Goal: Task Accomplishment & Management: Manage account settings

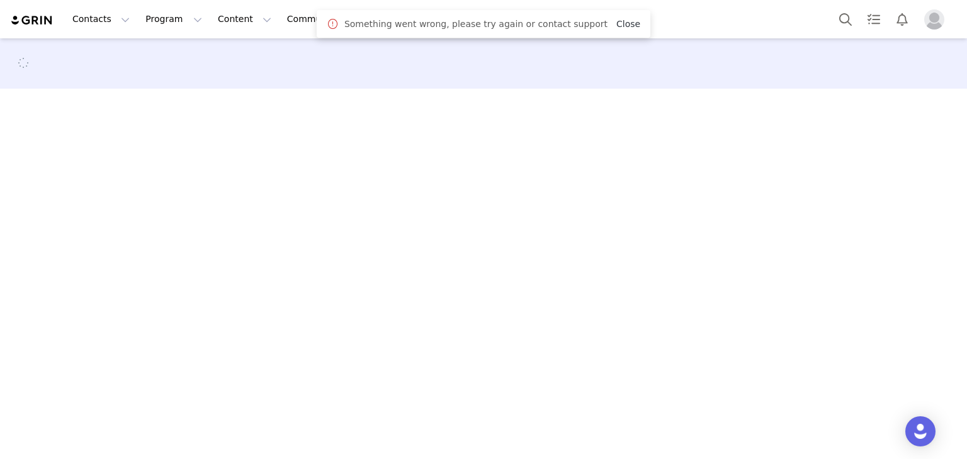
click at [616, 19] on link "Close" at bounding box center [628, 24] width 24 height 10
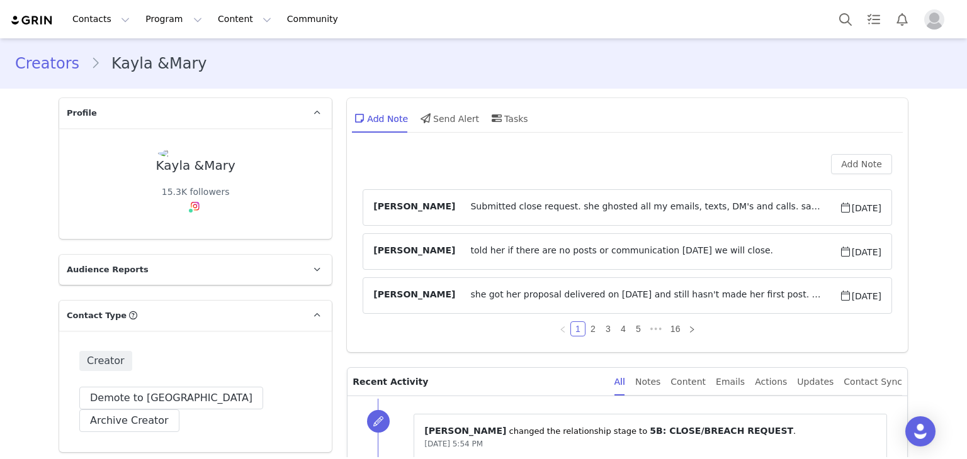
click at [52, 61] on link "Creators" at bounding box center [53, 63] width 76 height 23
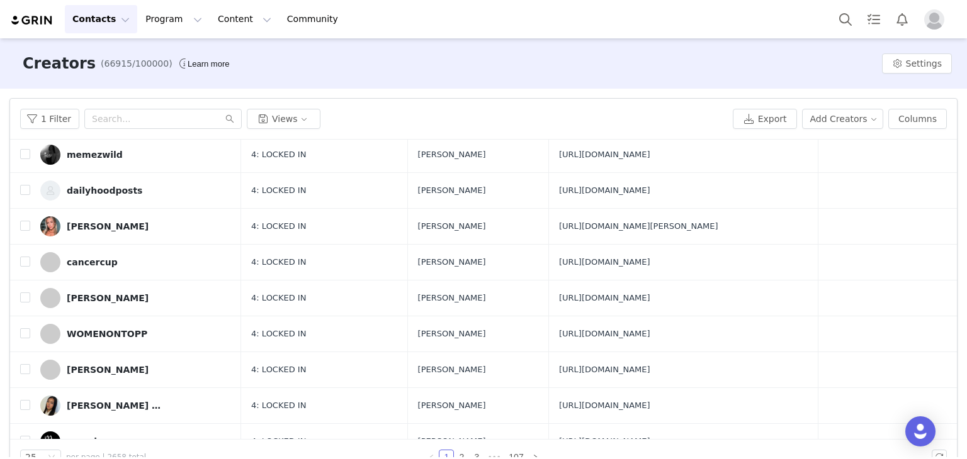
scroll to position [176, 0]
click at [154, 26] on button "Program Program" at bounding box center [174, 19] width 72 height 28
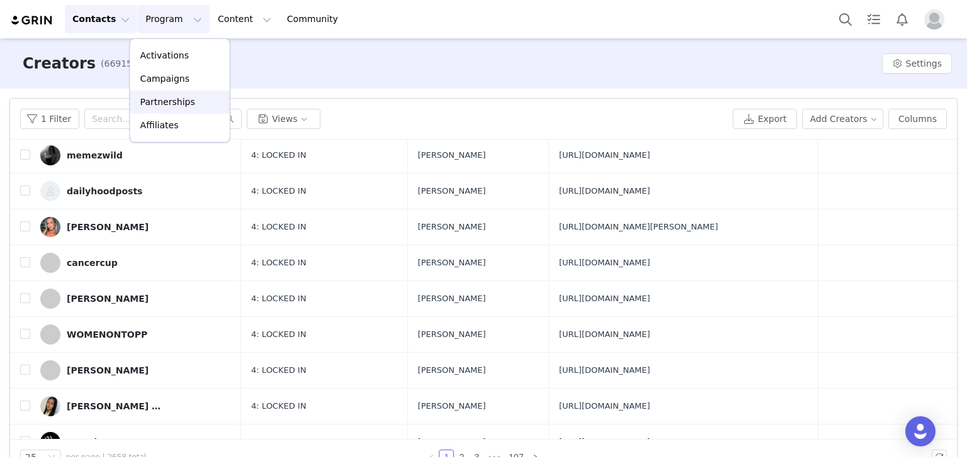
click at [174, 97] on p "Partnerships" at bounding box center [167, 102] width 55 height 13
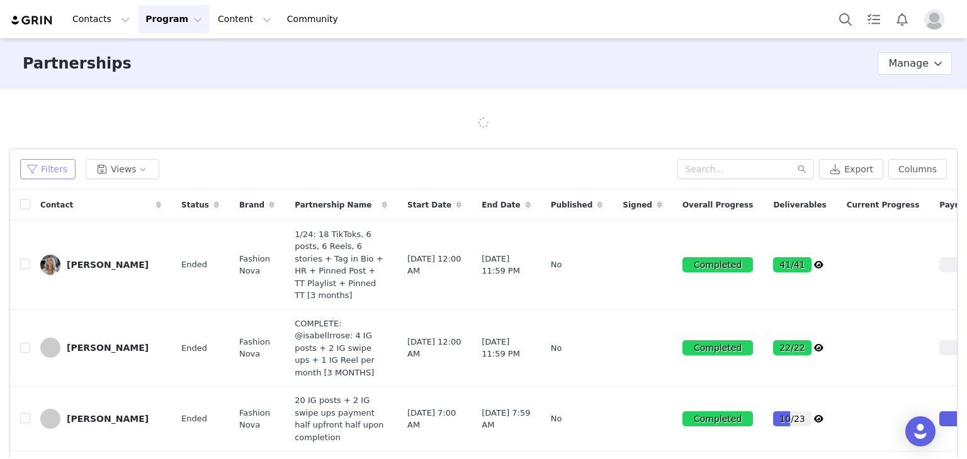
click at [58, 177] on button "Filters" at bounding box center [47, 169] width 55 height 20
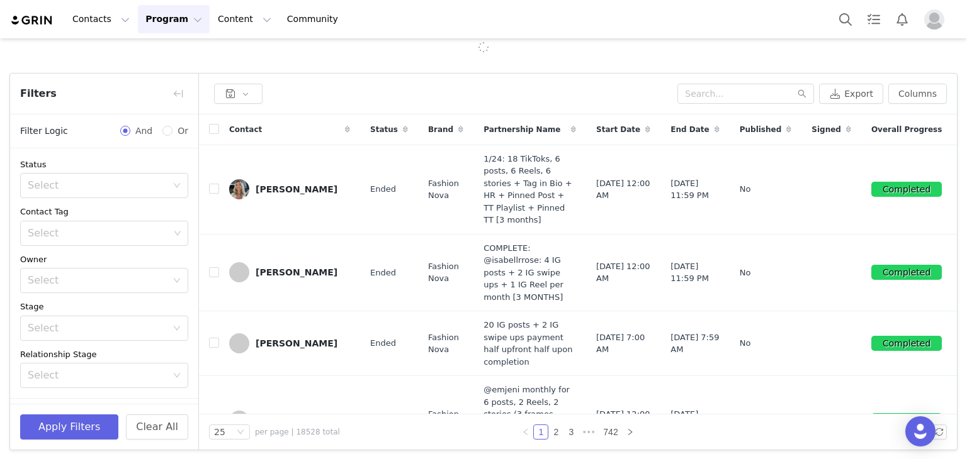
scroll to position [78, 0]
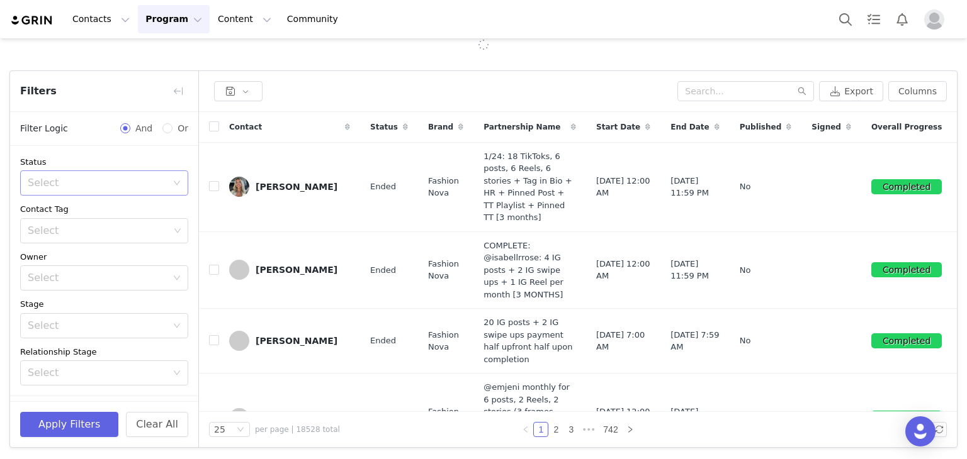
click at [121, 177] on div "Select" at bounding box center [97, 183] width 139 height 13
click at [107, 206] on li "Active" at bounding box center [99, 210] width 159 height 20
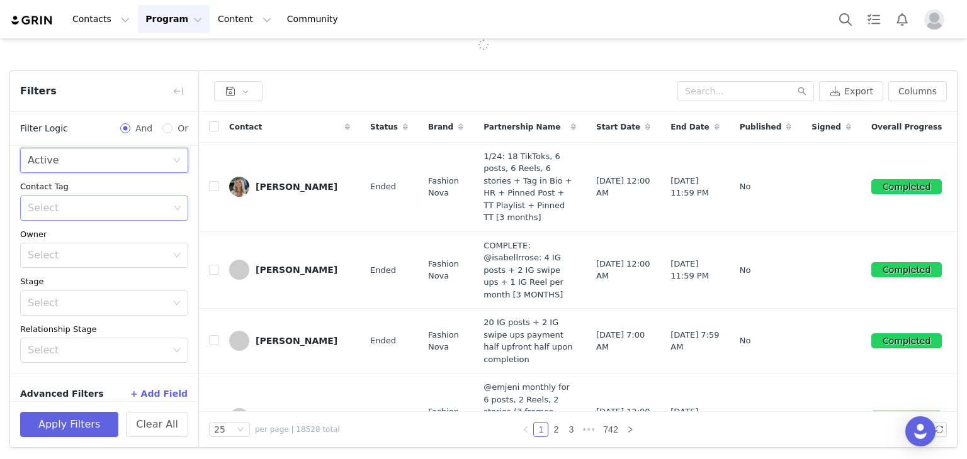
scroll to position [35, 0]
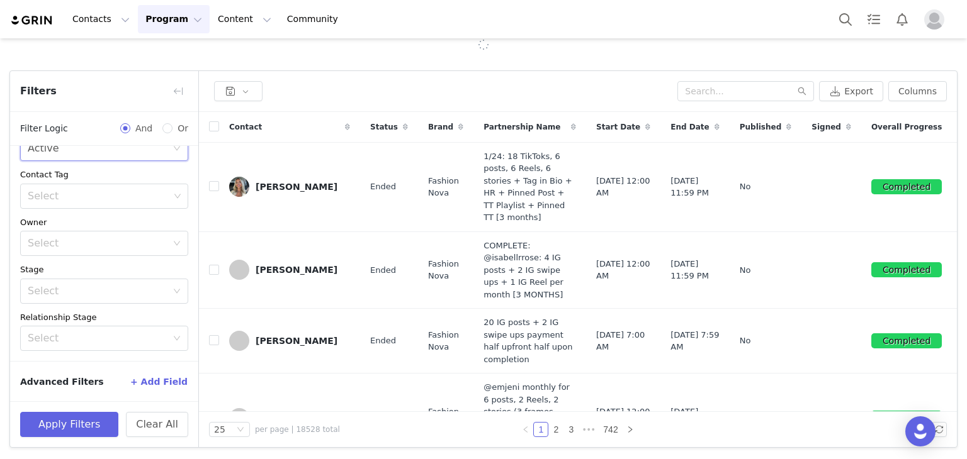
click at [175, 378] on button "+ Add Field" at bounding box center [159, 382] width 59 height 20
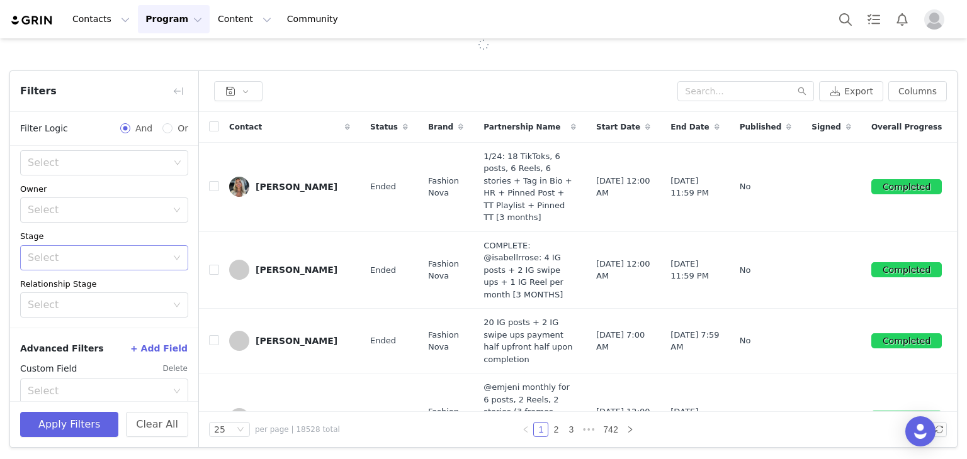
scroll to position [85, 0]
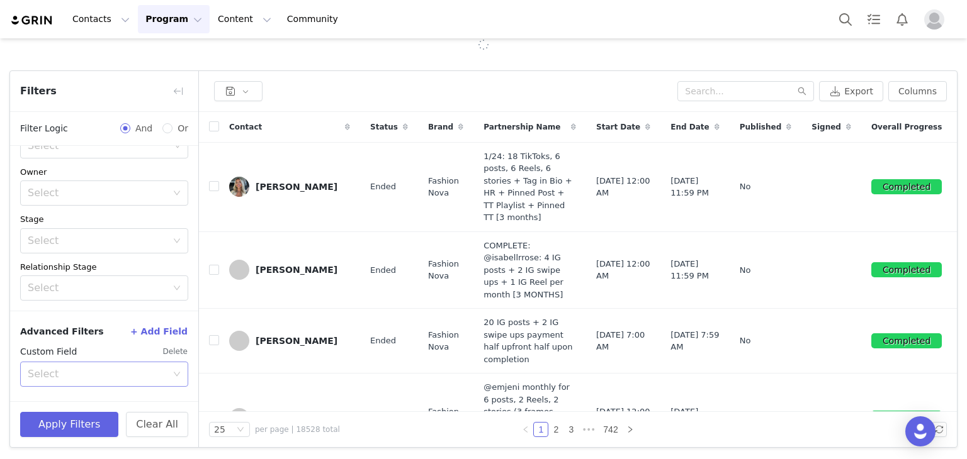
click at [133, 383] on div "Select" at bounding box center [100, 375] width 145 height 24
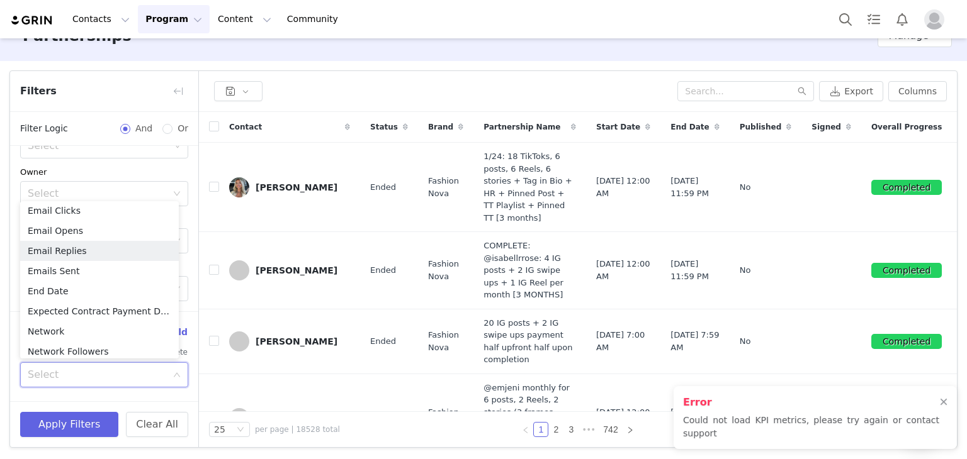
scroll to position [28, 0]
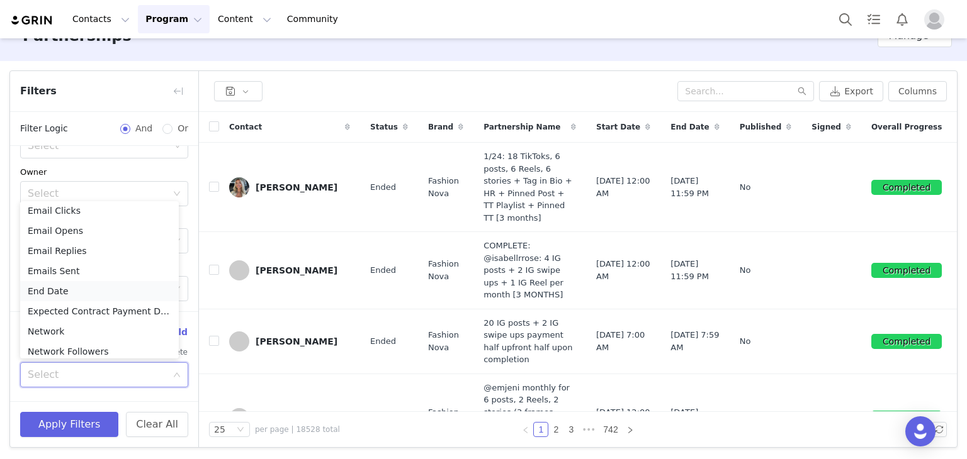
click at [111, 300] on li "End Date" at bounding box center [99, 291] width 159 height 20
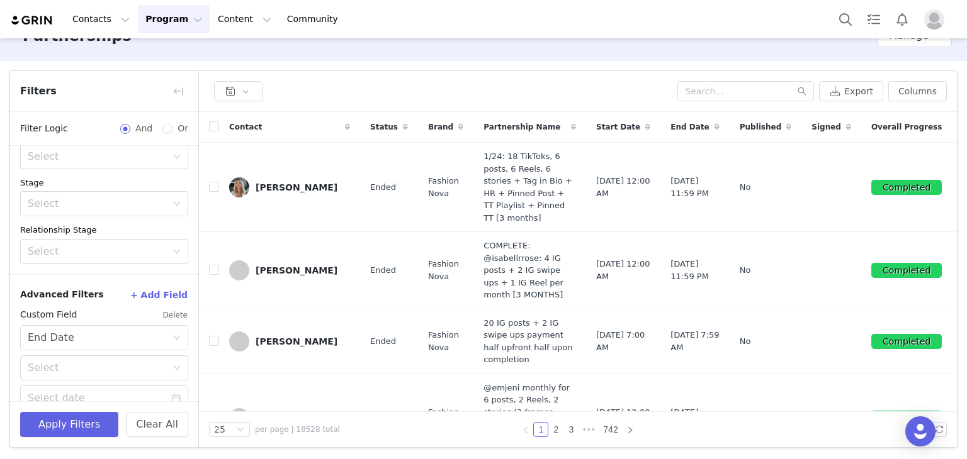
scroll to position [140, 0]
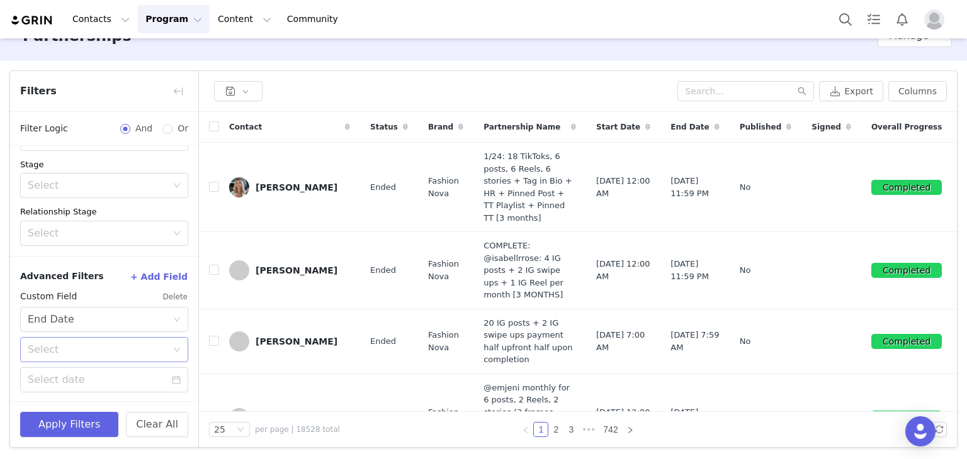
click at [82, 348] on div "Select" at bounding box center [97, 350] width 139 height 13
click at [75, 398] on li "On or after" at bounding box center [99, 396] width 159 height 20
click at [173, 320] on icon "icon: down" at bounding box center [177, 320] width 8 height 8
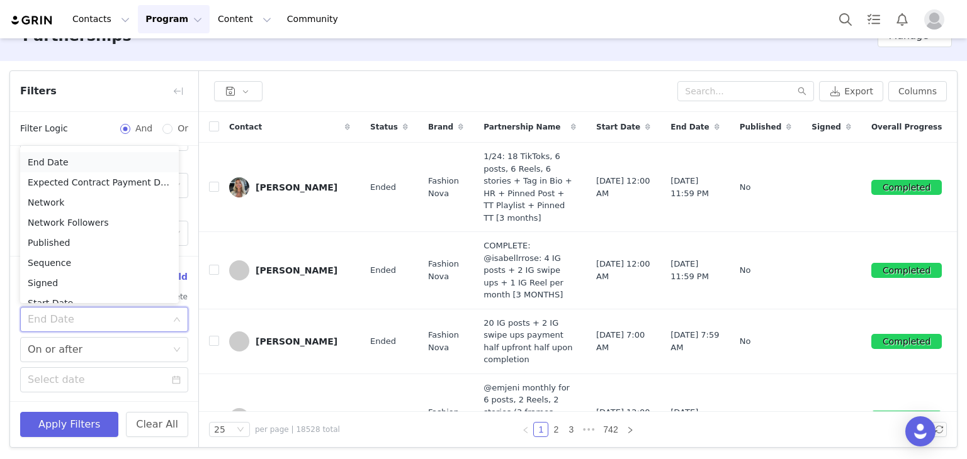
scroll to position [250, 0]
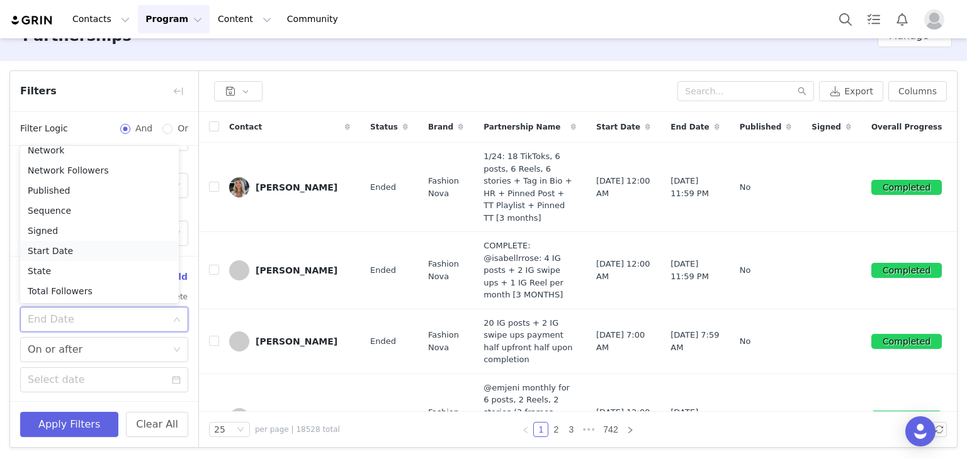
click at [83, 245] on li "Start Date" at bounding box center [99, 251] width 159 height 20
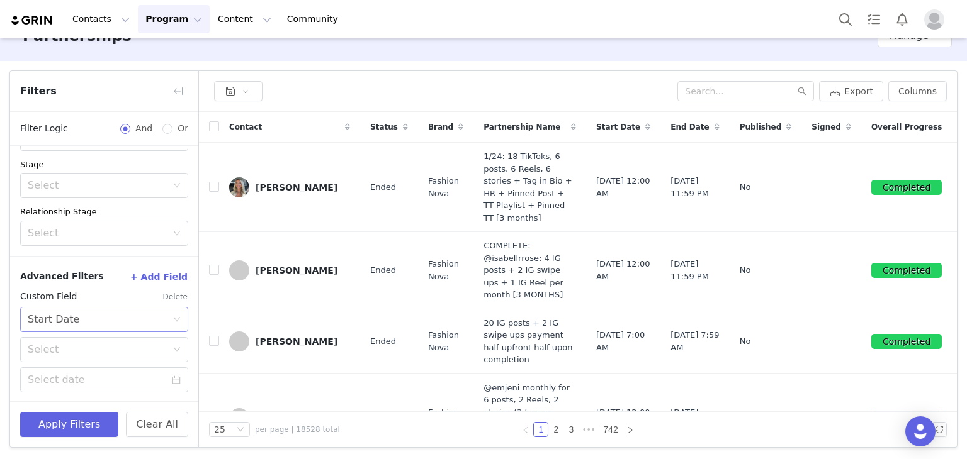
click at [108, 315] on div "Select Start Date" at bounding box center [100, 320] width 145 height 24
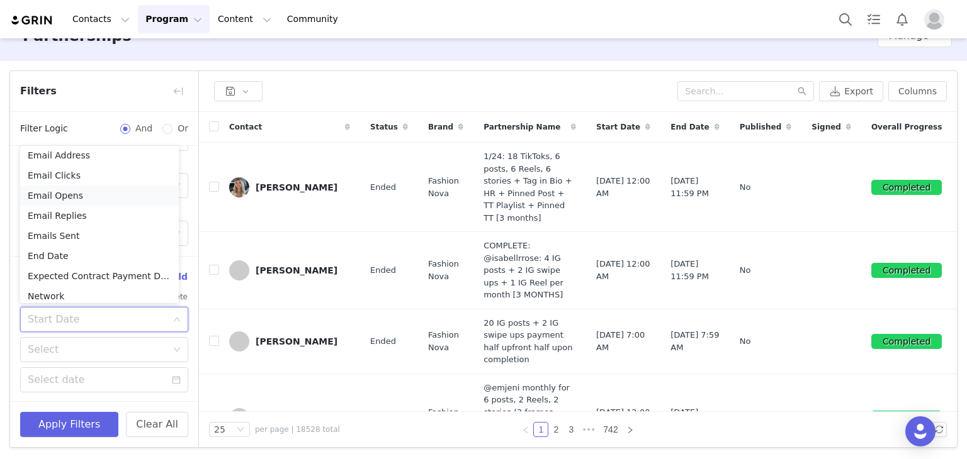
scroll to position [126, 0]
click at [58, 232] on li "End Date" at bounding box center [99, 234] width 159 height 20
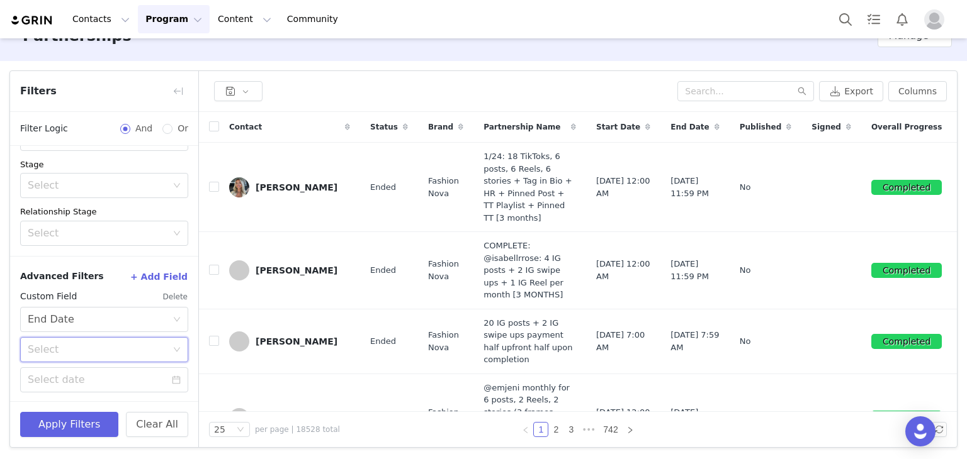
click at [136, 340] on div "Select" at bounding box center [100, 350] width 145 height 24
click at [93, 397] on li "On or after" at bounding box center [99, 396] width 159 height 20
click at [130, 319] on div "Select End Date" at bounding box center [100, 320] width 145 height 24
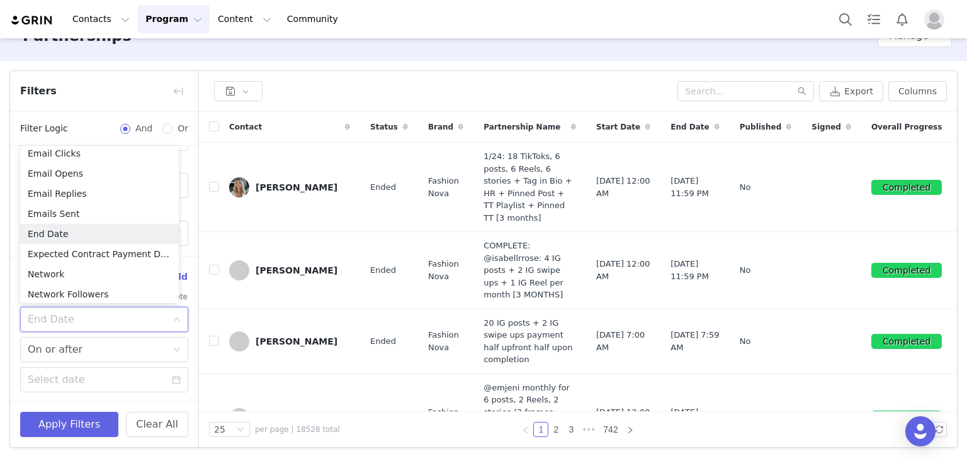
click at [130, 319] on input at bounding box center [100, 320] width 145 height 24
click at [186, 191] on div "Status Select Active Contact Tag Select Owner Select Stage Select Relationship …" at bounding box center [104, 131] width 188 height 251
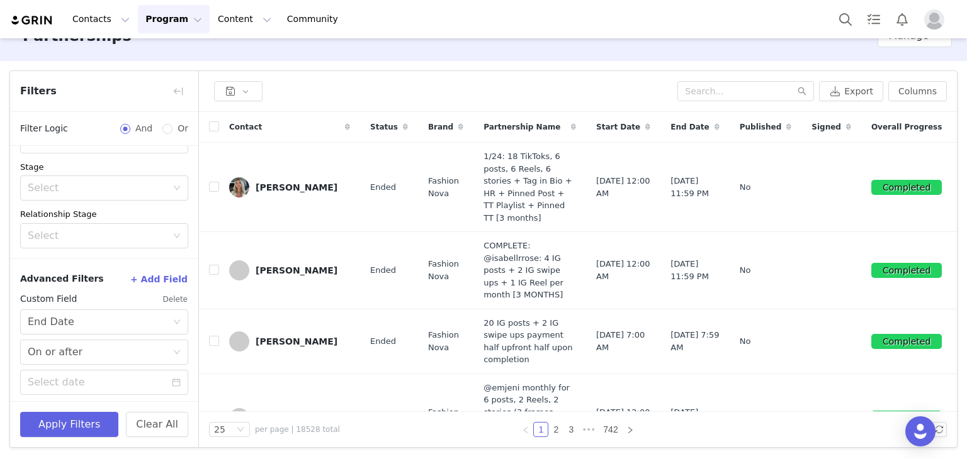
scroll to position [140, 0]
click at [164, 343] on div "Select On or after" at bounding box center [104, 349] width 168 height 25
click at [117, 290] on div "Custom Field Delete" at bounding box center [104, 297] width 168 height 20
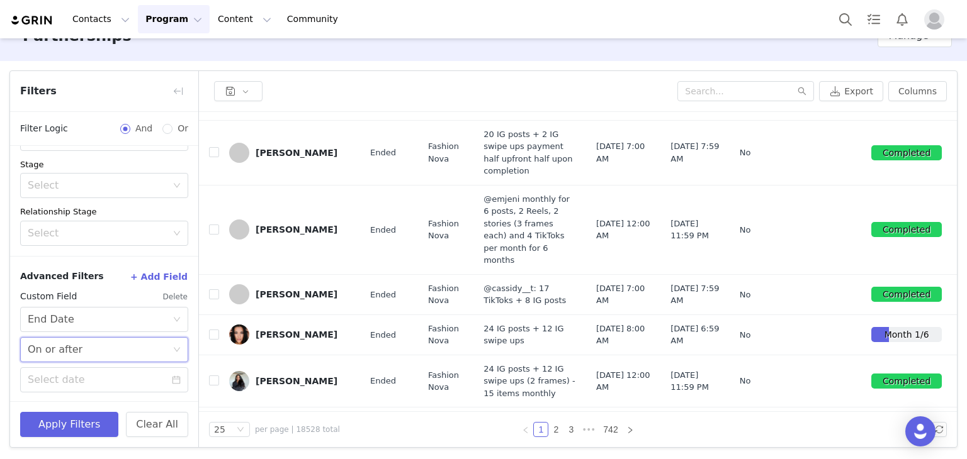
click at [134, 353] on div "Select On or after" at bounding box center [100, 350] width 145 height 24
click at [116, 395] on li "On or after" at bounding box center [99, 396] width 159 height 20
click at [172, 380] on icon "icon: calendar" at bounding box center [176, 380] width 9 height 9
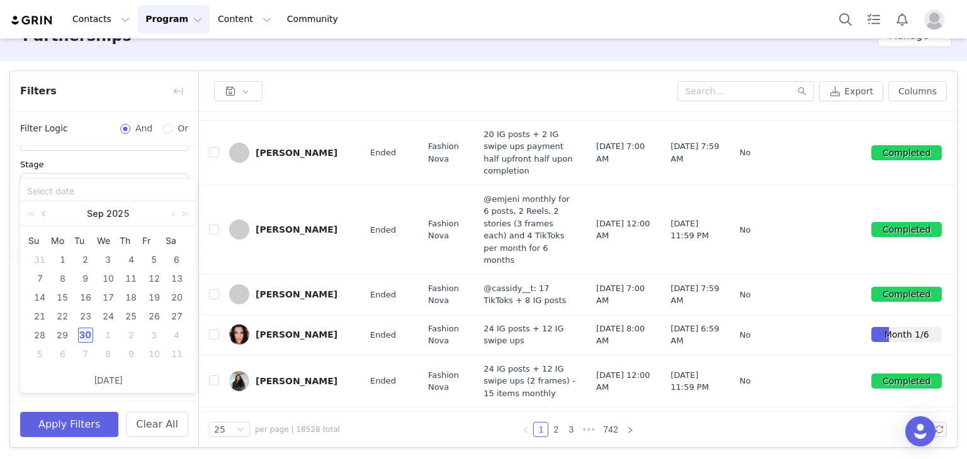
click at [45, 215] on link at bounding box center [44, 213] width 11 height 25
click at [42, 213] on link at bounding box center [44, 213] width 11 height 25
click at [133, 261] on div "1" at bounding box center [130, 259] width 15 height 15
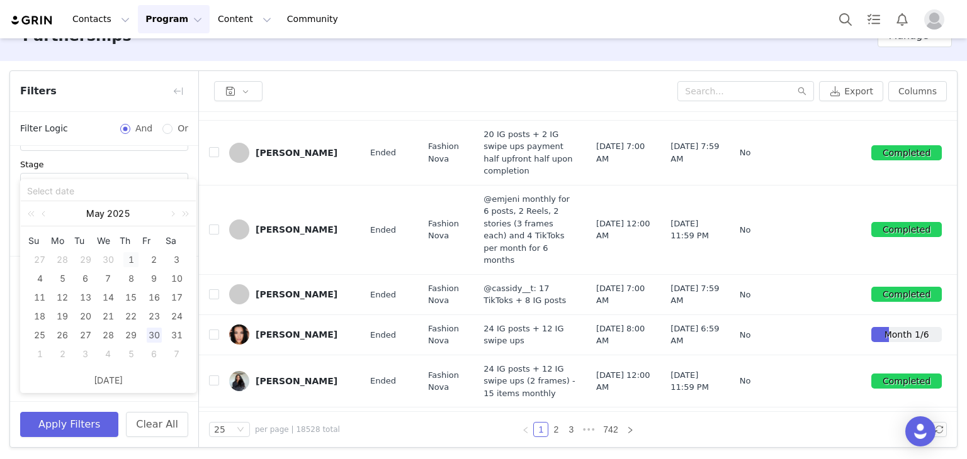
type input "05/01/2025"
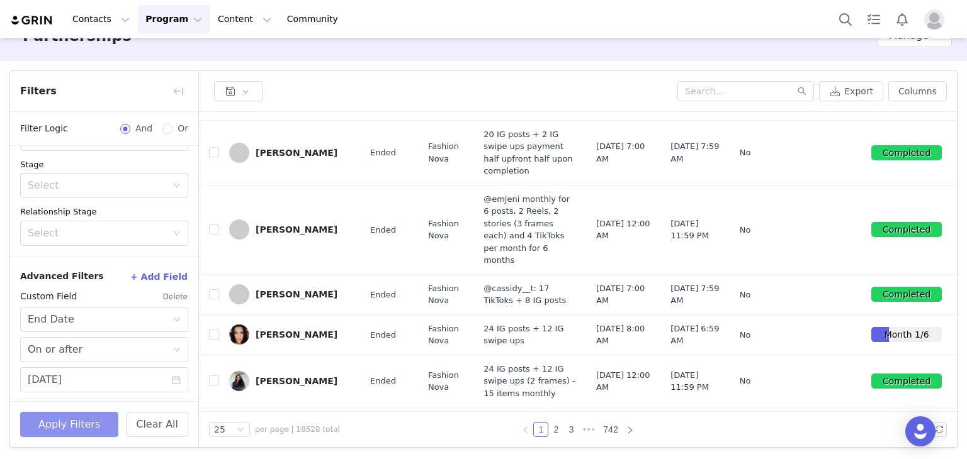
click at [96, 428] on button "Apply Filters" at bounding box center [69, 424] width 98 height 25
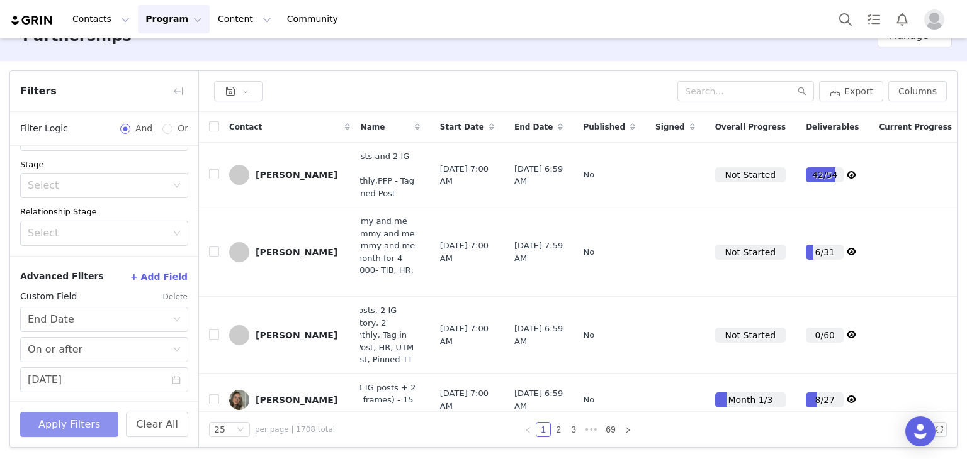
scroll to position [0, 0]
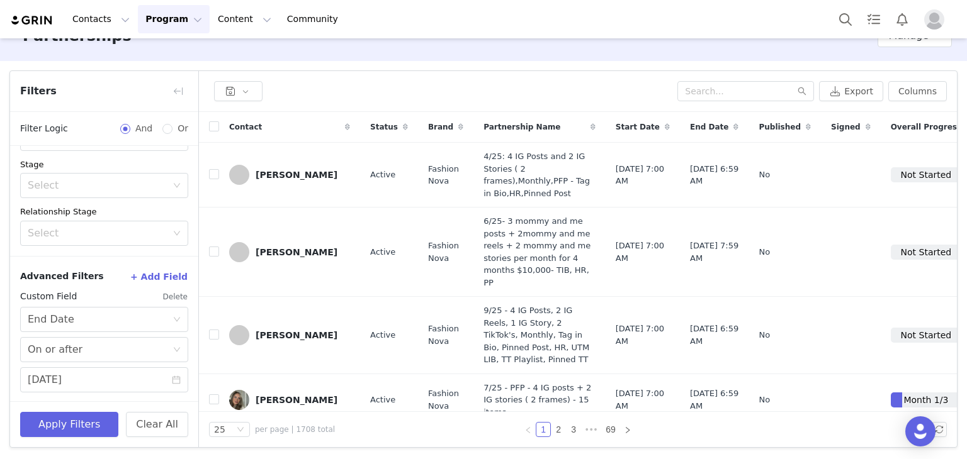
click at [159, 273] on button "+ Add Field" at bounding box center [159, 277] width 59 height 20
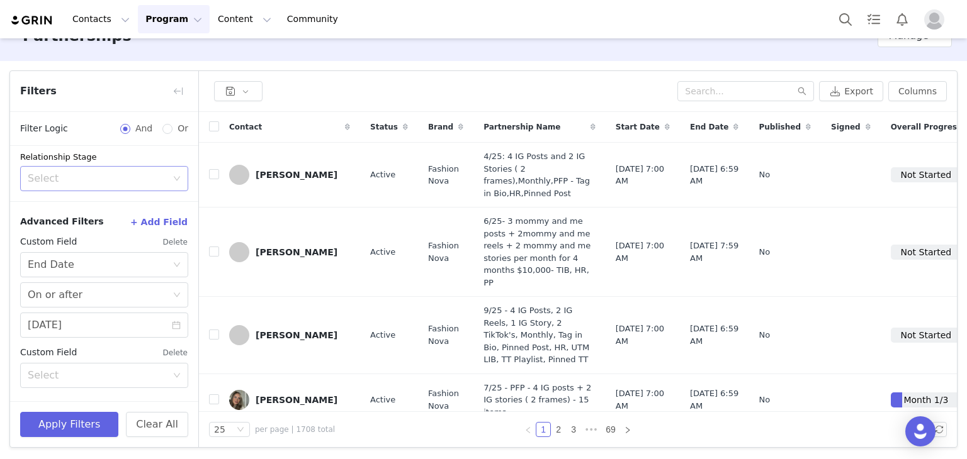
scroll to position [196, 0]
click at [123, 376] on div "Select" at bounding box center [97, 375] width 139 height 13
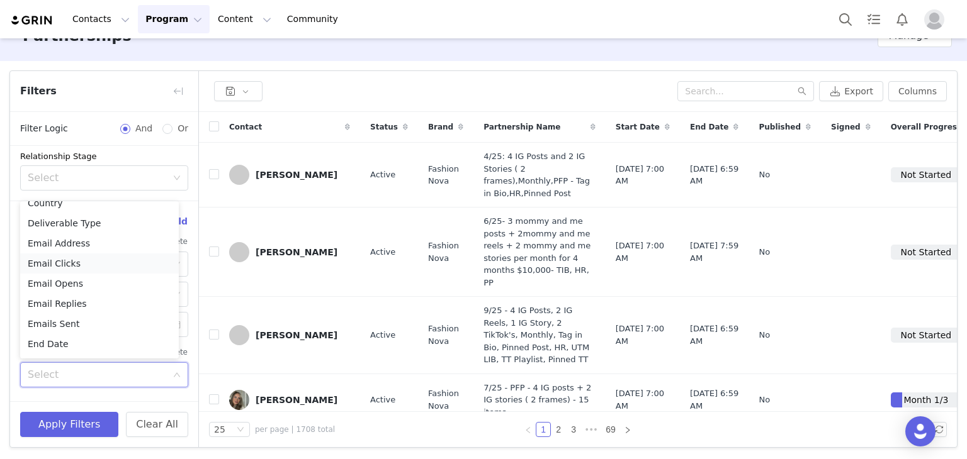
scroll to position [132, 0]
click at [69, 279] on li "End Date" at bounding box center [99, 283] width 159 height 20
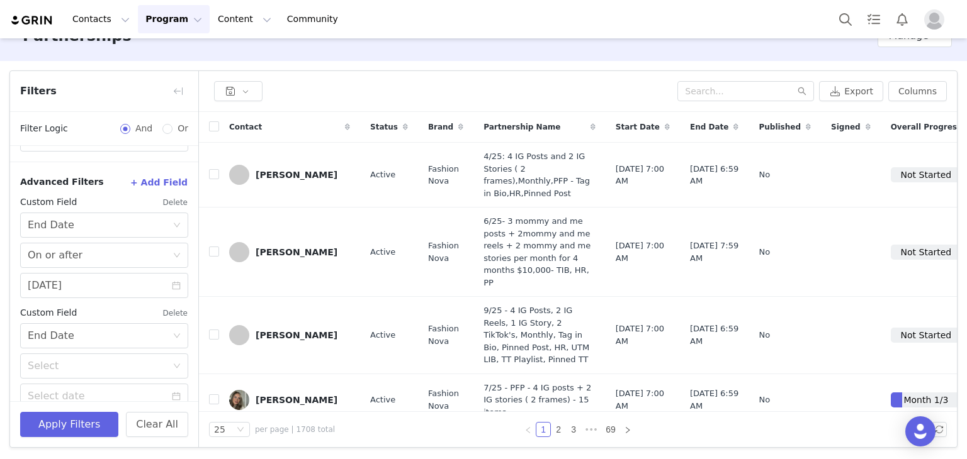
scroll to position [251, 0]
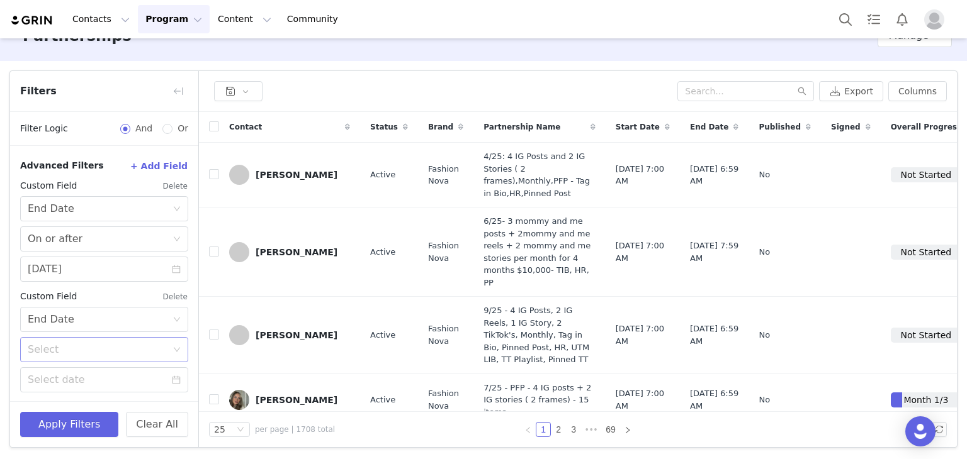
click at [128, 344] on div "Select" at bounding box center [97, 350] width 139 height 13
click at [107, 411] on li "On or before" at bounding box center [99, 417] width 159 height 20
click at [172, 380] on icon "icon: calendar" at bounding box center [176, 380] width 9 height 9
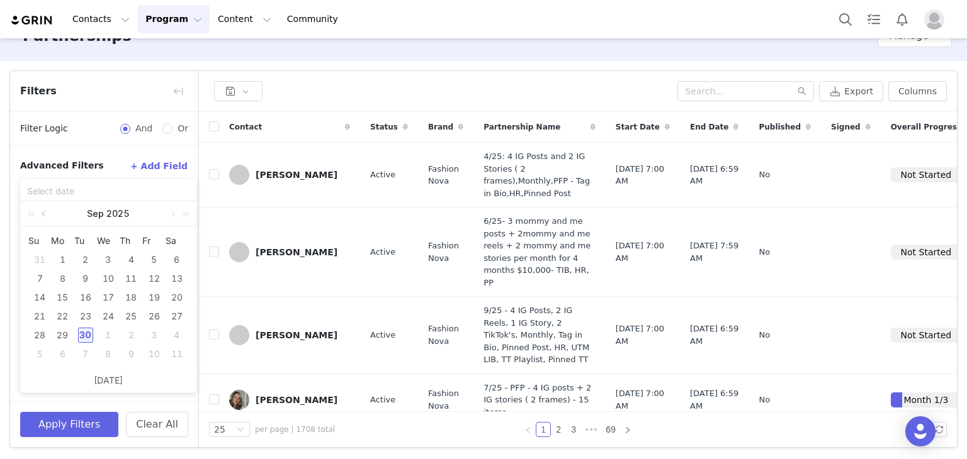
click at [43, 215] on link at bounding box center [44, 213] width 11 height 25
click at [179, 337] on div "31" at bounding box center [176, 335] width 15 height 15
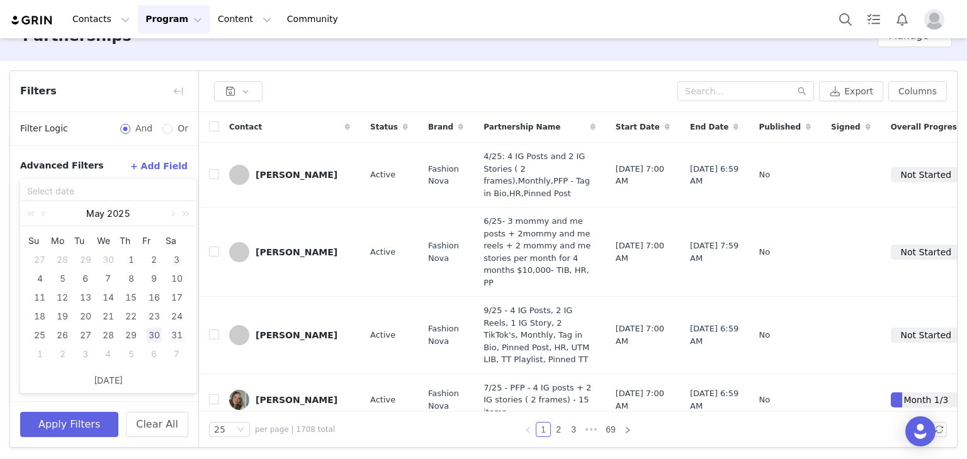
type input "05/31/2025"
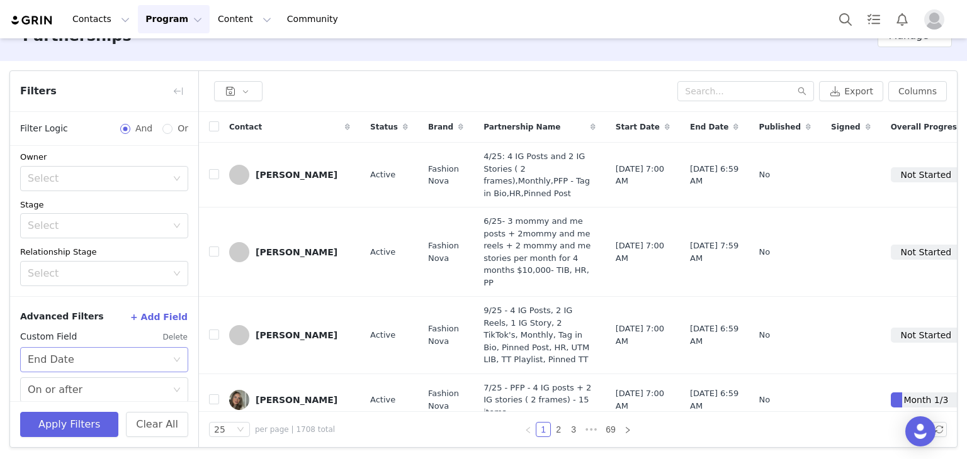
scroll to position [0, 0]
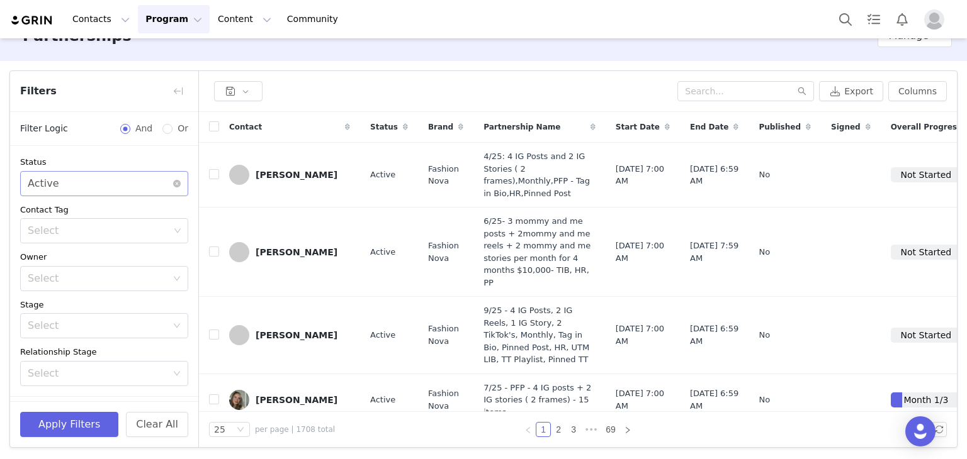
click at [136, 194] on div "Select Active" at bounding box center [104, 183] width 168 height 25
click at [133, 233] on li "Ended" at bounding box center [99, 230] width 159 height 20
click at [101, 424] on button "Apply Filters" at bounding box center [69, 424] width 98 height 25
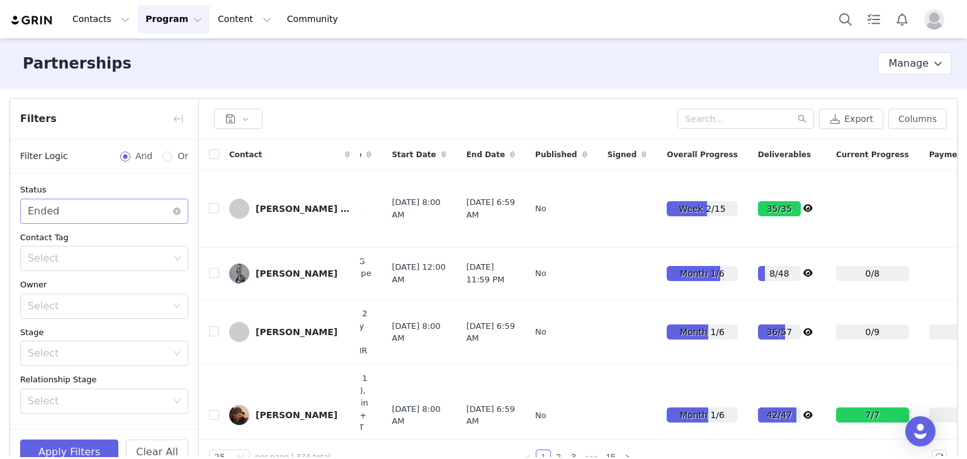
click at [115, 215] on div "Select Ended" at bounding box center [100, 212] width 145 height 24
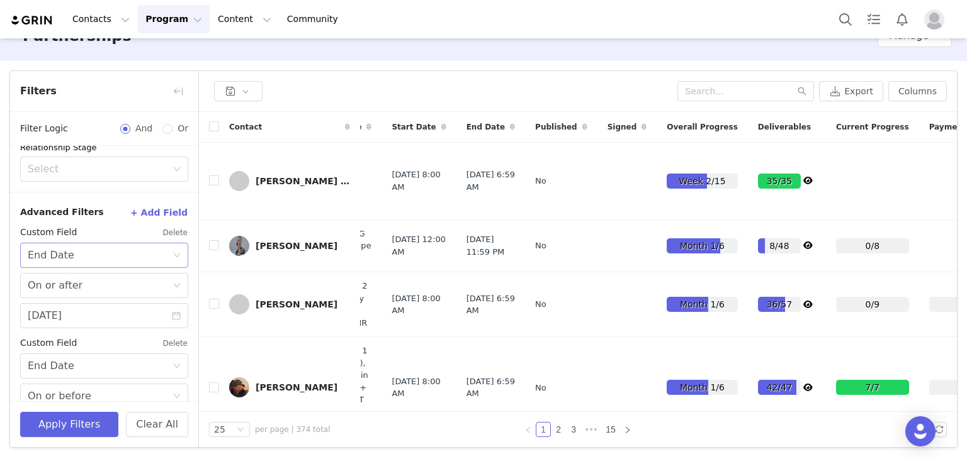
scroll to position [251, 0]
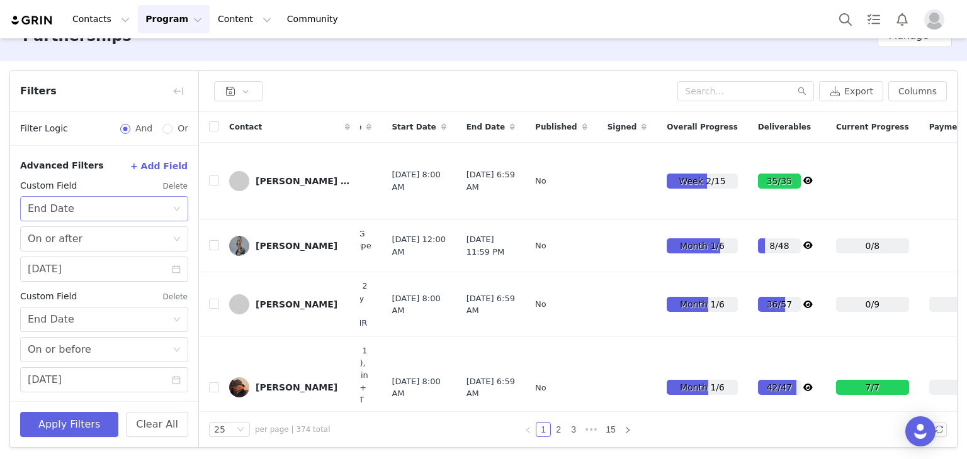
click at [142, 212] on div "Select End Date" at bounding box center [100, 209] width 145 height 24
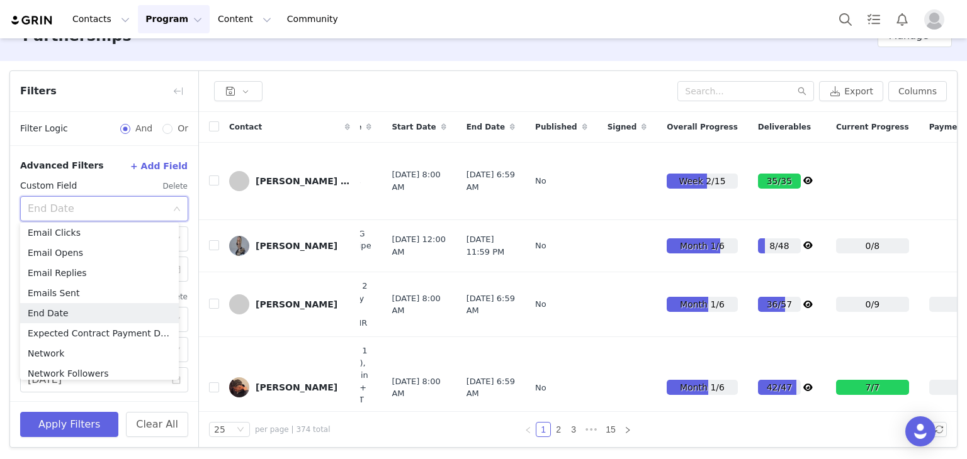
click at [159, 203] on input at bounding box center [100, 209] width 145 height 24
click at [171, 200] on div "Select End Date" at bounding box center [104, 208] width 168 height 25
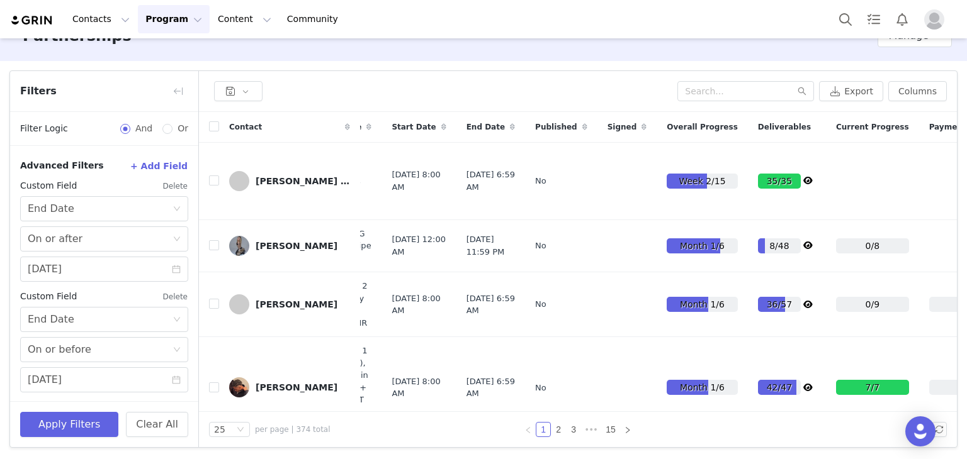
click at [167, 164] on button "+ Add Field" at bounding box center [159, 166] width 59 height 20
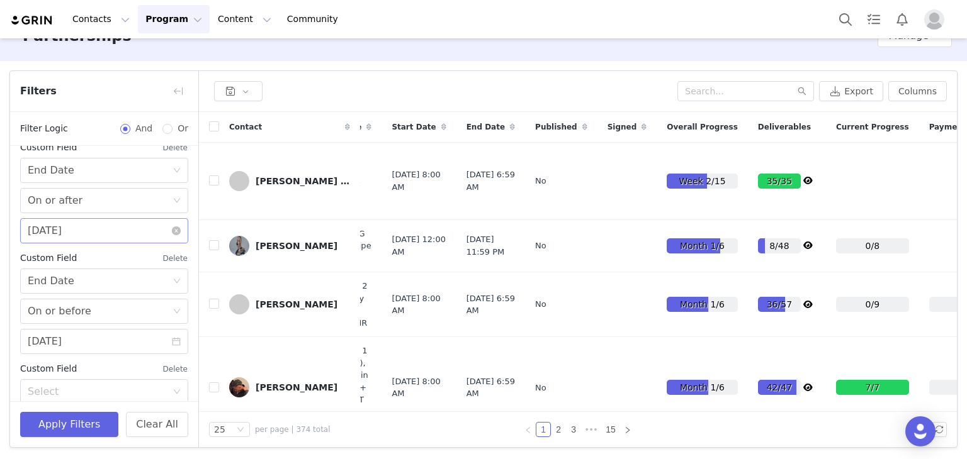
scroll to position [307, 0]
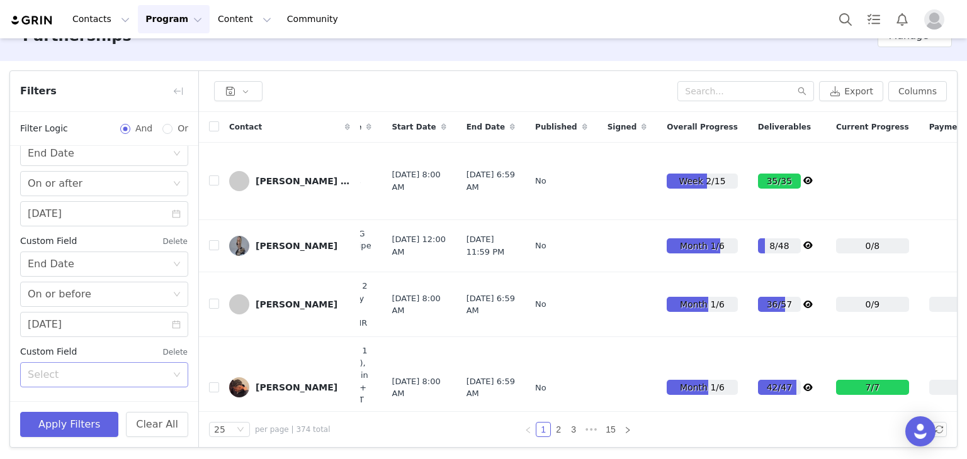
click at [162, 375] on div "Select" at bounding box center [100, 375] width 145 height 24
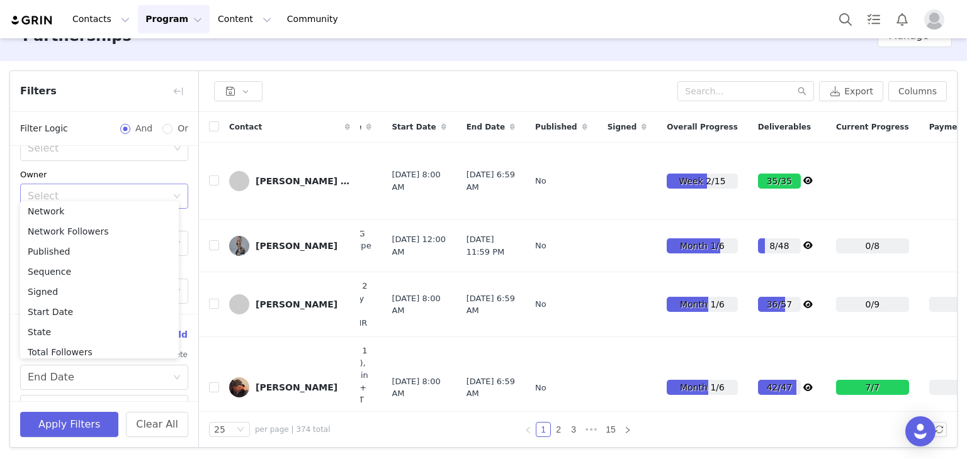
click at [173, 194] on icon "icon: down" at bounding box center [177, 197] width 8 height 8
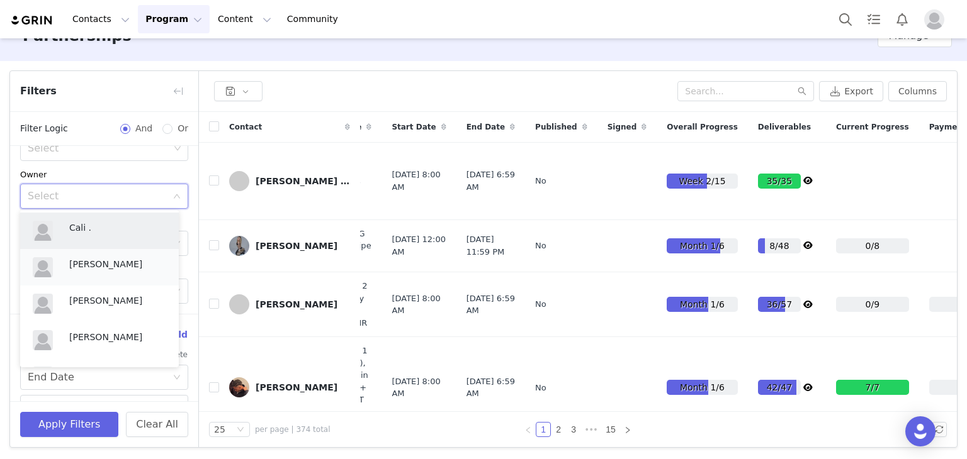
scroll to position [3, 0]
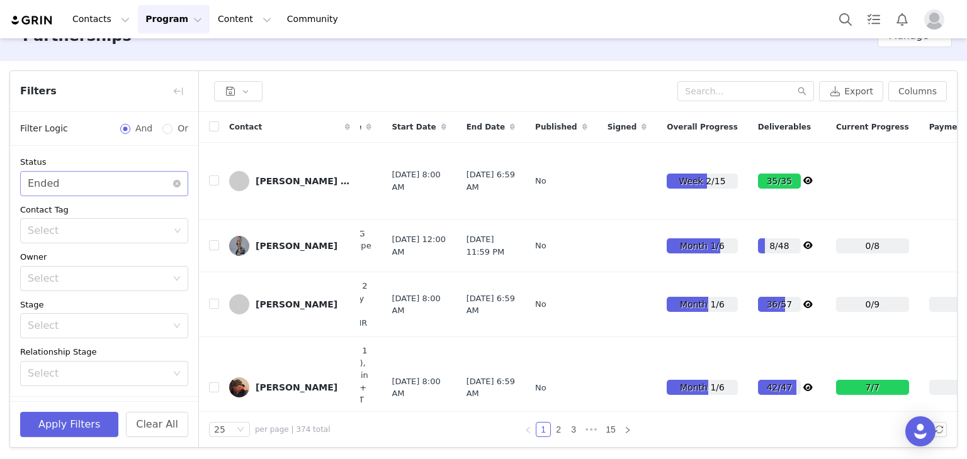
click at [133, 182] on div "Select Ended" at bounding box center [100, 184] width 145 height 24
click at [102, 229] on div "Select" at bounding box center [99, 231] width 142 height 13
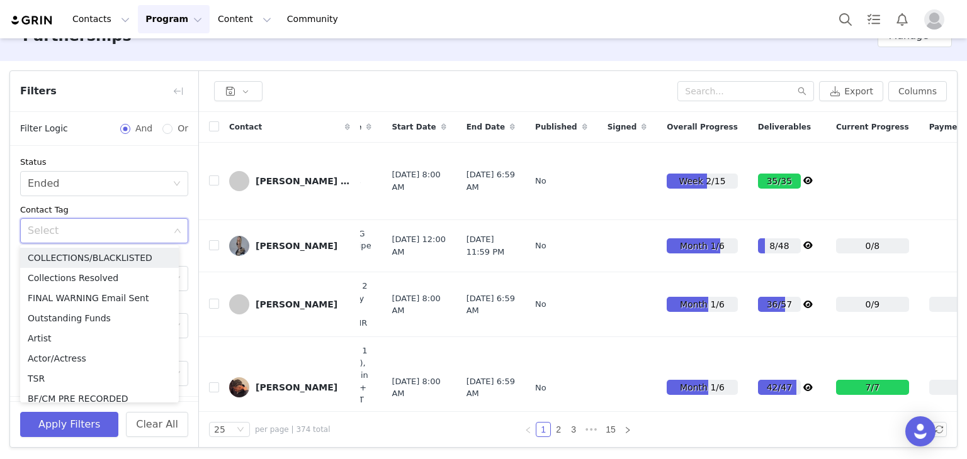
click at [102, 229] on div "Select" at bounding box center [99, 231] width 142 height 13
click at [174, 232] on icon "icon: down" at bounding box center [178, 231] width 8 height 8
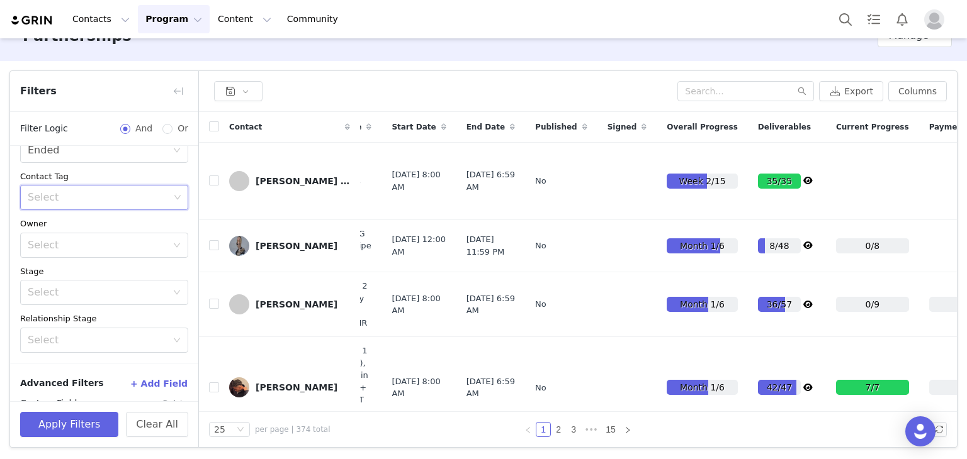
scroll to position [63, 0]
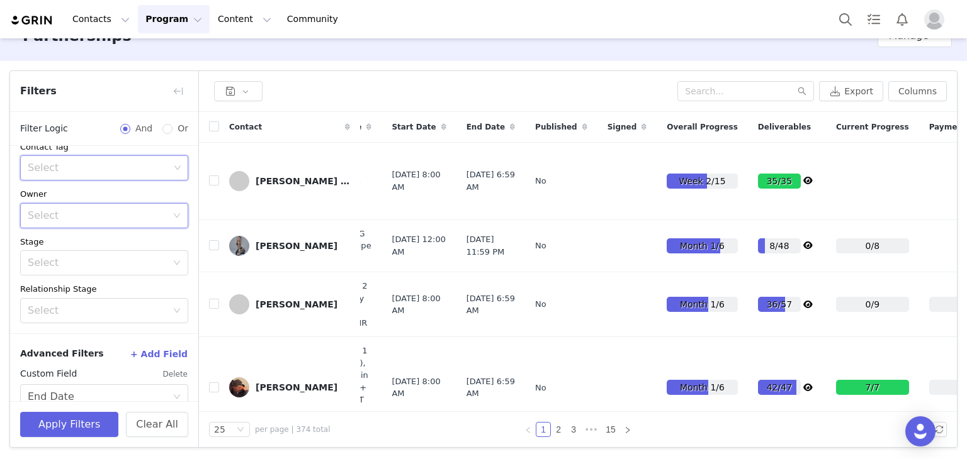
click at [174, 215] on icon "icon: down" at bounding box center [177, 215] width 6 height 4
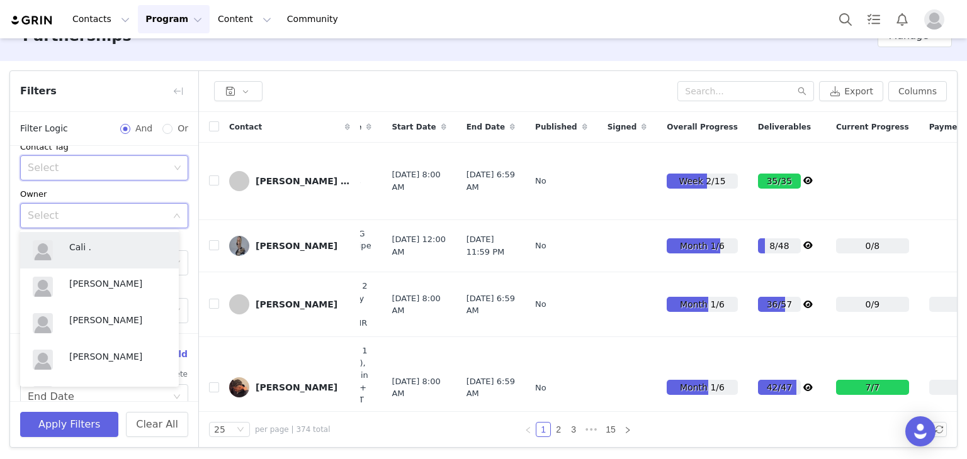
click at [173, 213] on icon "icon: down" at bounding box center [177, 216] width 8 height 8
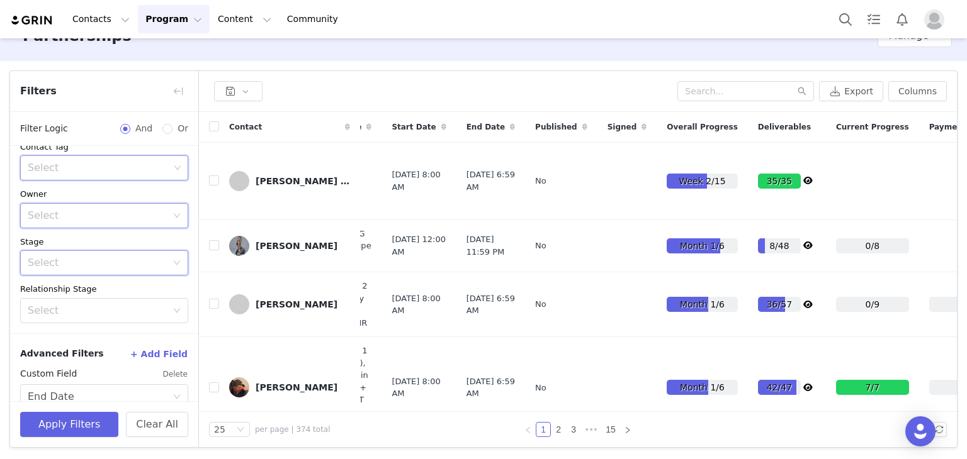
click at [173, 263] on icon "icon: down" at bounding box center [177, 263] width 8 height 8
click at [173, 262] on icon "icon: down" at bounding box center [177, 263] width 8 height 8
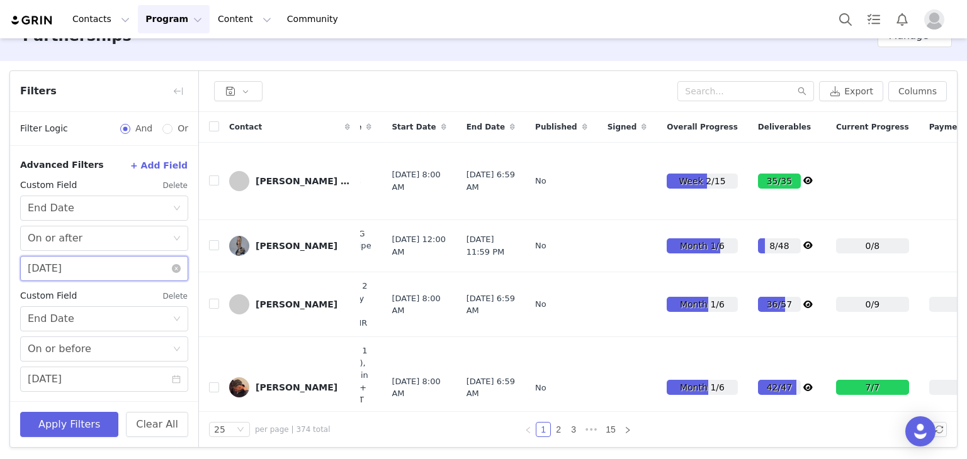
click at [113, 264] on input "05/01/2025" at bounding box center [104, 268] width 168 height 25
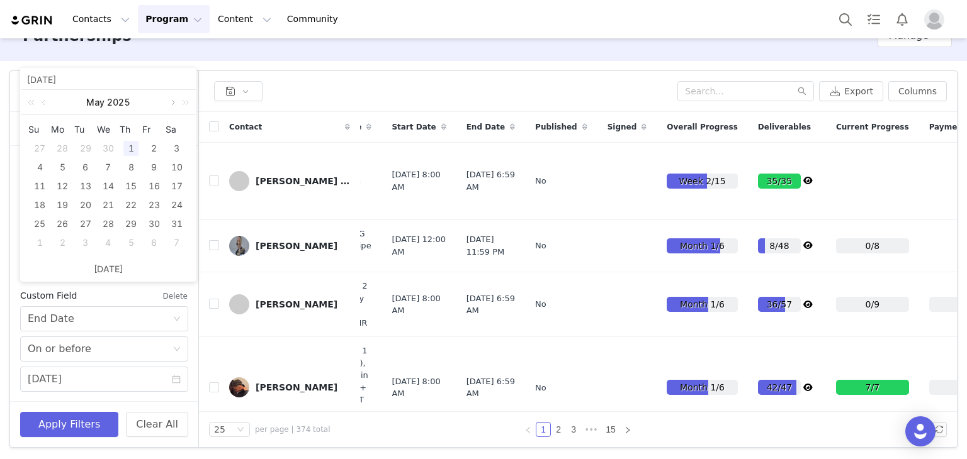
click at [172, 104] on link at bounding box center [171, 102] width 11 height 25
click at [81, 147] on div "1" at bounding box center [85, 148] width 15 height 15
type input "07/01/2025"
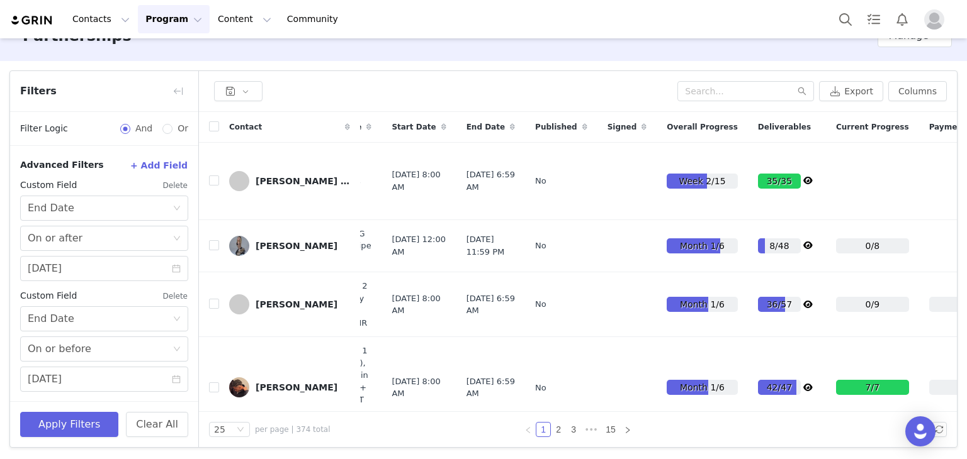
click at [172, 296] on button "Delete" at bounding box center [175, 296] width 26 height 20
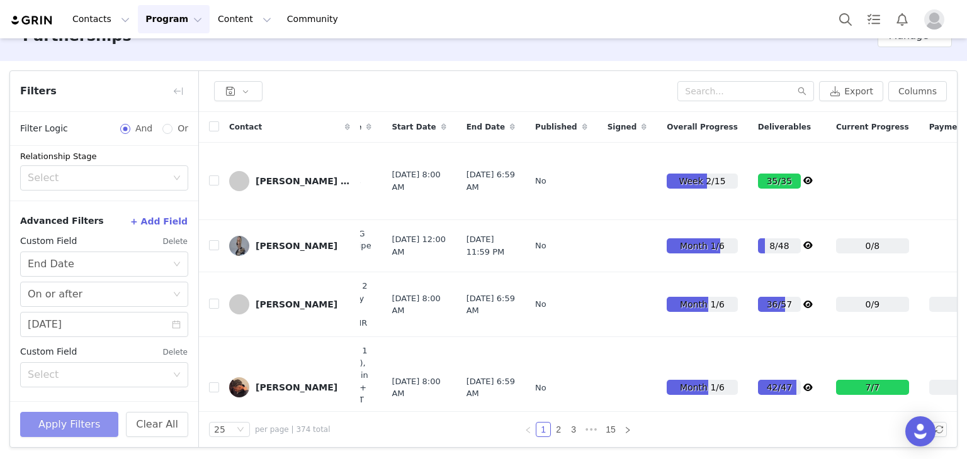
click at [44, 426] on button "Apply Filters" at bounding box center [69, 424] width 98 height 25
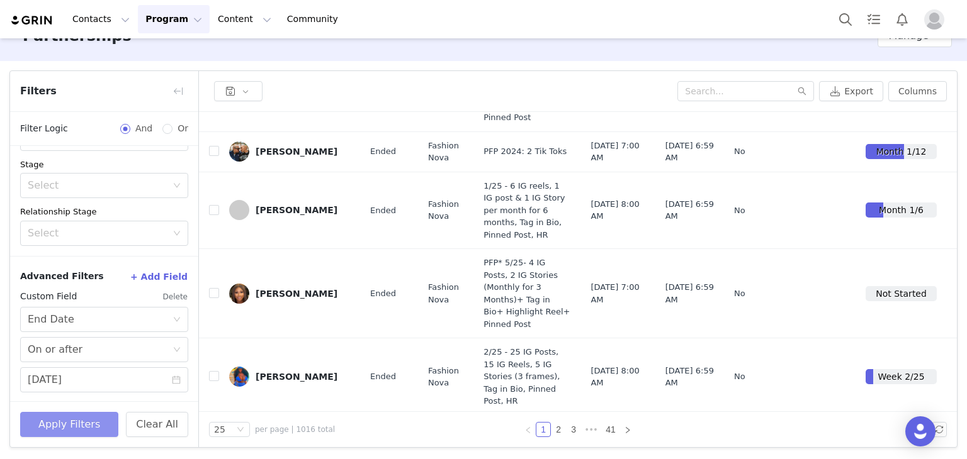
scroll to position [0, 0]
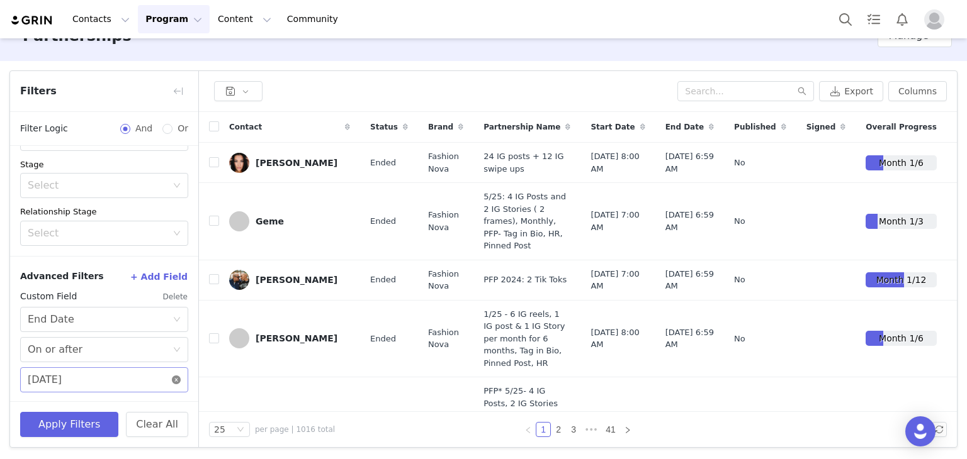
click at [172, 378] on icon "icon: close-circle" at bounding box center [176, 380] width 9 height 9
click at [172, 381] on icon "icon: calendar" at bounding box center [176, 380] width 9 height 9
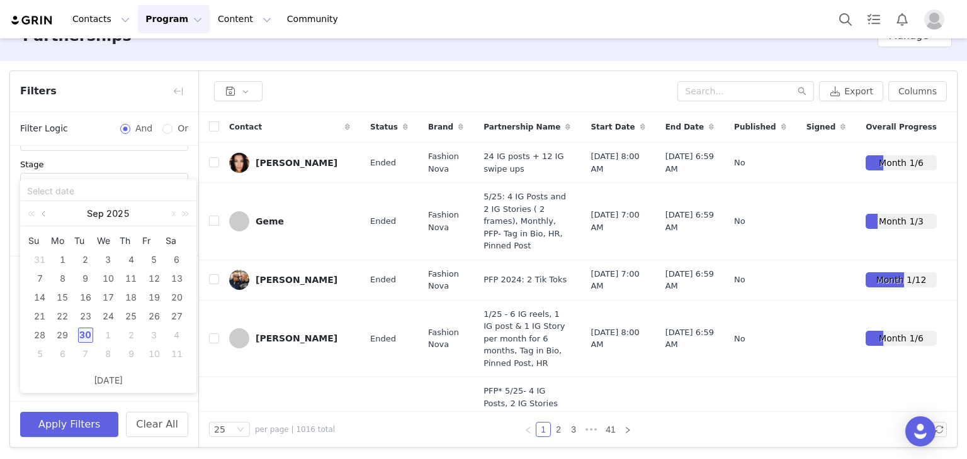
click at [48, 215] on link at bounding box center [44, 213] width 11 height 25
click at [45, 214] on link at bounding box center [44, 213] width 11 height 25
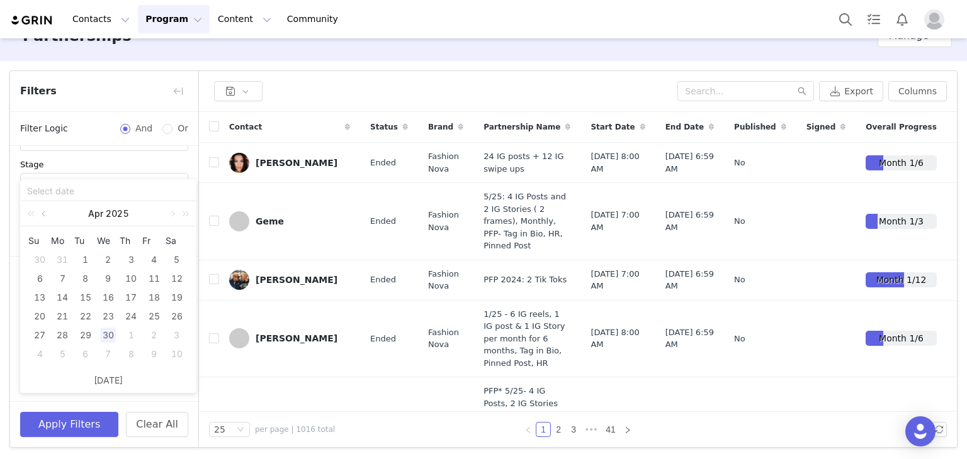
click at [45, 214] on link at bounding box center [44, 213] width 11 height 25
click at [172, 211] on link at bounding box center [171, 213] width 11 height 25
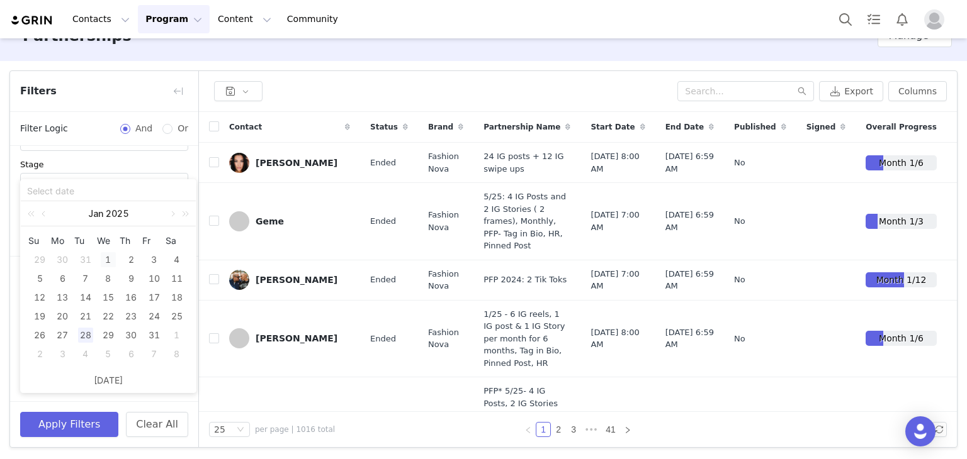
click at [113, 257] on div "1" at bounding box center [108, 259] width 15 height 15
type input "01/01/2025"
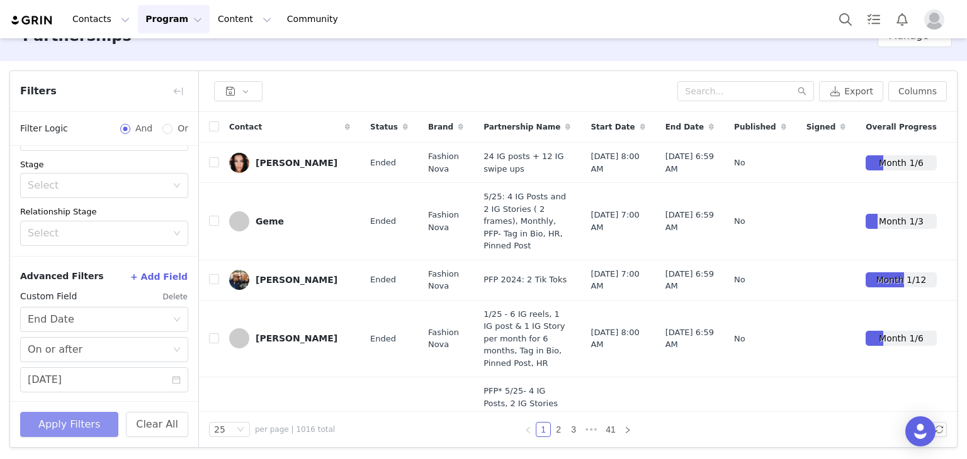
click at [91, 425] on button "Apply Filters" at bounding box center [69, 424] width 98 height 25
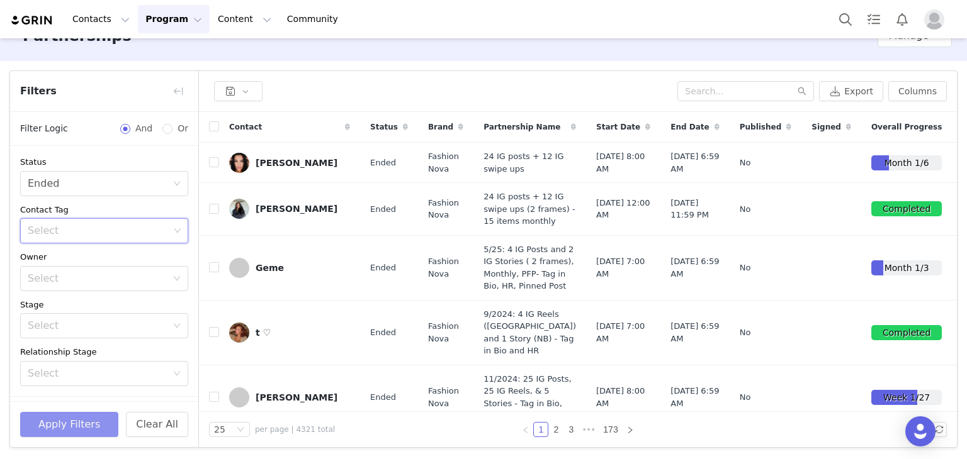
scroll to position [63, 0]
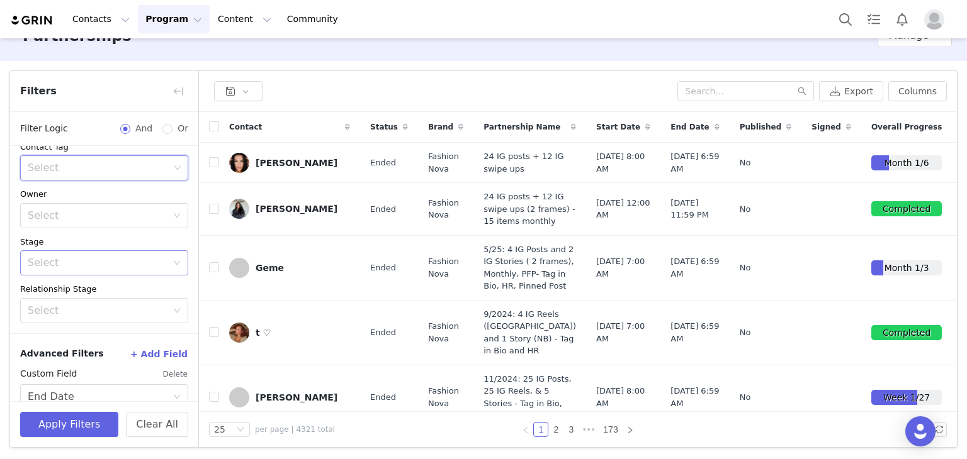
click at [87, 252] on div "Select" at bounding box center [100, 263] width 145 height 24
click at [164, 252] on div "Select" at bounding box center [104, 263] width 168 height 25
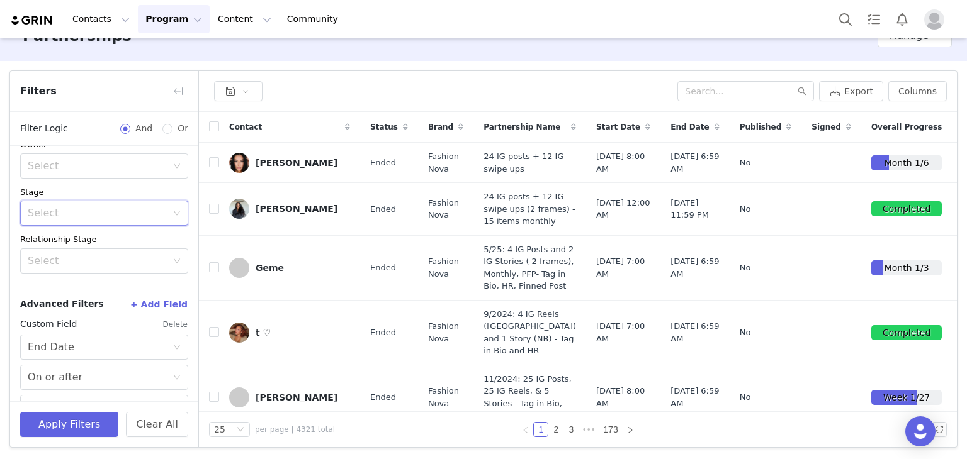
scroll to position [126, 0]
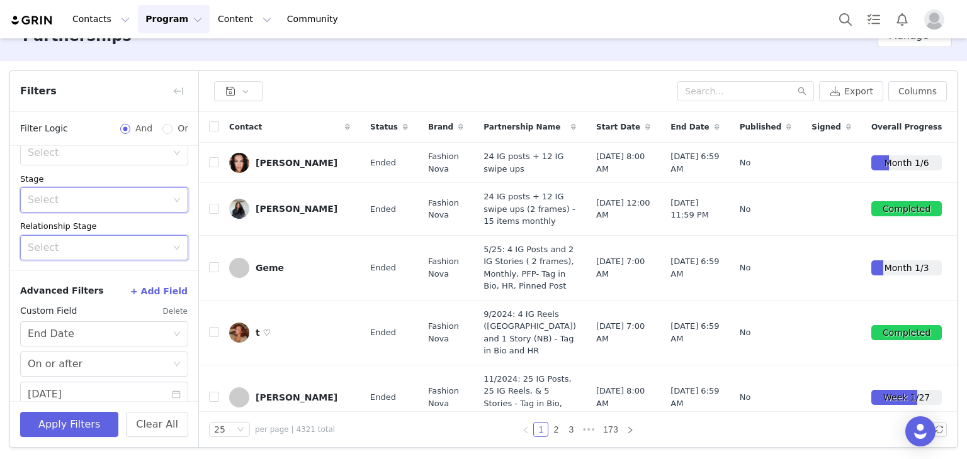
click at [154, 255] on div "Select" at bounding box center [100, 248] width 145 height 24
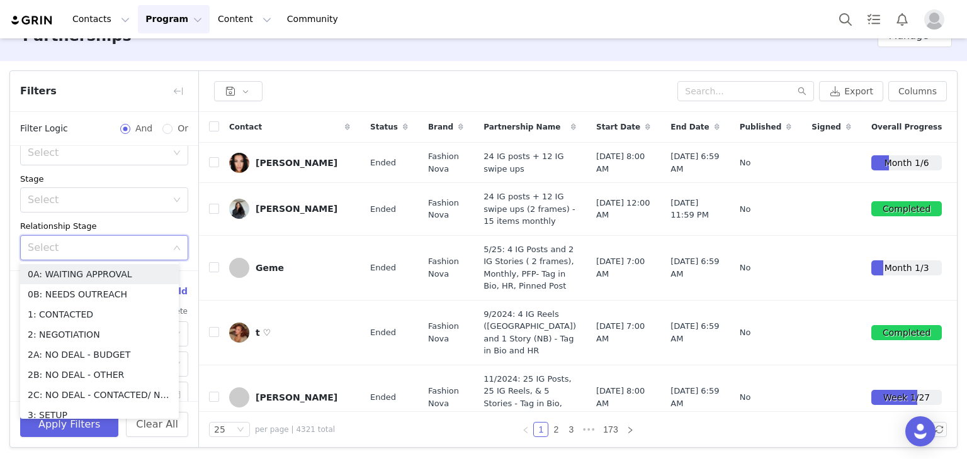
click at [156, 257] on div "Select" at bounding box center [100, 248] width 145 height 24
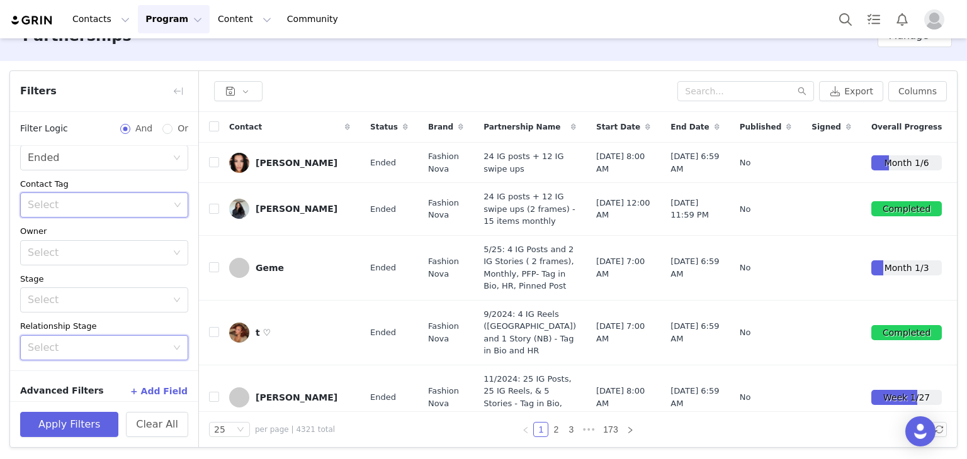
scroll to position [0, 0]
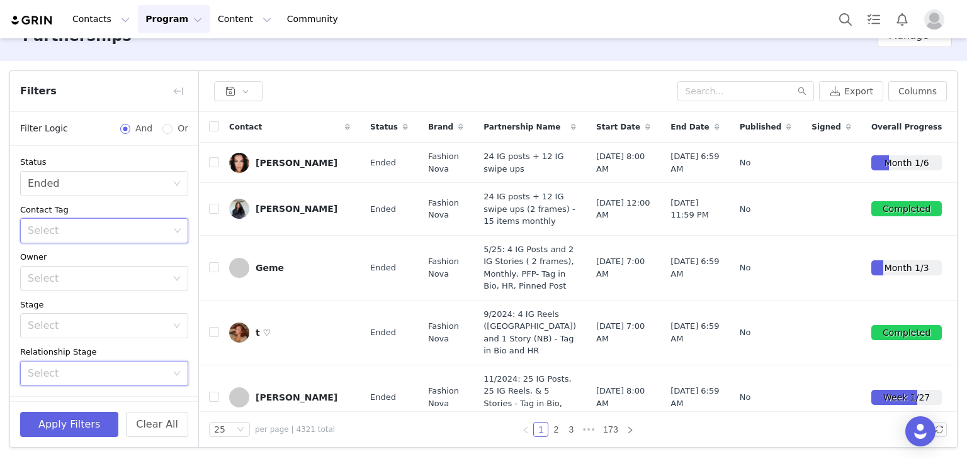
click at [174, 230] on icon "icon: down" at bounding box center [178, 231] width 8 height 8
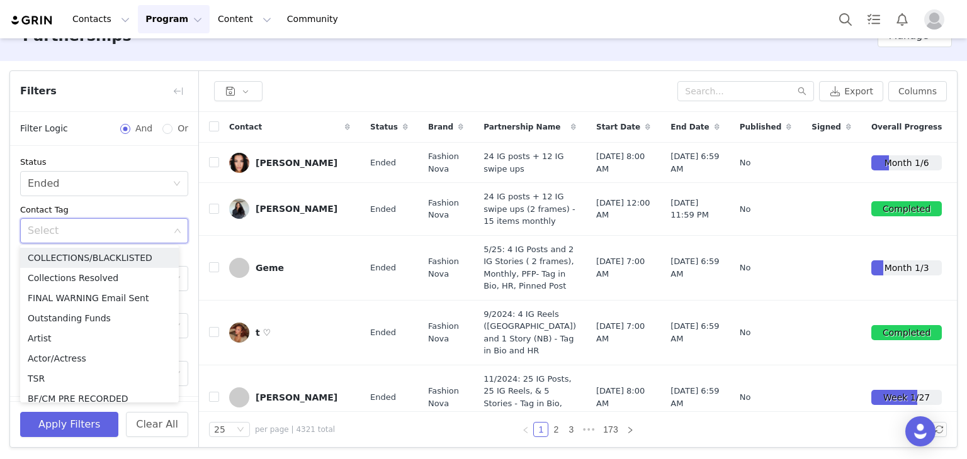
click at [174, 230] on icon "icon: down" at bounding box center [178, 231] width 8 height 8
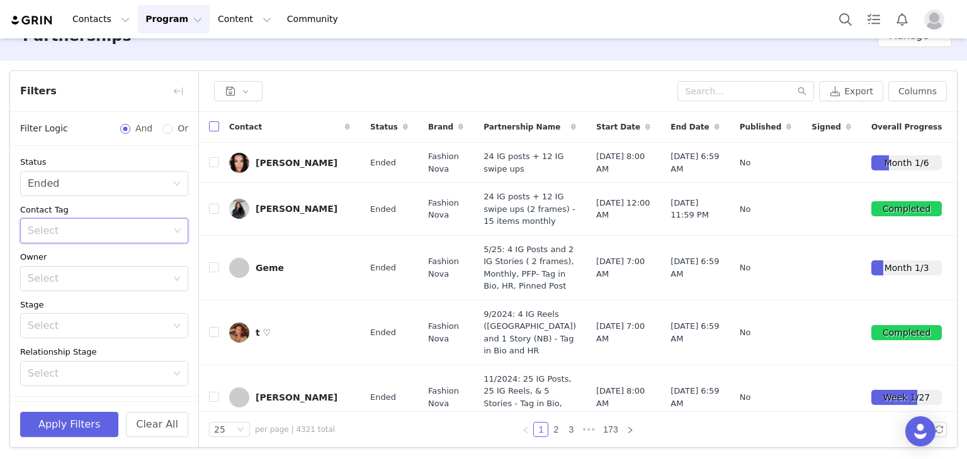
click at [217, 126] on input "checkbox" at bounding box center [214, 126] width 10 height 10
checkbox input "true"
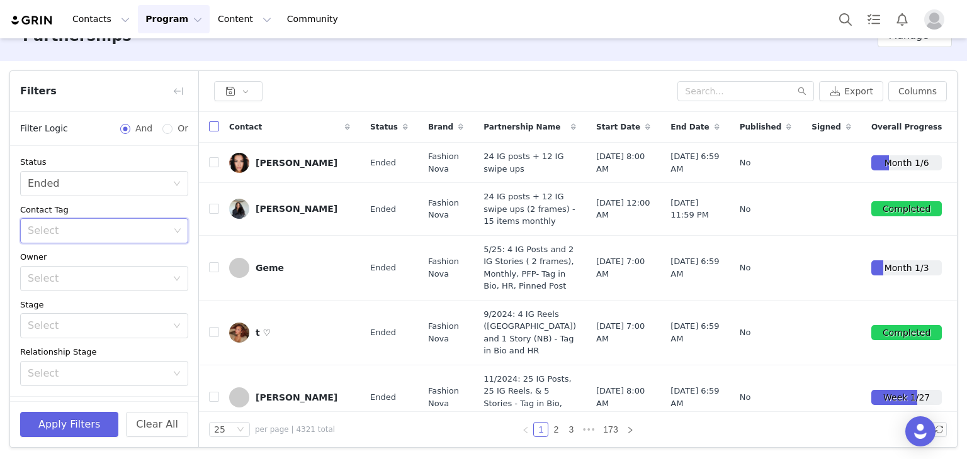
checkbox input "true"
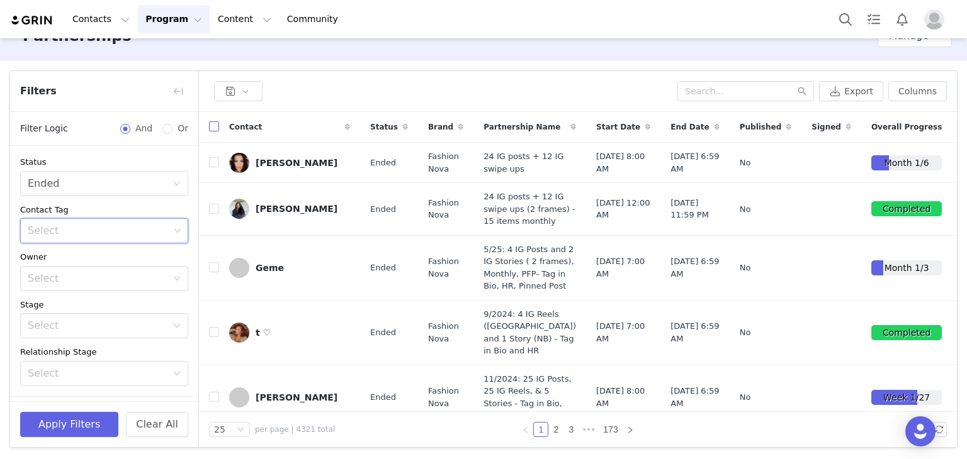
checkbox input "true"
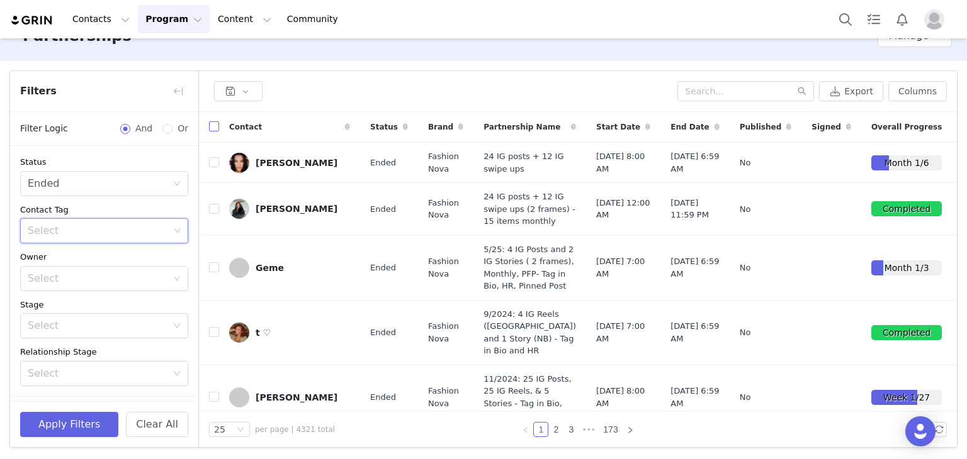
checkbox input "true"
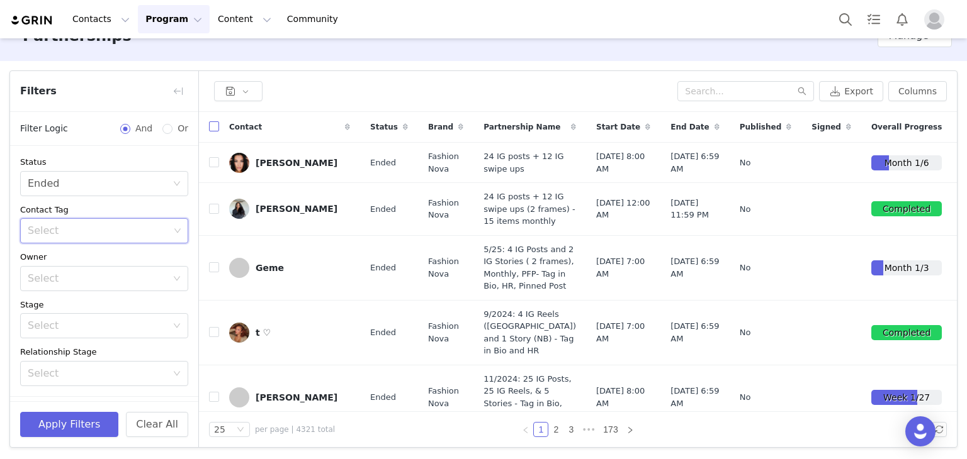
checkbox input "true"
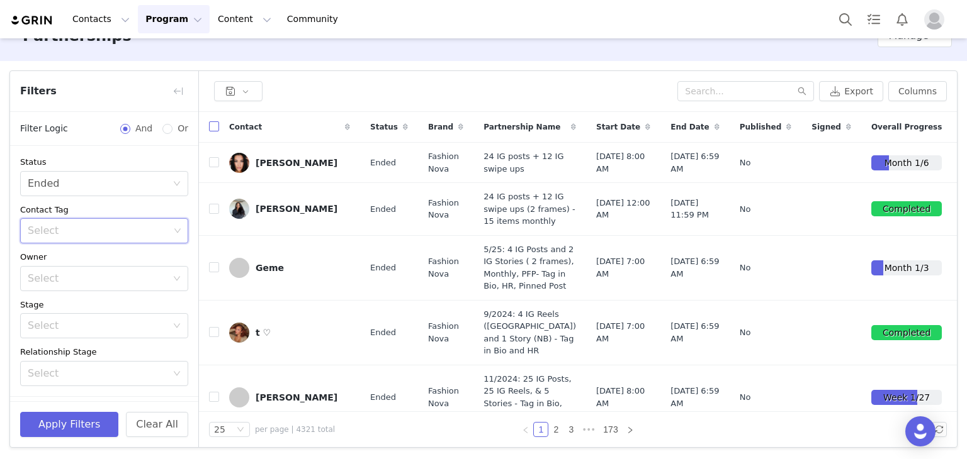
checkbox input "true"
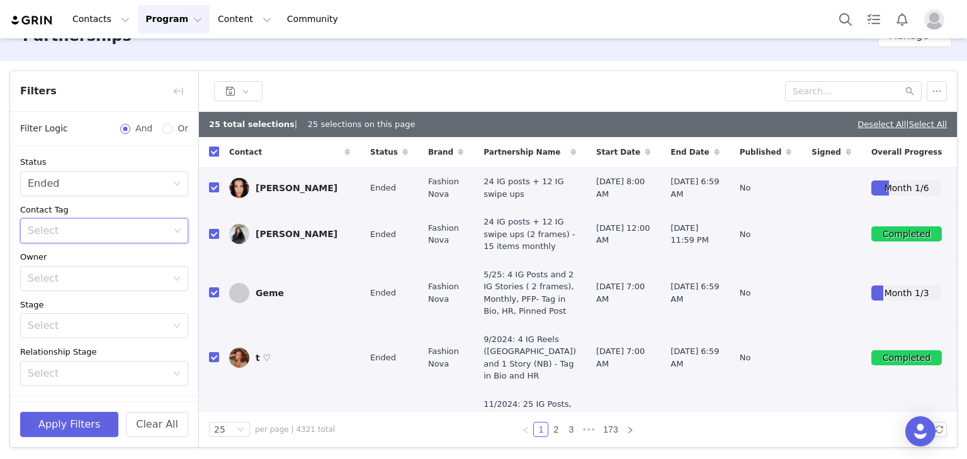
click at [217, 152] on input "checkbox" at bounding box center [214, 152] width 10 height 10
checkbox input "false"
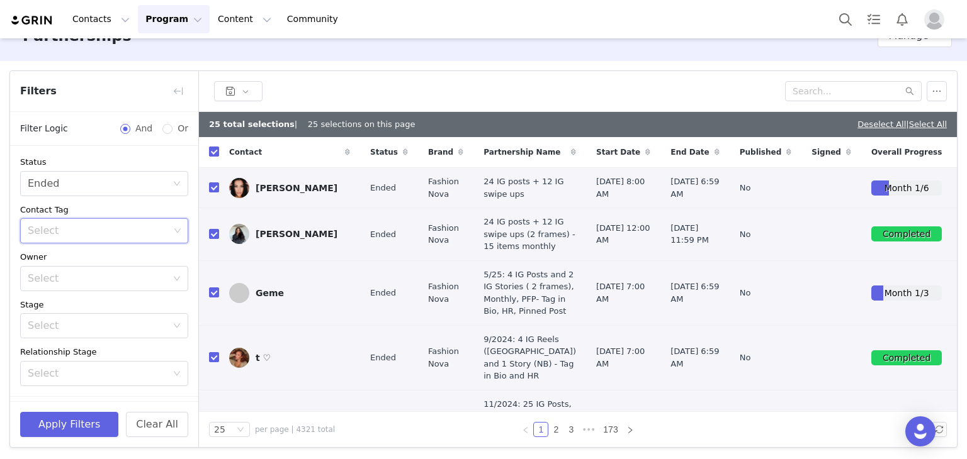
checkbox input "false"
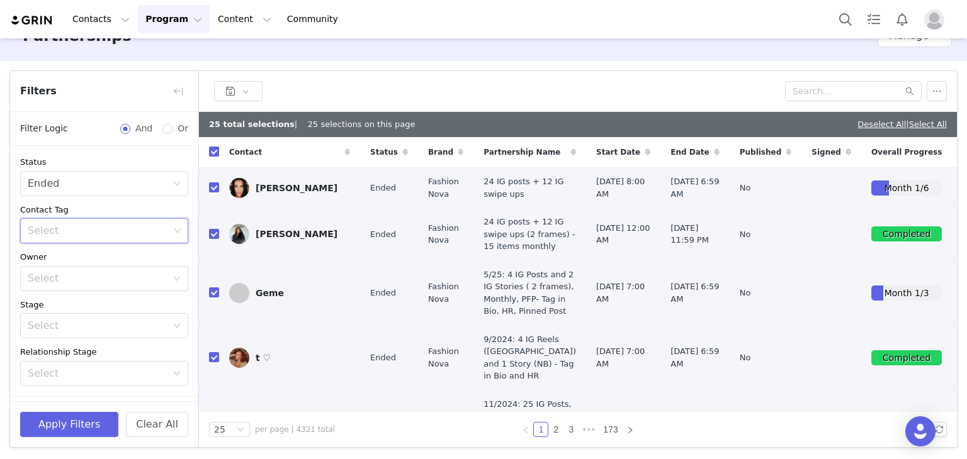
checkbox input "false"
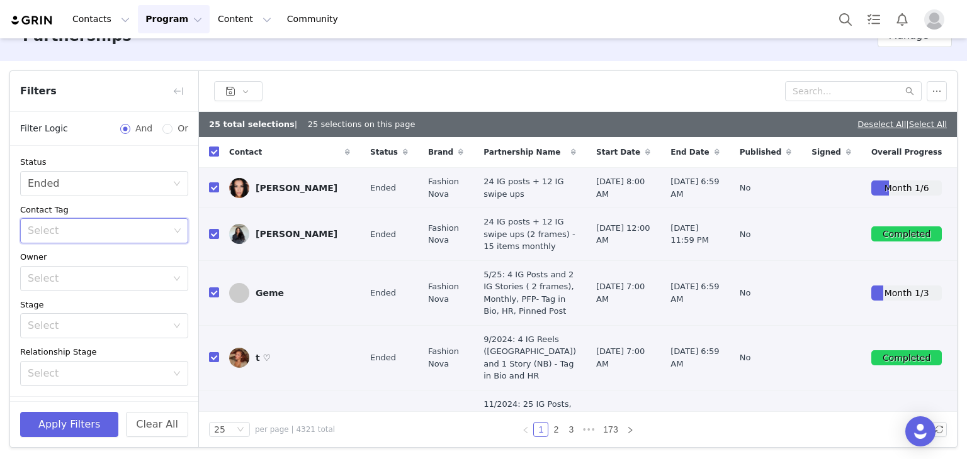
checkbox input "false"
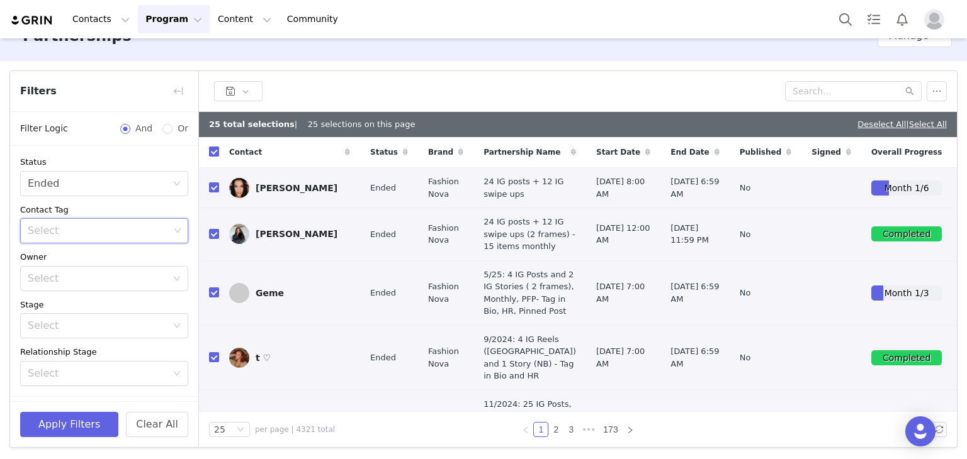
checkbox input "false"
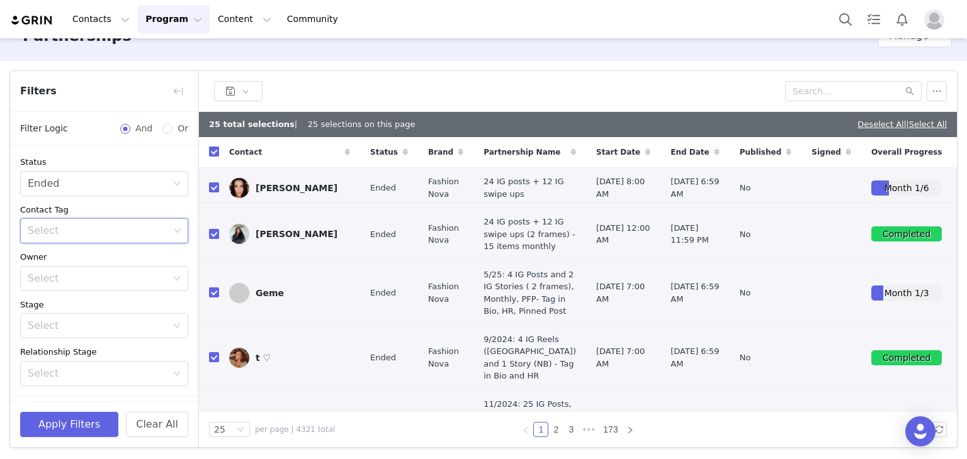
checkbox input "false"
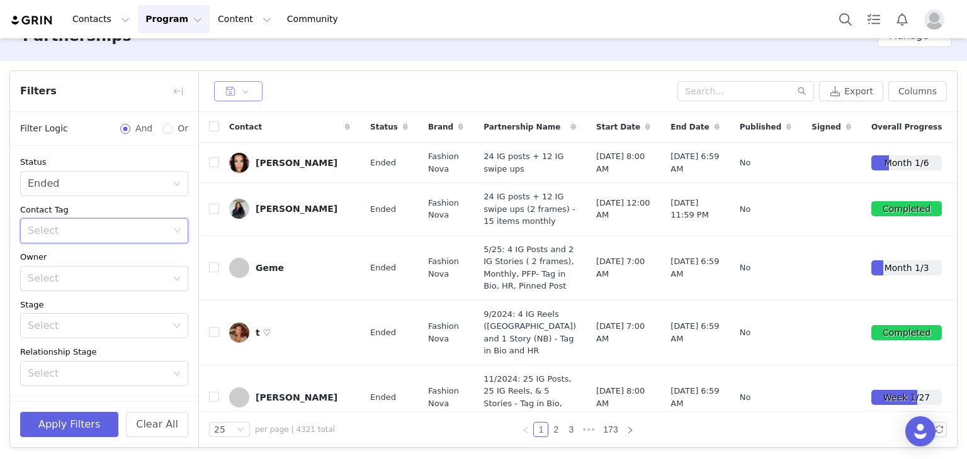
click at [244, 91] on button "button" at bounding box center [238, 91] width 48 height 20
click at [313, 74] on div "Export Columns" at bounding box center [578, 91] width 758 height 41
click at [174, 230] on icon "icon: down" at bounding box center [178, 231] width 8 height 8
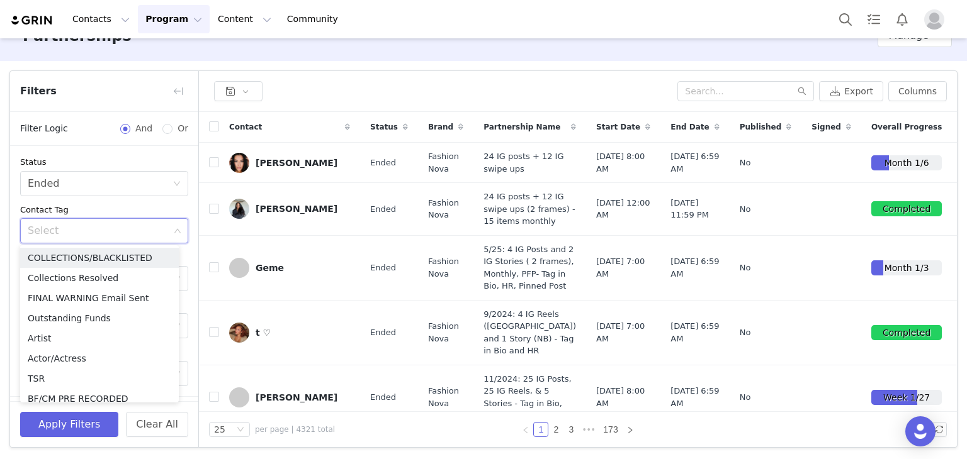
click at [174, 230] on icon "icon: down" at bounding box center [178, 231] width 8 height 8
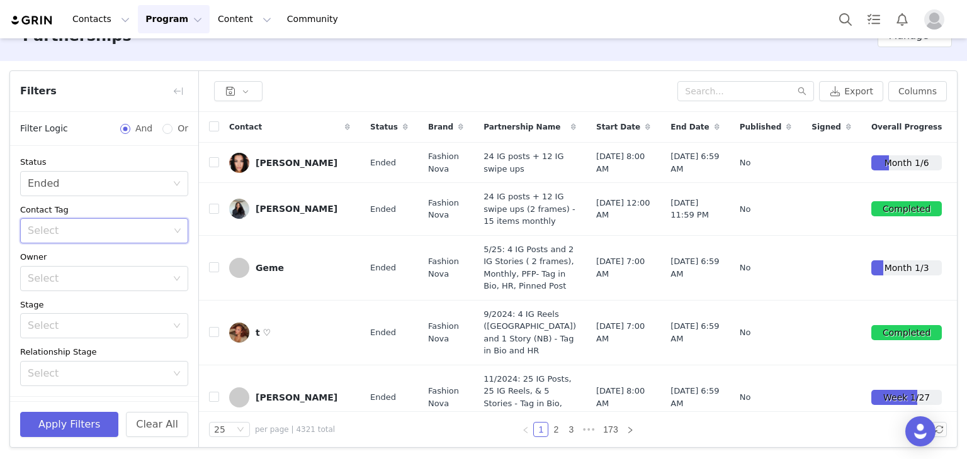
click at [249, 126] on span "Contact" at bounding box center [245, 126] width 33 height 11
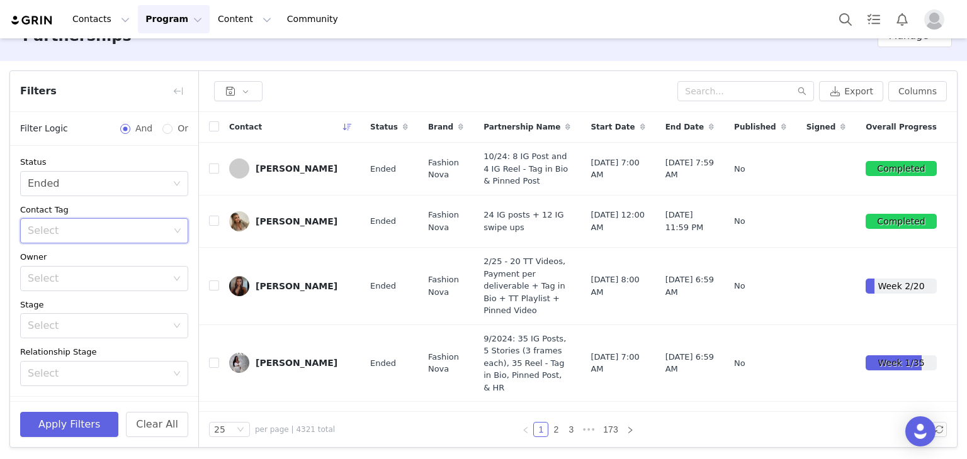
click at [245, 123] on span "Contact" at bounding box center [245, 126] width 33 height 11
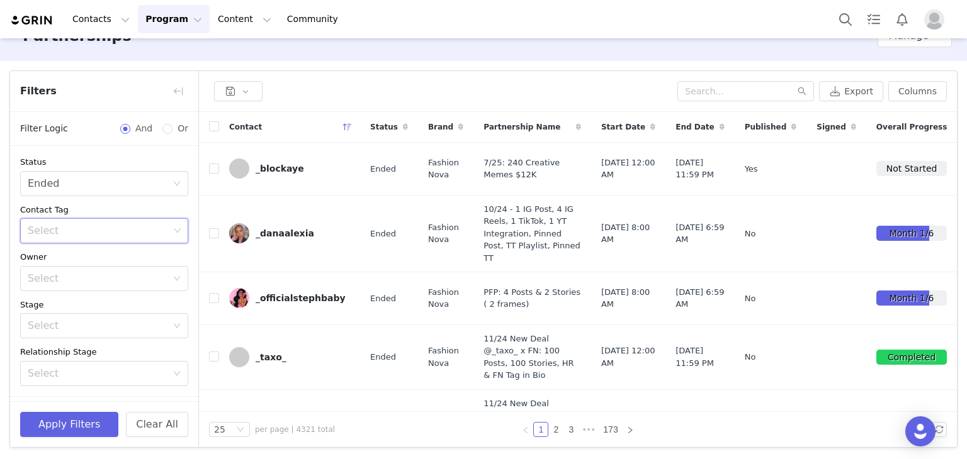
click at [349, 125] on icon at bounding box center [347, 127] width 9 height 8
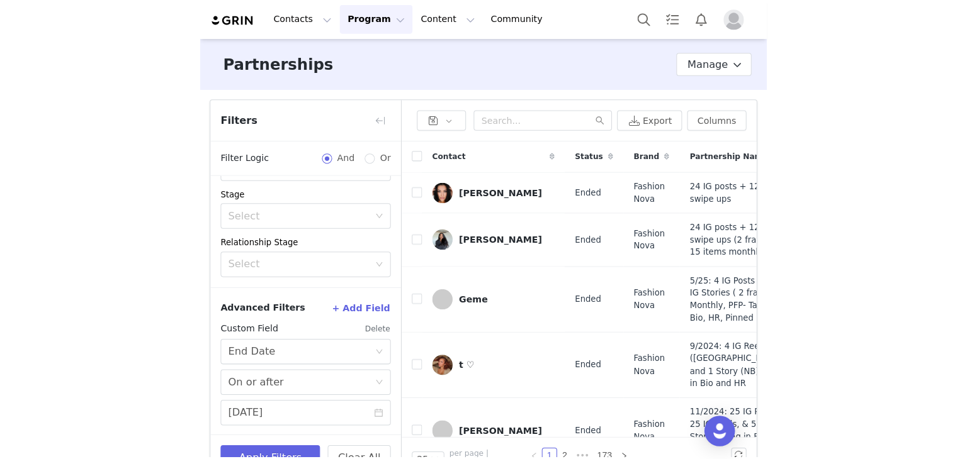
scroll to position [140, 0]
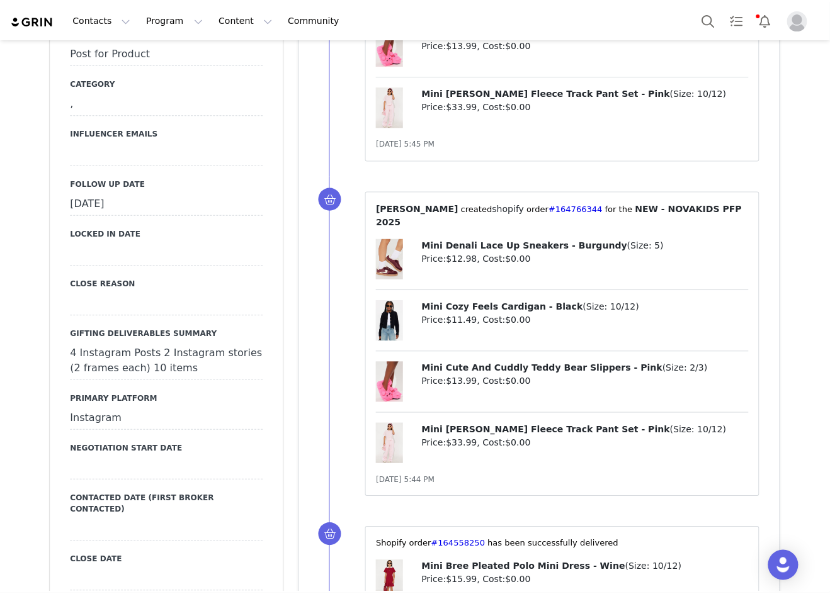
scroll to position [1365, 0]
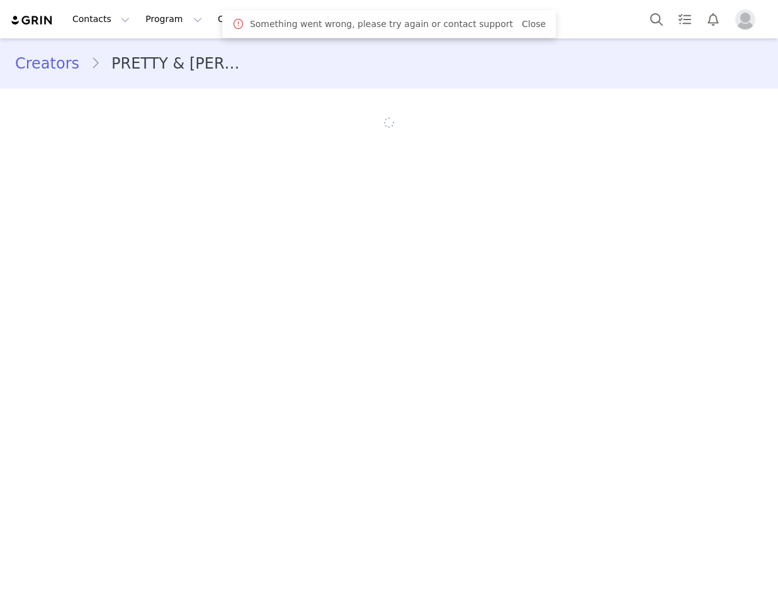
click at [522, 25] on link "Close" at bounding box center [534, 24] width 24 height 10
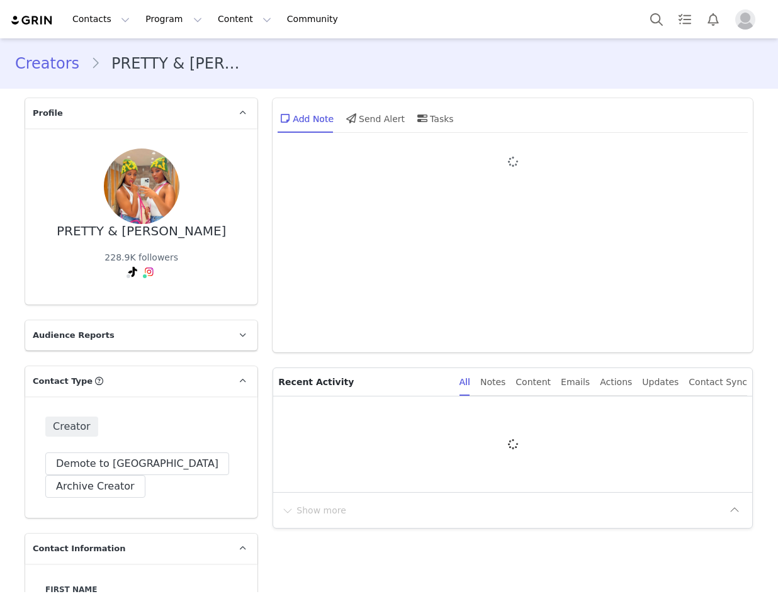
type input "+27 ([GEOGRAPHIC_DATA])"
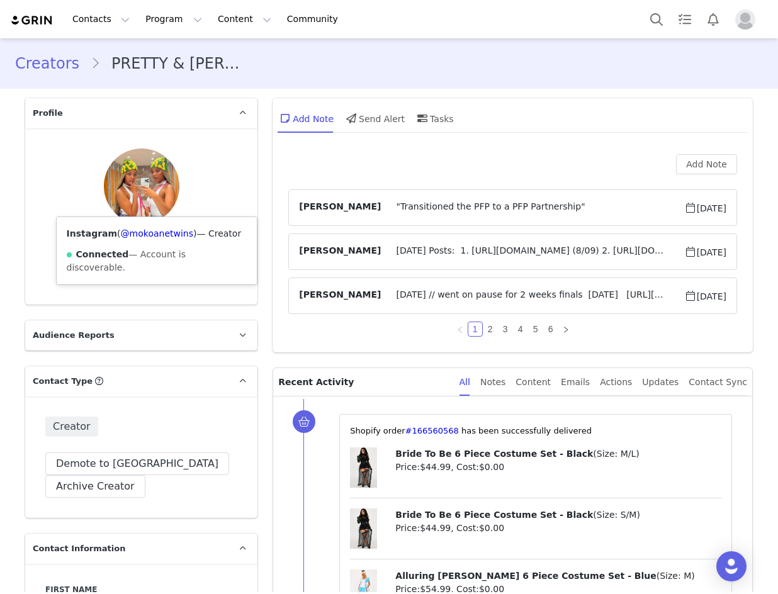
click at [140, 240] on div "Instagram ( @mokoanetwins ) — Creator Connected — Account is discoverable." at bounding box center [157, 250] width 201 height 67
click at [142, 235] on link "@mokoanetwins" at bounding box center [157, 233] width 72 height 10
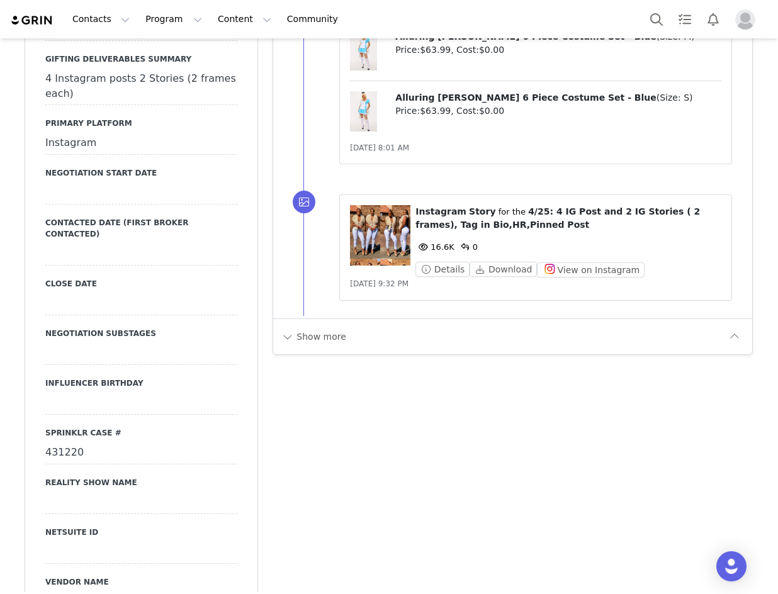
scroll to position [2203, 0]
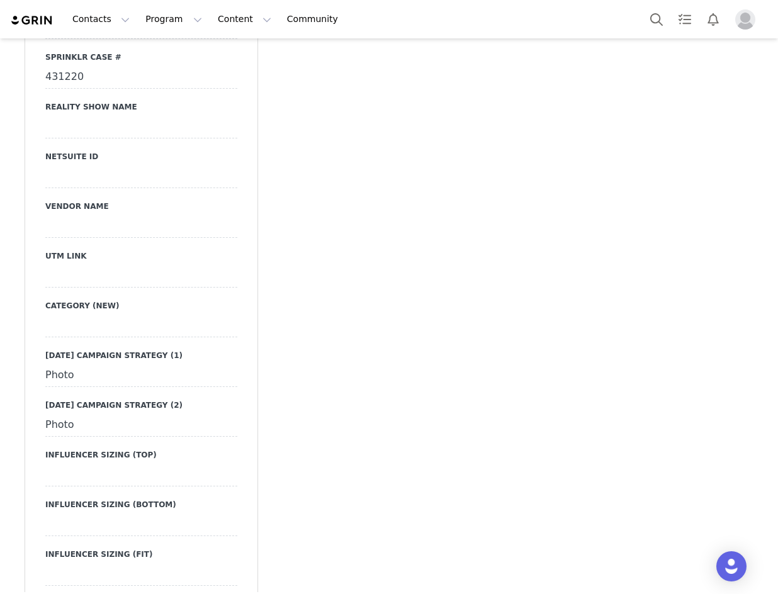
click at [69, 265] on div at bounding box center [141, 276] width 192 height 23
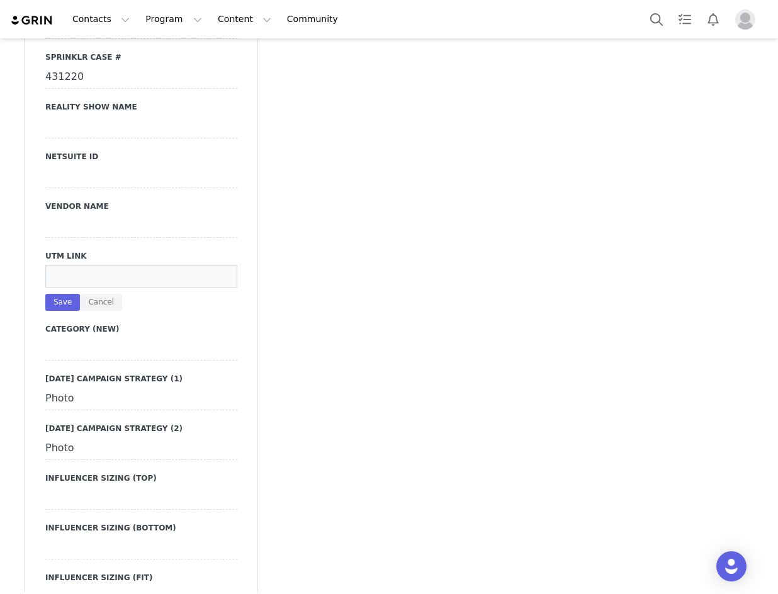
click at [63, 265] on input at bounding box center [141, 276] width 192 height 23
paste input "https://www.fashionnova.com/collections/new?division=women&utm_source=influence…"
type input "https://www.fashionnova.com/collections/new?division=women&utm_source=influence…"
click at [64, 294] on button "Save" at bounding box center [62, 302] width 35 height 17
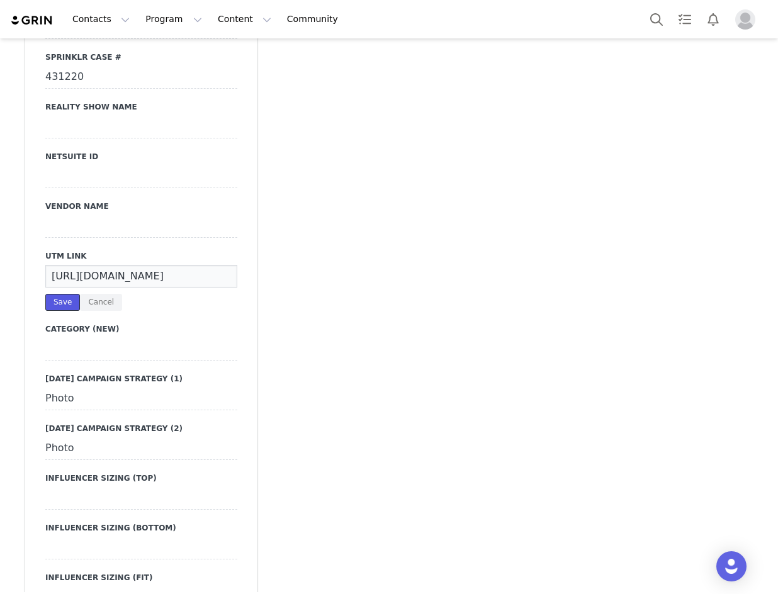
scroll to position [0, 0]
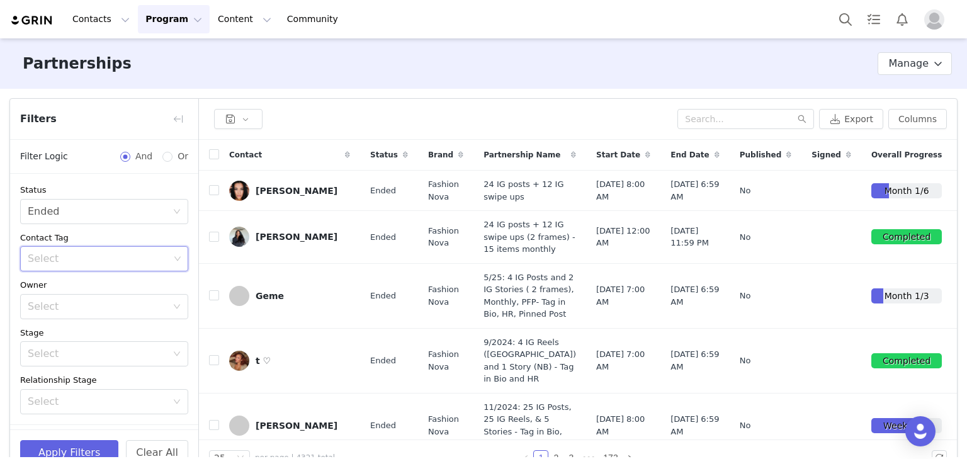
scroll to position [140, 0]
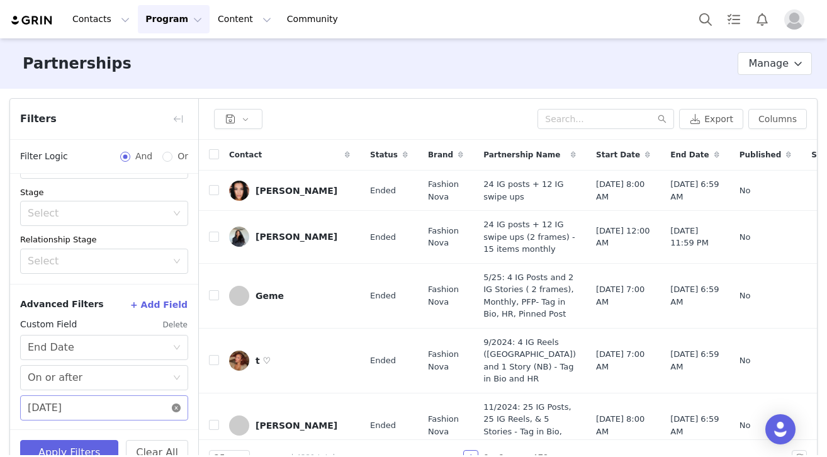
click at [172, 403] on icon "icon: close-circle" at bounding box center [176, 407] width 9 height 9
click at [172, 407] on icon "icon: calendar" at bounding box center [176, 407] width 9 height 9
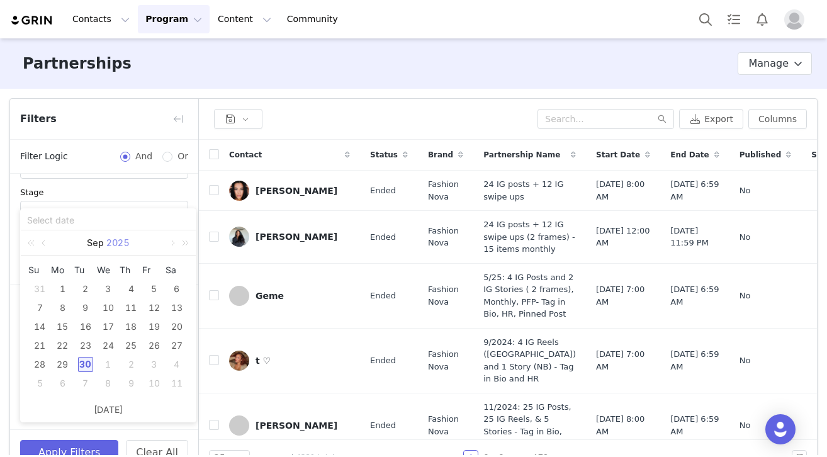
click at [127, 242] on link "2025" at bounding box center [118, 242] width 26 height 25
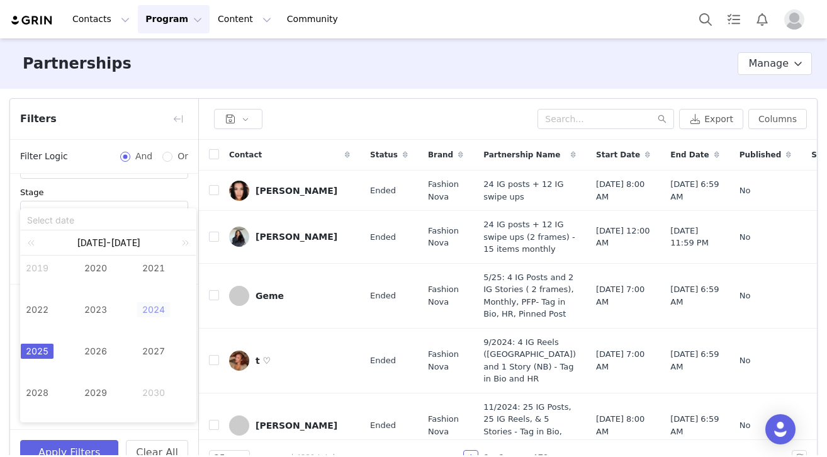
click at [147, 312] on link "2024" at bounding box center [153, 309] width 33 height 15
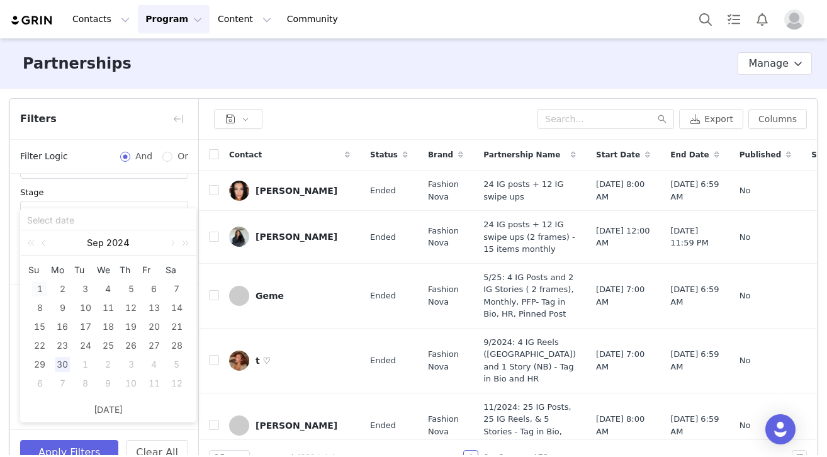
click at [42, 286] on div "1" at bounding box center [39, 288] width 15 height 15
type input "09/01/2024"
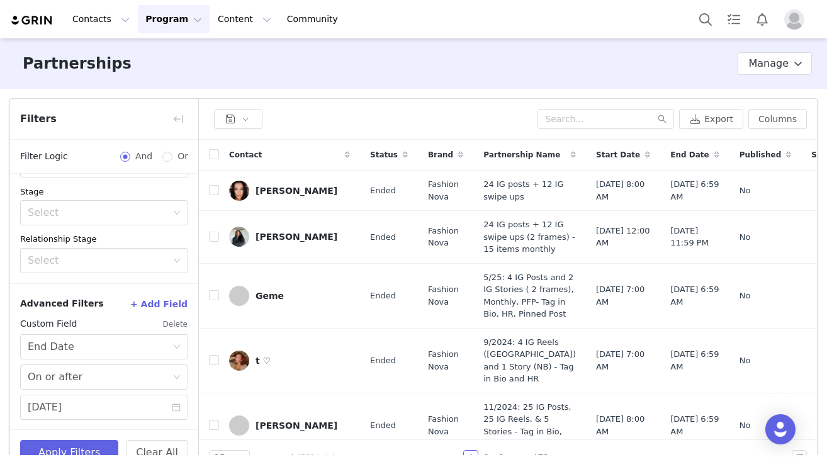
scroll to position [142, 0]
click at [110, 451] on button "Apply Filters" at bounding box center [69, 452] width 98 height 25
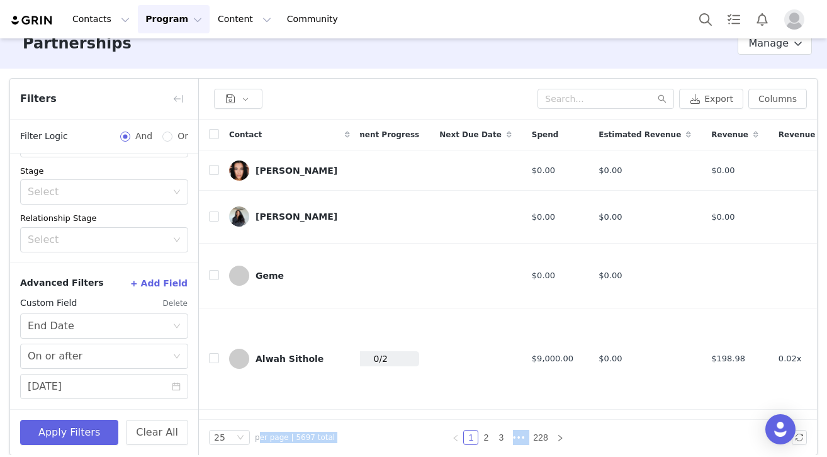
scroll to position [30, 0]
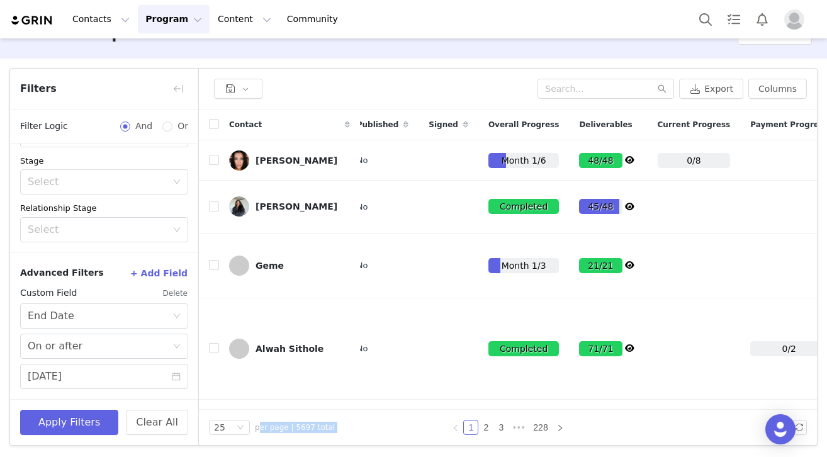
click at [472, 439] on div "25 per page | 5697 total 1 2 3 ••• 228" at bounding box center [508, 427] width 618 height 35
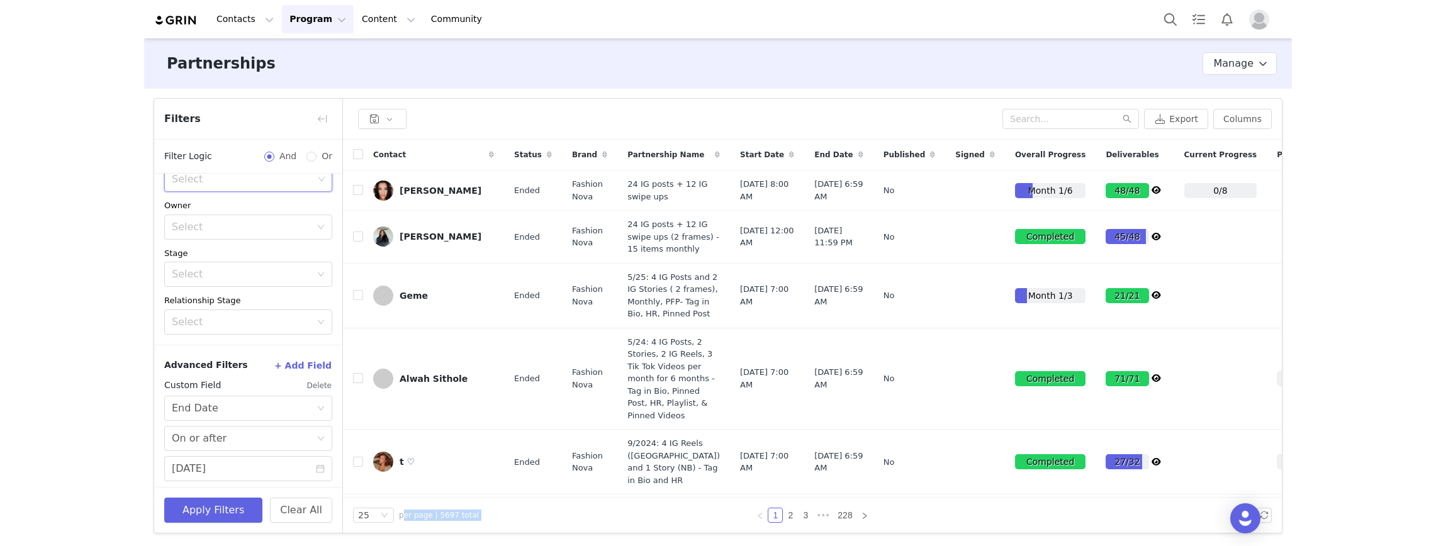
scroll to position [84, 0]
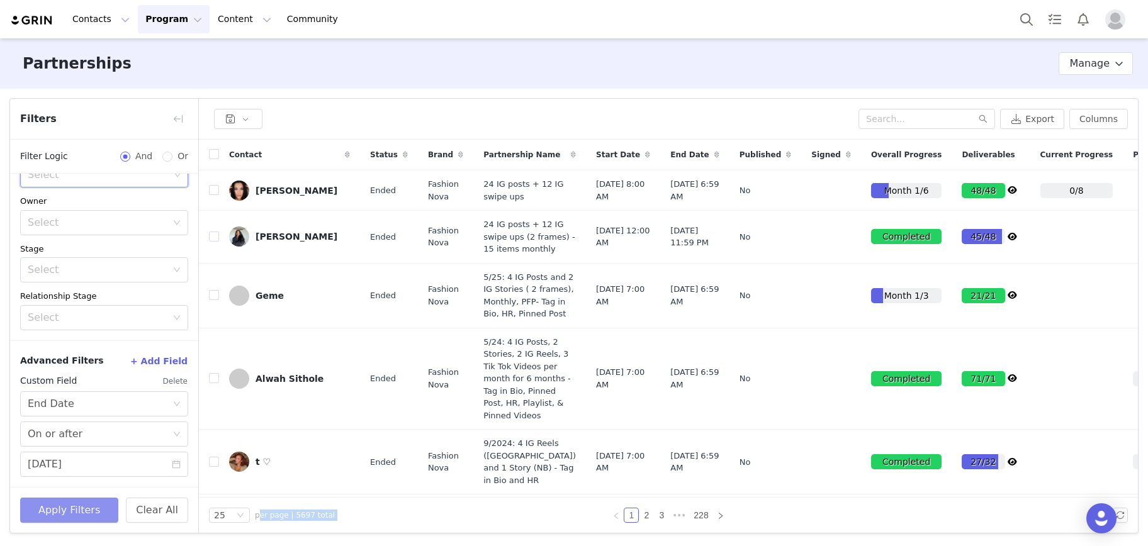
click at [84, 458] on button "Apply Filters" at bounding box center [69, 510] width 98 height 25
click at [364, 76] on div "Partnerships Partnership Stages Custom Properties Manage" at bounding box center [574, 63] width 1148 height 50
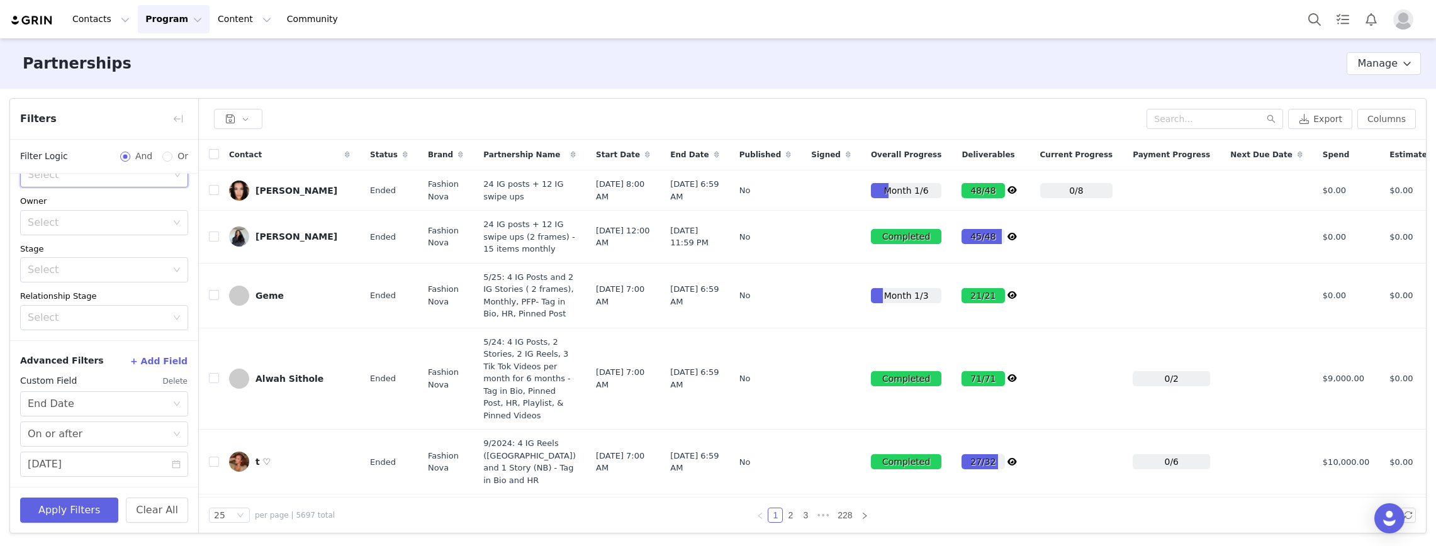
click at [403, 157] on icon at bounding box center [405, 155] width 5 height 8
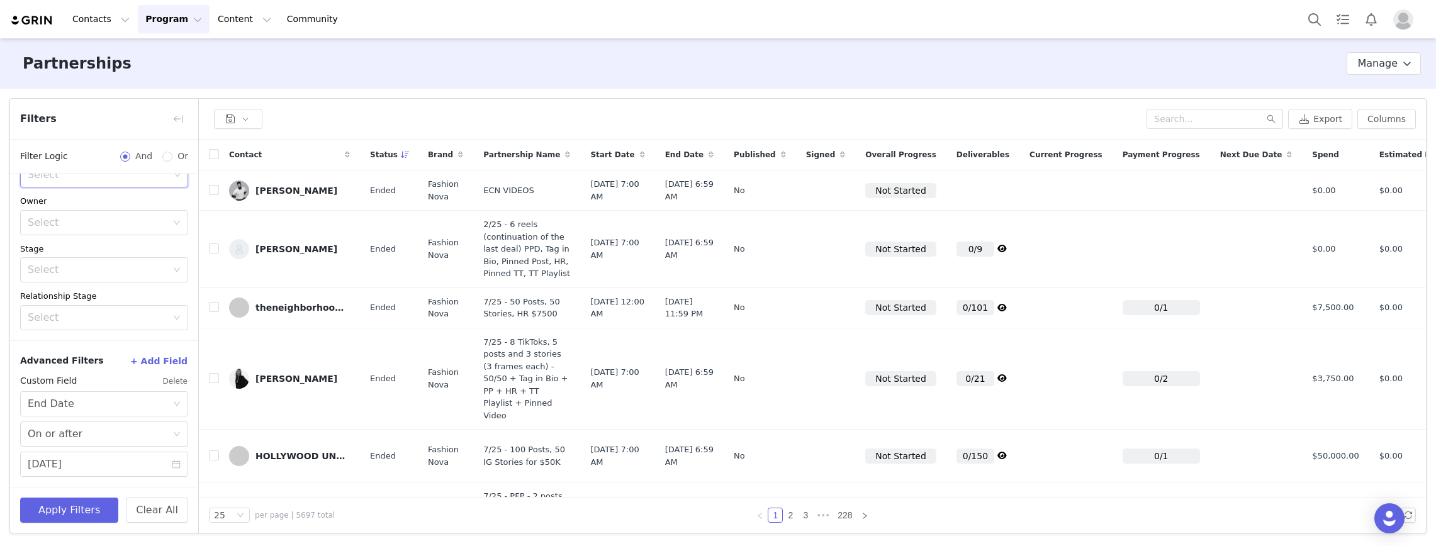
click at [401, 157] on icon at bounding box center [405, 155] width 9 height 8
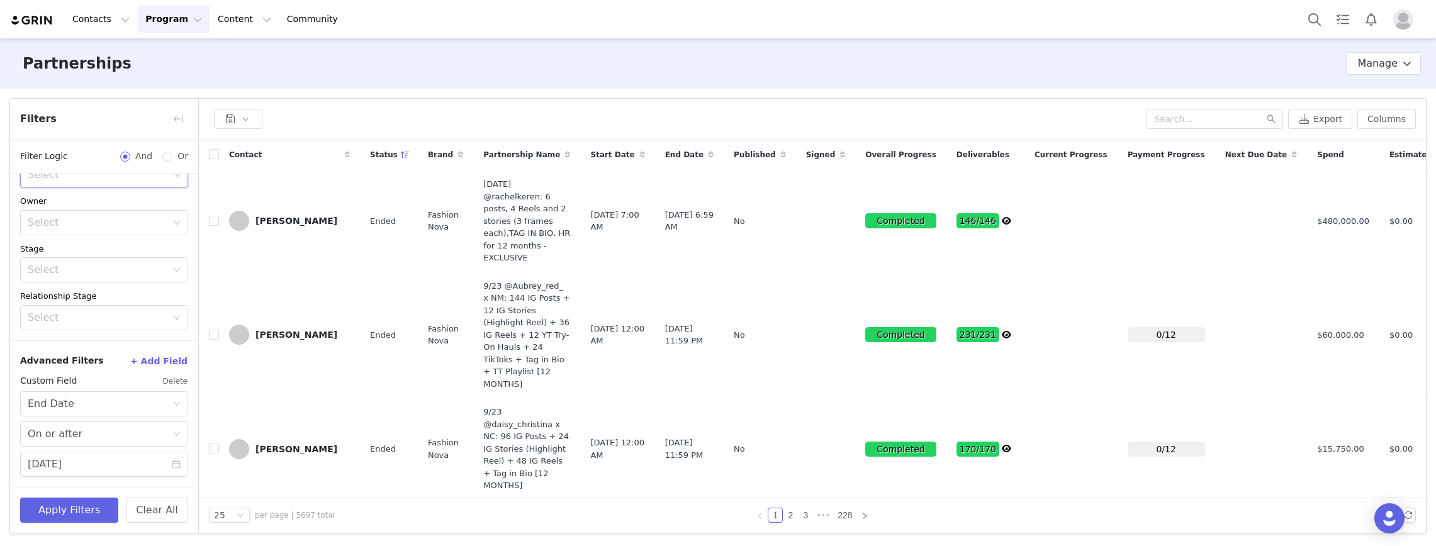
click at [242, 155] on span "Contact" at bounding box center [245, 154] width 33 height 11
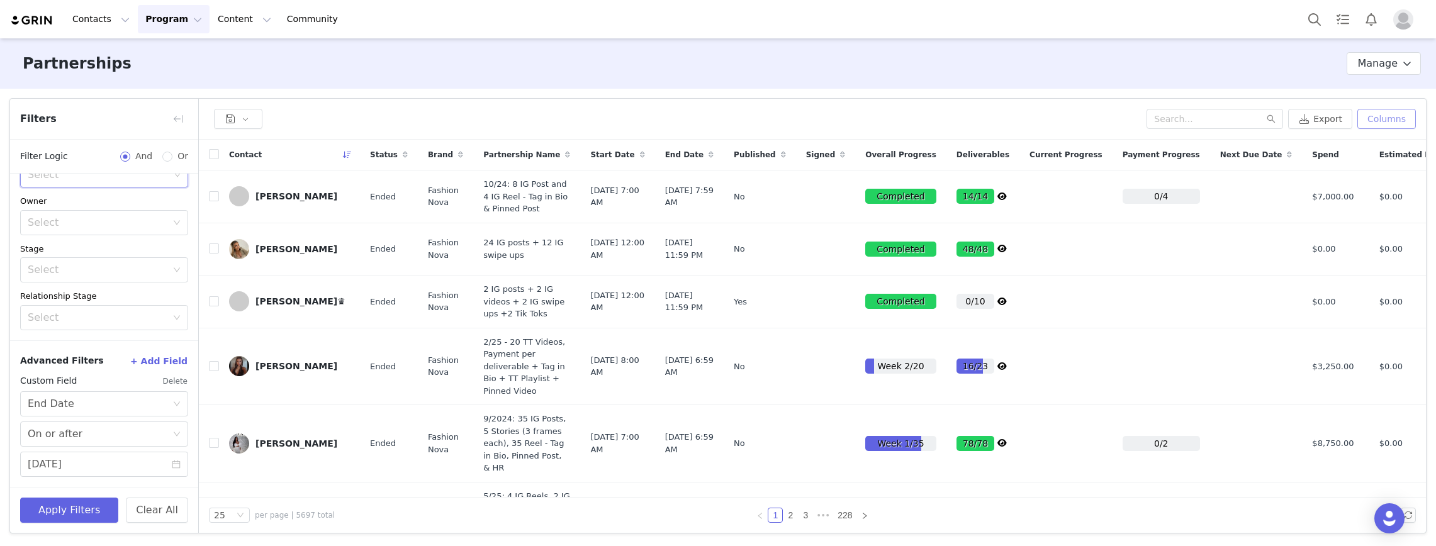
click at [966, 121] on button "Columns" at bounding box center [1387, 119] width 59 height 20
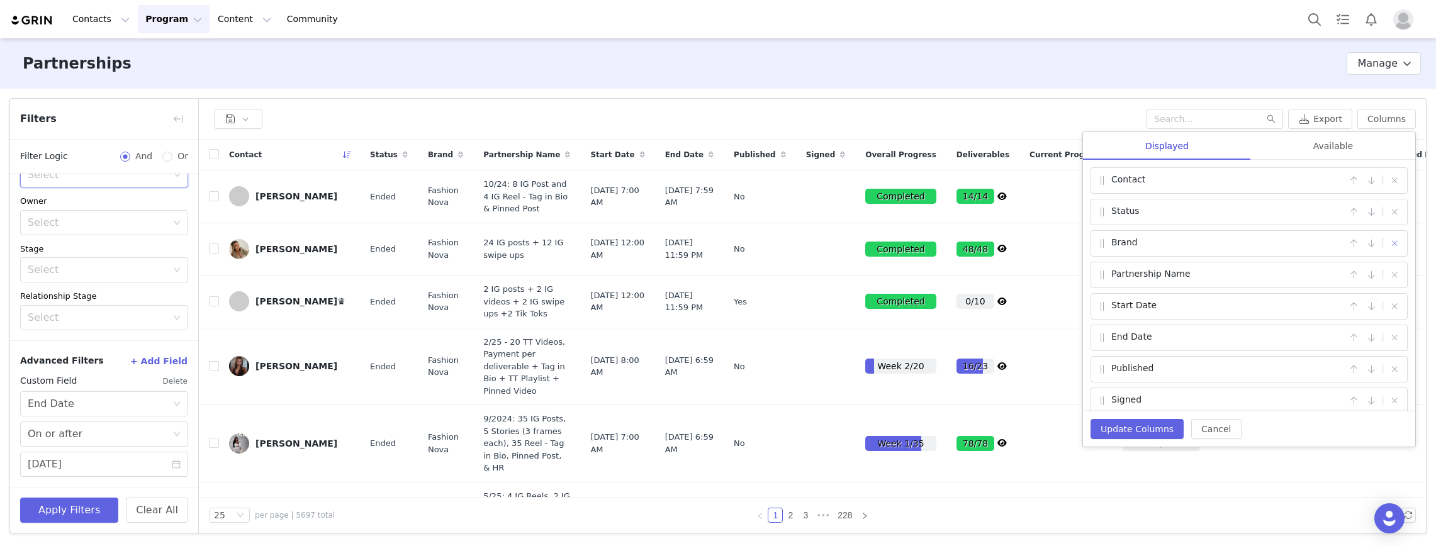
click at [966, 243] on button "button" at bounding box center [1394, 243] width 15 height 15
click at [966, 141] on div "Available" at bounding box center [1333, 146] width 164 height 28
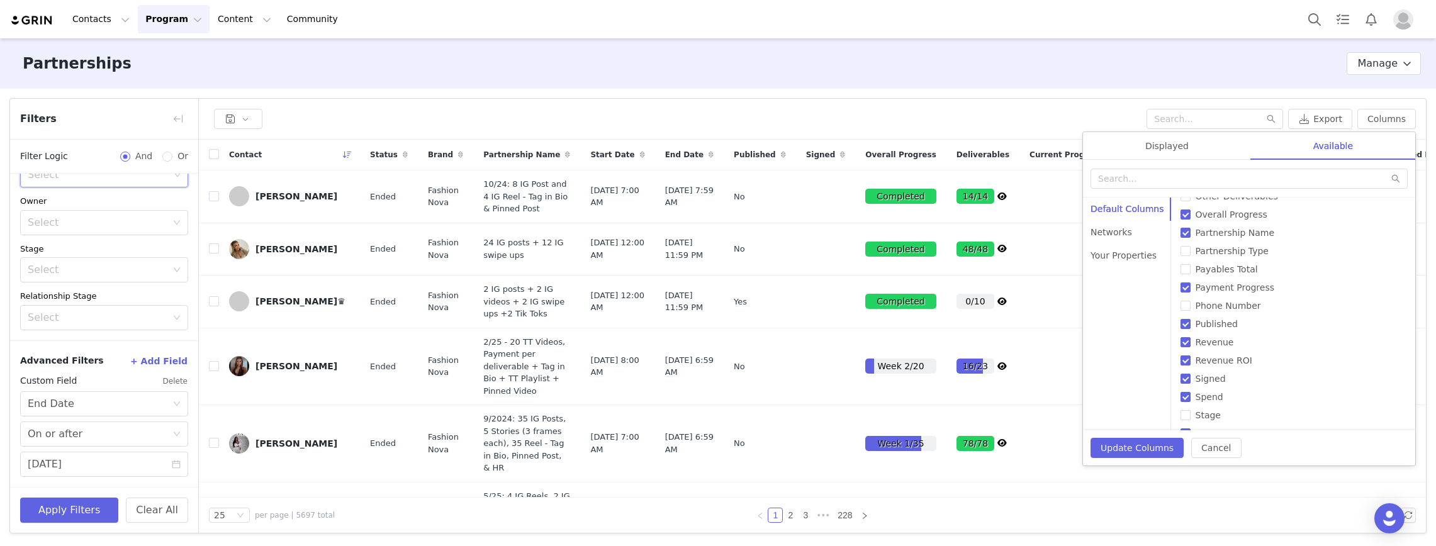
scroll to position [504, 0]
click at [966, 145] on div "Displayed" at bounding box center [1167, 146] width 168 height 28
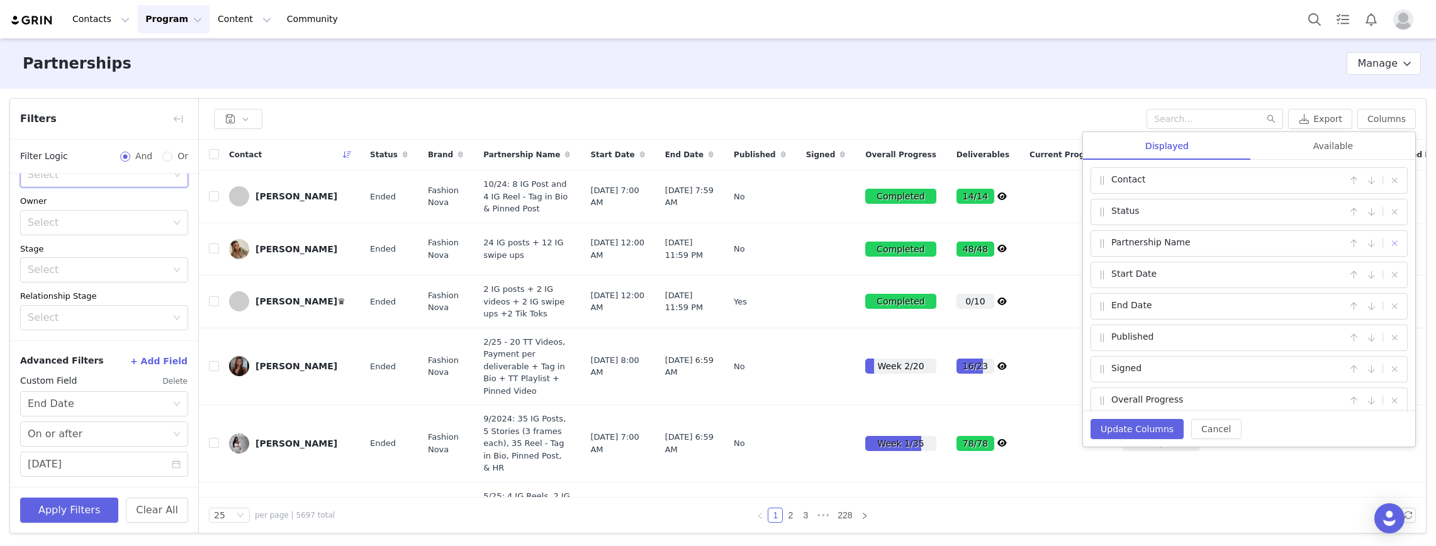
click at [966, 241] on button "button" at bounding box center [1394, 243] width 15 height 15
checkbox input "false"
click at [966, 305] on button "button" at bounding box center [1394, 306] width 15 height 15
checkbox input "false"
click at [966, 305] on button "button" at bounding box center [1394, 306] width 15 height 15
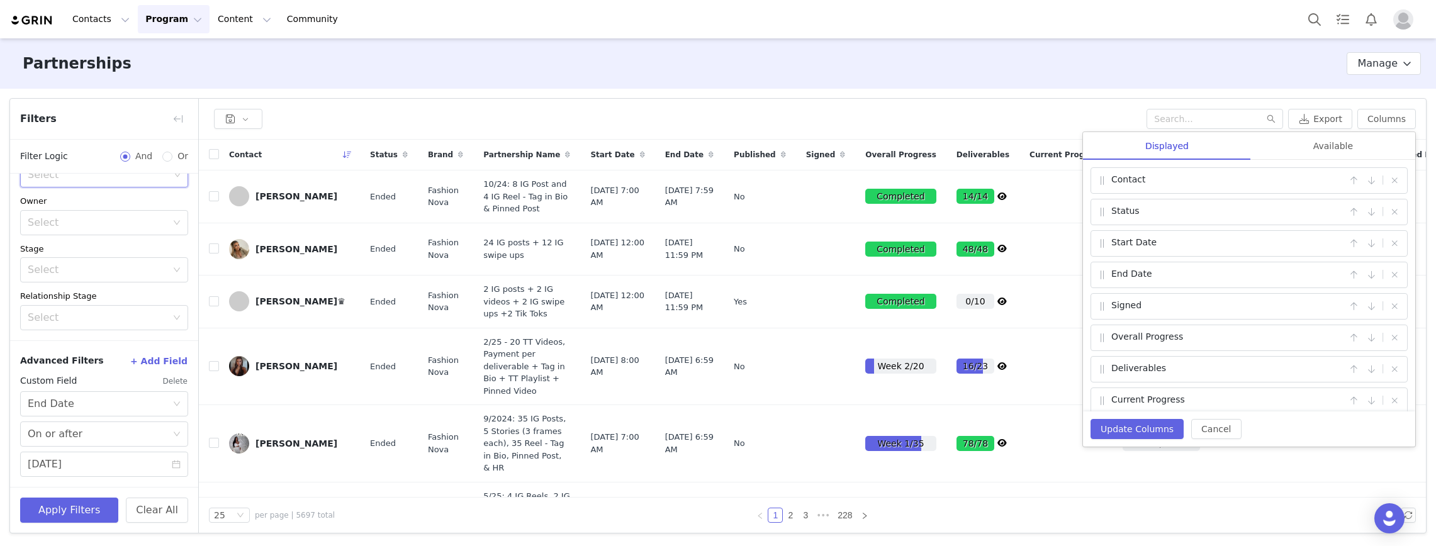
checkbox input "false"
click at [966, 297] on button "button" at bounding box center [1394, 296] width 15 height 15
checkbox input "false"
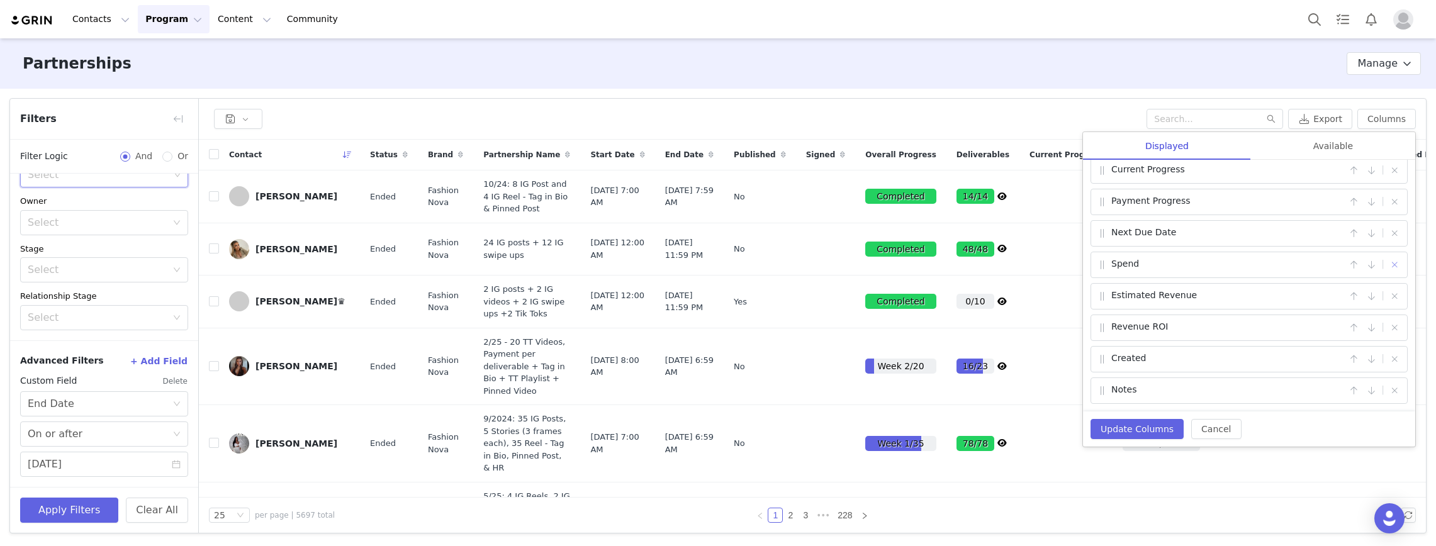
click at [966, 264] on button "button" at bounding box center [1394, 264] width 15 height 15
checkbox input "false"
click at [966, 327] on button "button" at bounding box center [1394, 327] width 15 height 15
checkbox input "false"
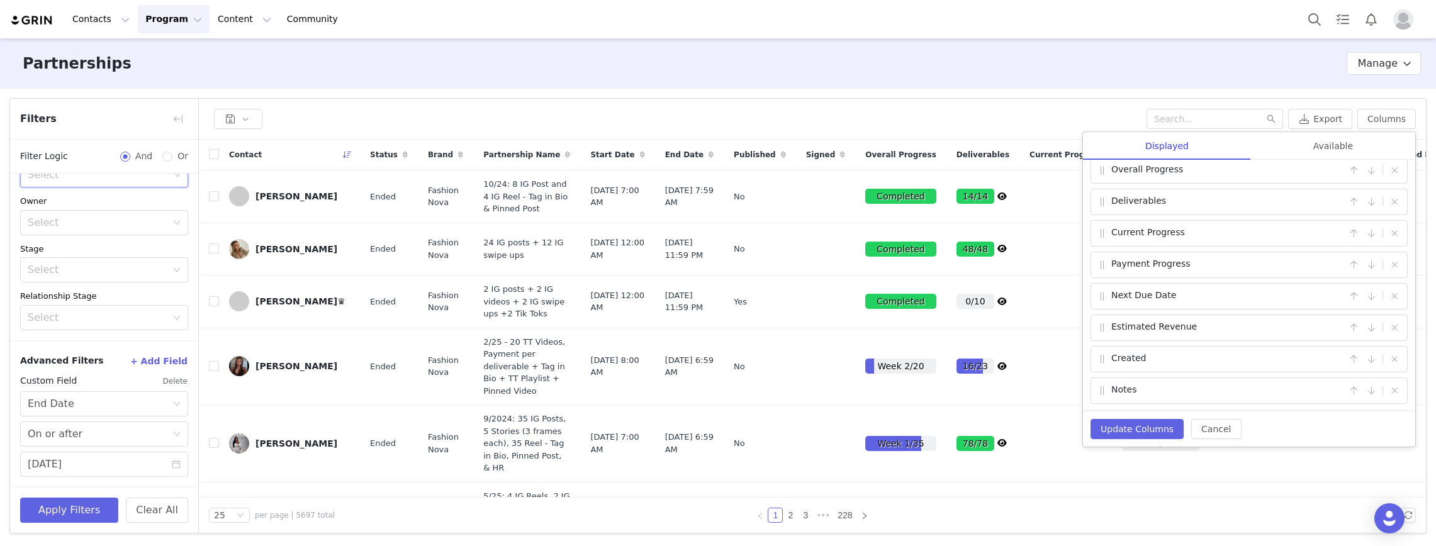
scroll to position [136, 0]
click at [966, 327] on button "button" at bounding box center [1394, 327] width 15 height 15
checkbox input "false"
click at [966, 424] on button "Update Columns" at bounding box center [1137, 429] width 93 height 20
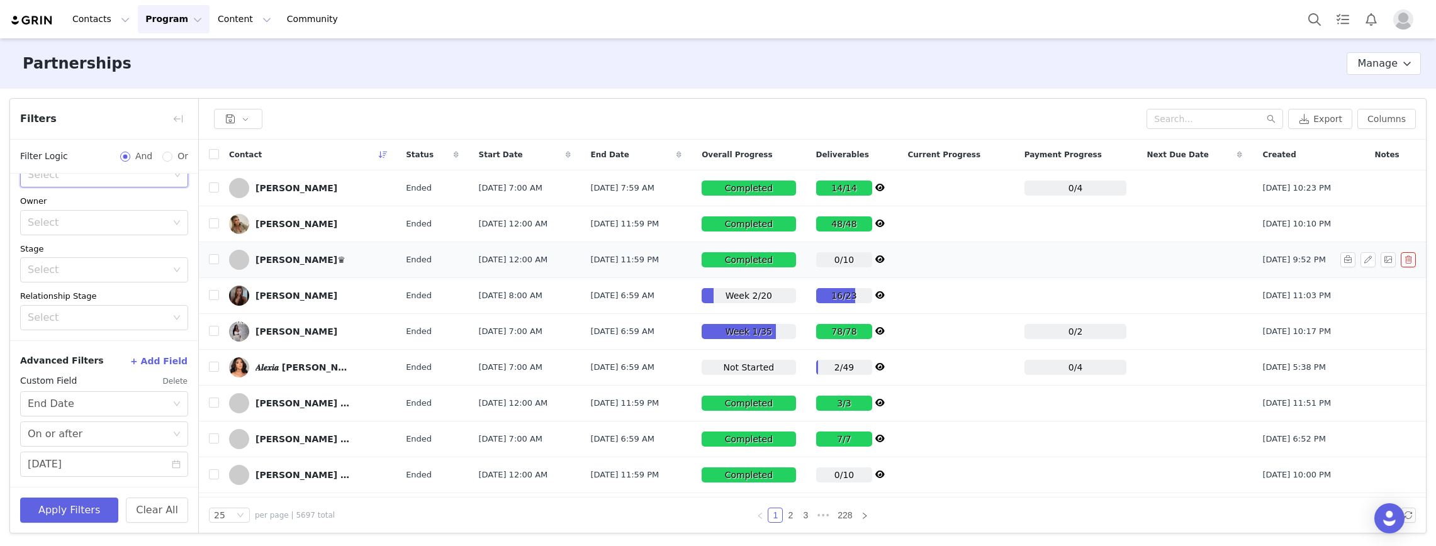
click at [885, 258] on icon at bounding box center [880, 260] width 9 height 8
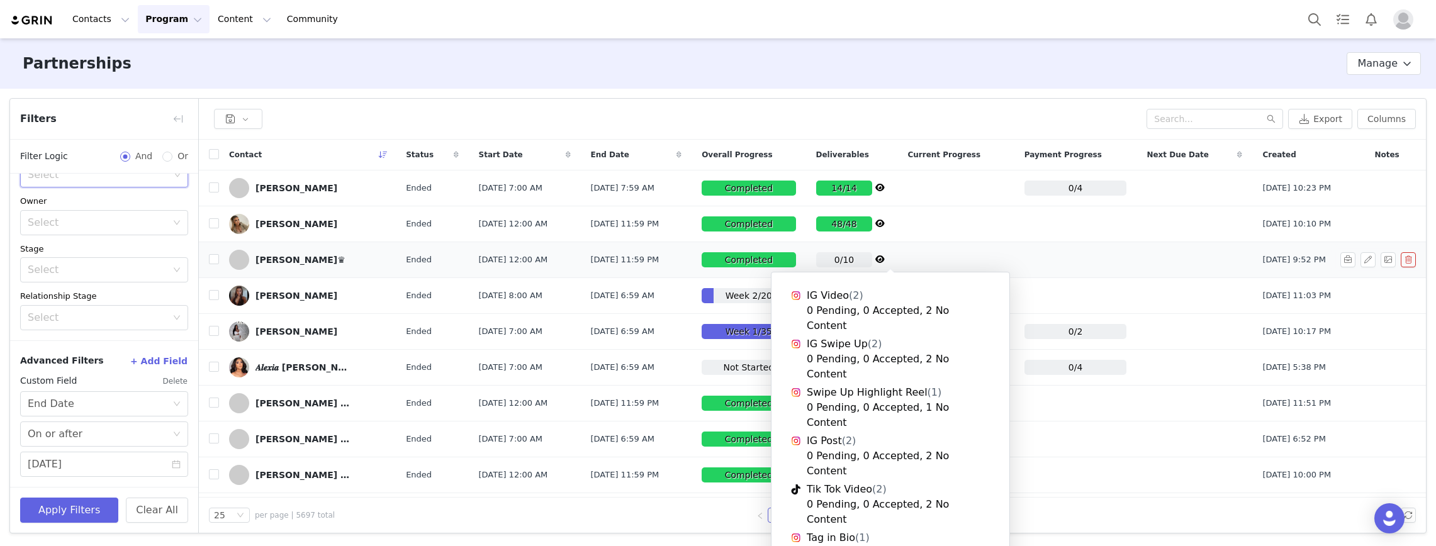
click at [885, 258] on icon at bounding box center [880, 260] width 9 height 8
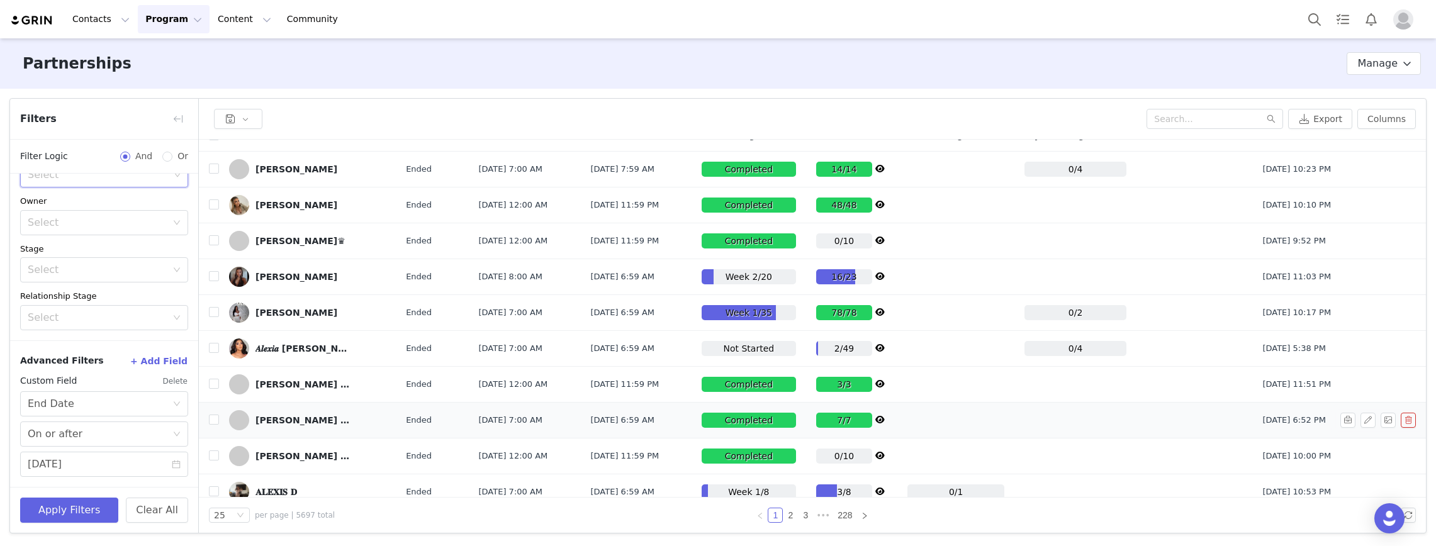
scroll to position [0, 0]
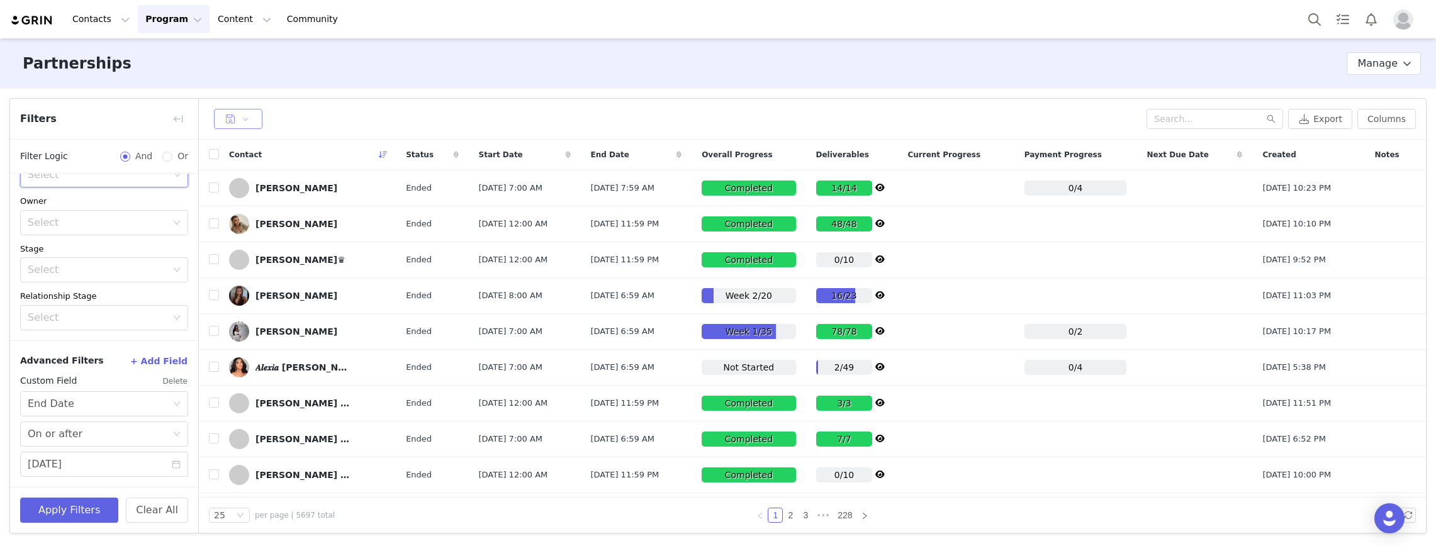
click at [253, 116] on button "button" at bounding box center [238, 119] width 48 height 20
click at [332, 110] on div at bounding box center [678, 119] width 938 height 20
click at [380, 155] on icon at bounding box center [383, 155] width 9 height 8
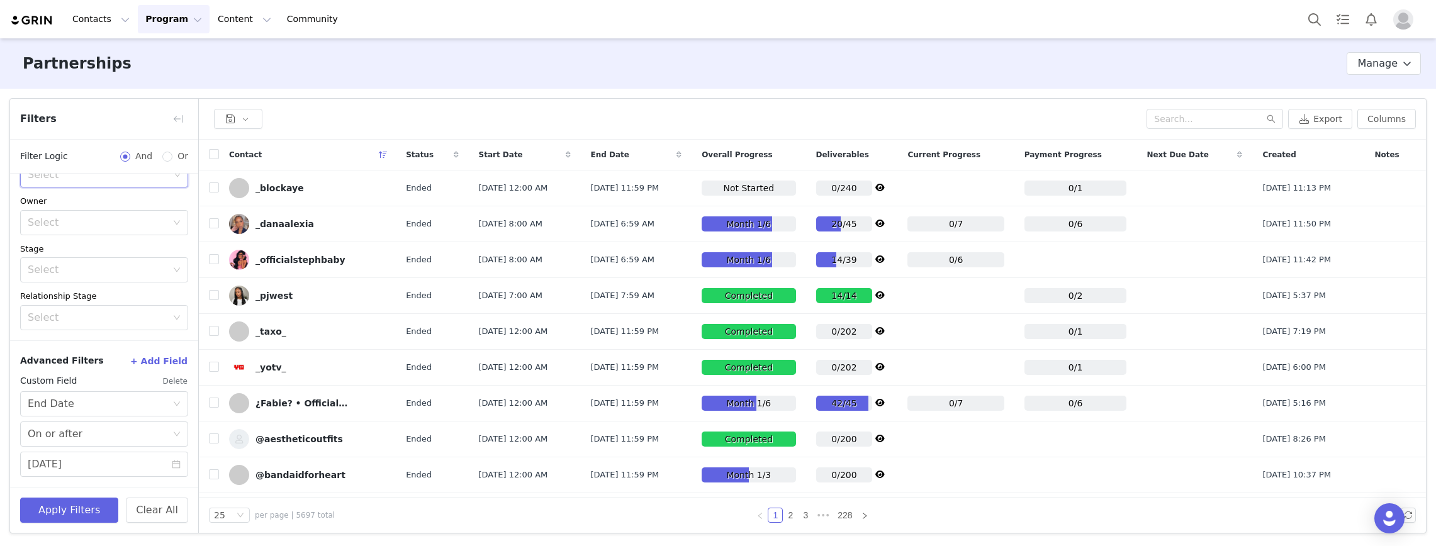
click at [502, 55] on div "Partnerships Partnership Stages Custom Properties Manage" at bounding box center [718, 63] width 1436 height 50
click at [154, 257] on div "Select" at bounding box center [99, 258] width 142 height 13
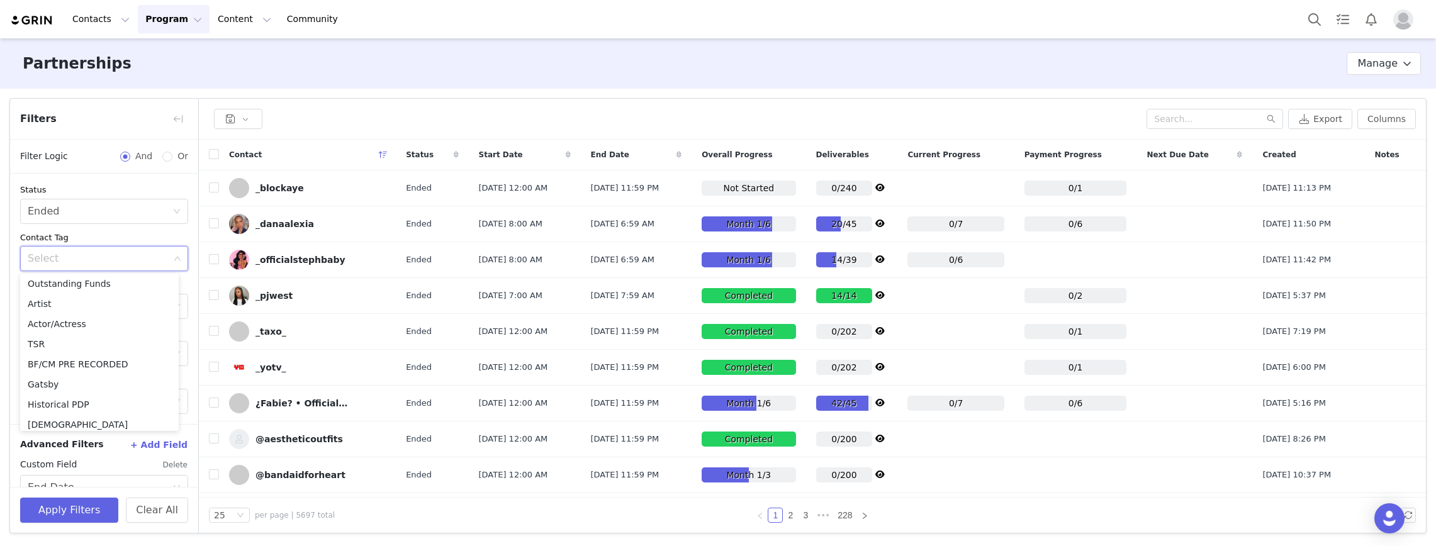
click at [173, 257] on div "Select" at bounding box center [104, 258] width 168 height 25
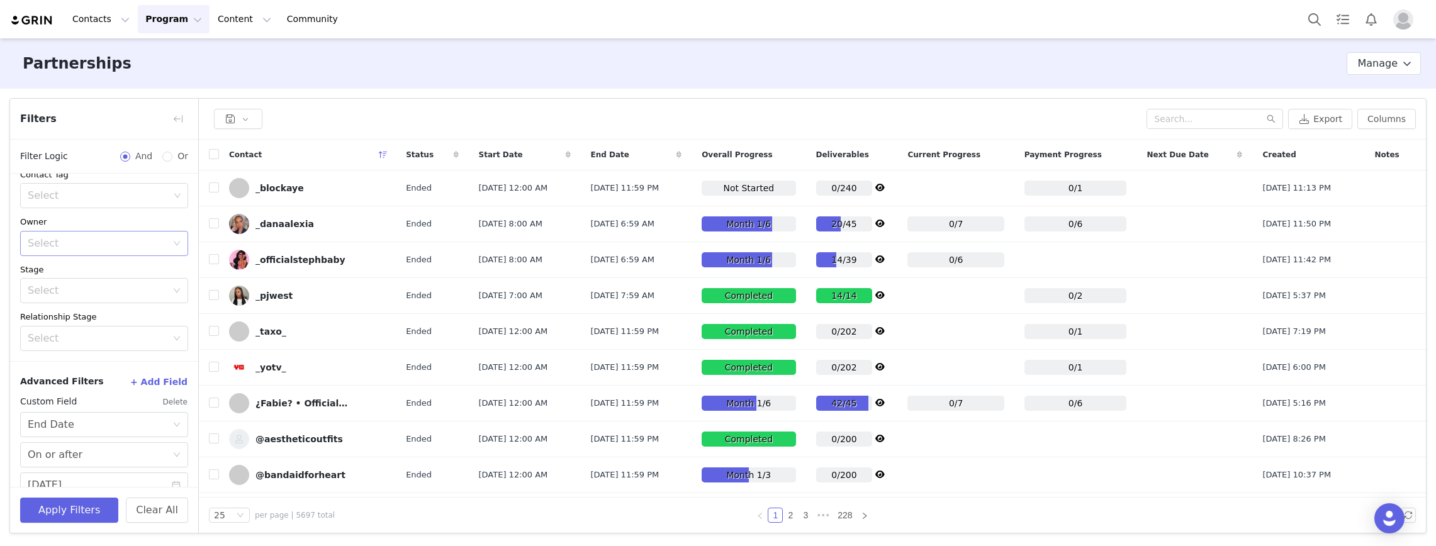
click at [155, 237] on div "Select" at bounding box center [97, 243] width 139 height 13
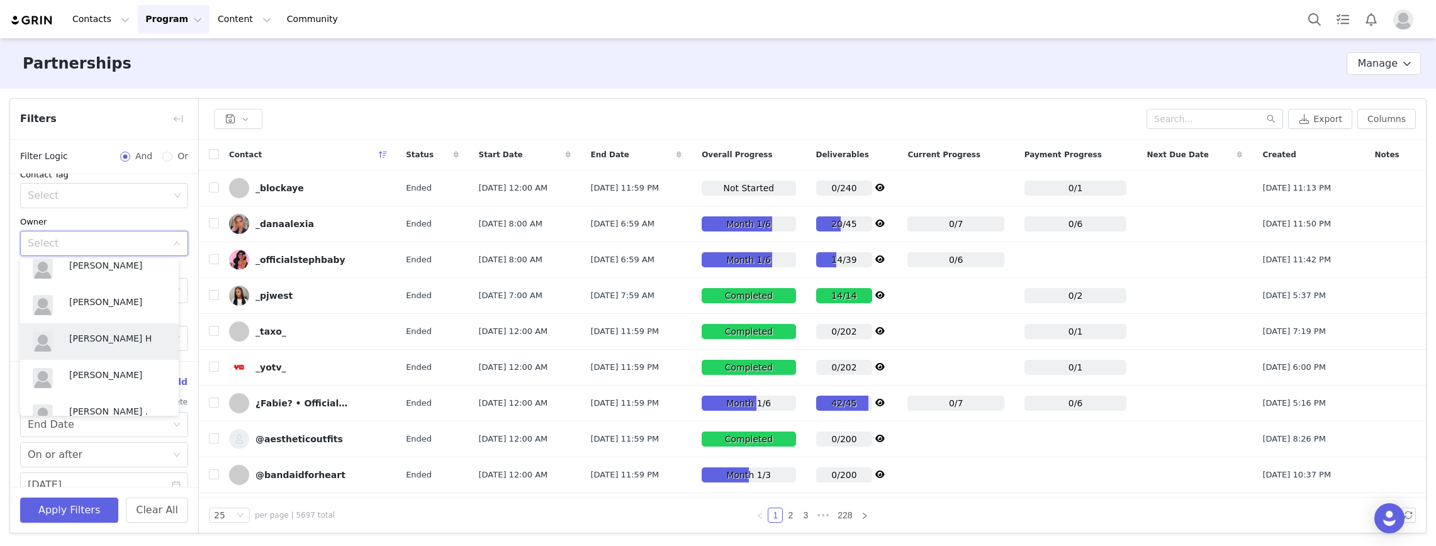
scroll to position [0, 0]
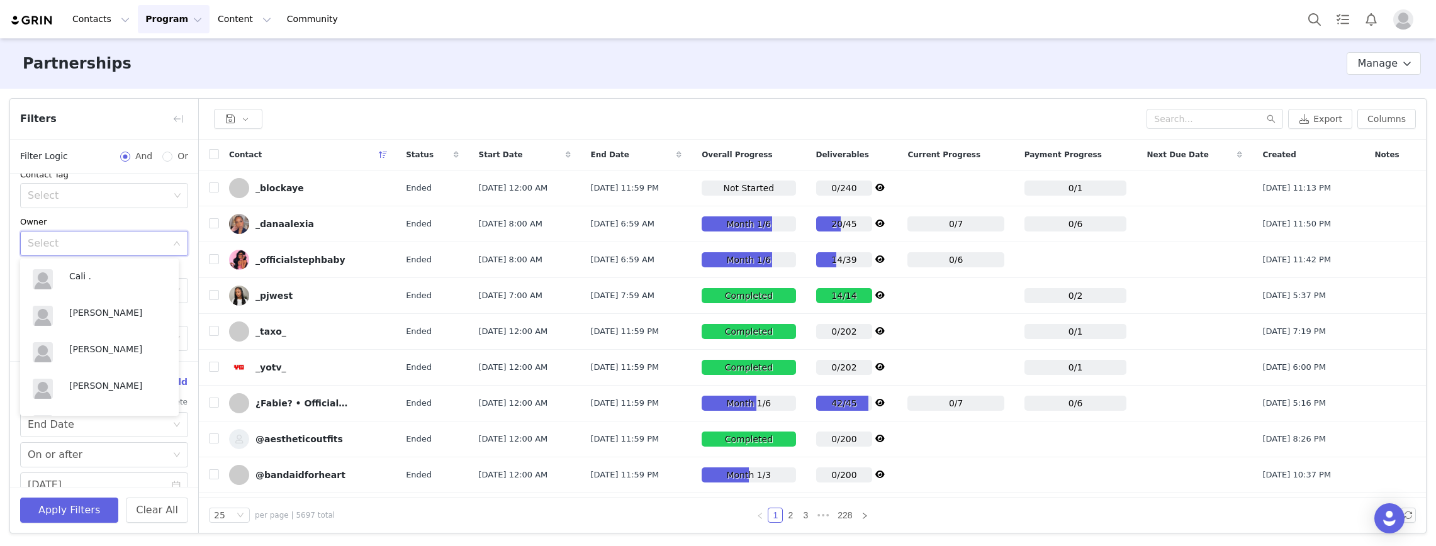
click at [174, 243] on icon "icon: down" at bounding box center [177, 243] width 6 height 4
click at [173, 243] on icon "icon: down" at bounding box center [177, 244] width 8 height 8
click at [66, 245] on div "Select" at bounding box center [97, 243] width 139 height 13
click at [100, 313] on p "Melanie Chavarin" at bounding box center [117, 313] width 97 height 14
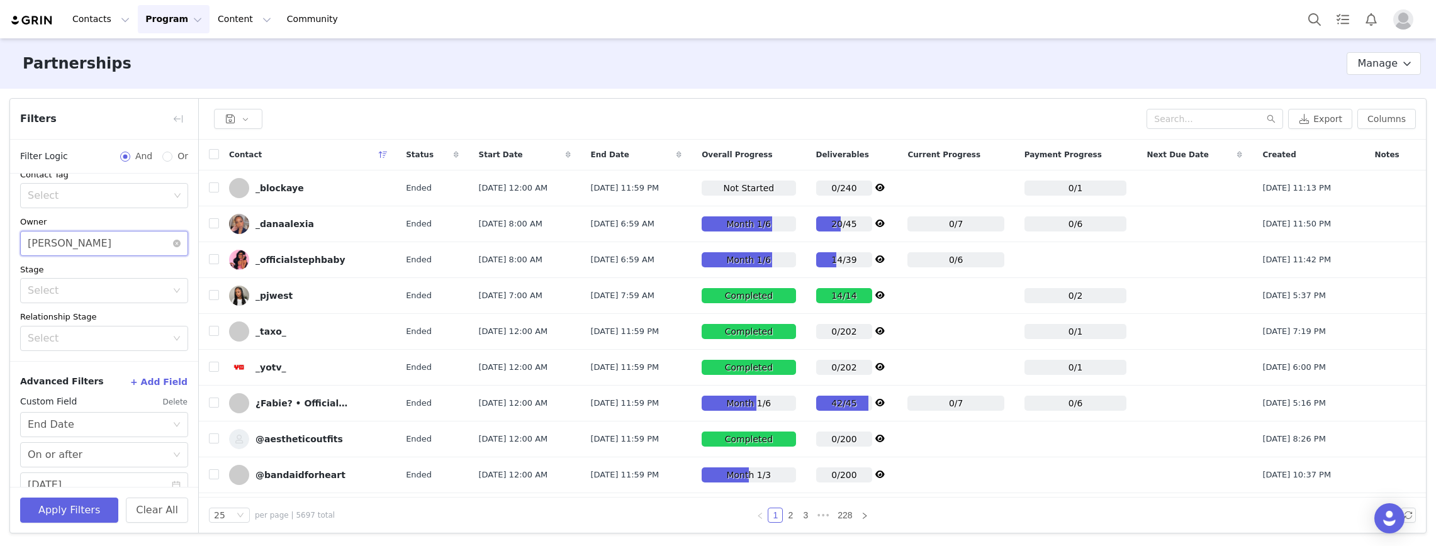
click at [138, 245] on div "Select Melanie Chavarin" at bounding box center [100, 244] width 145 height 24
click at [97, 246] on div "Melanie Chavarin" at bounding box center [70, 244] width 84 height 24
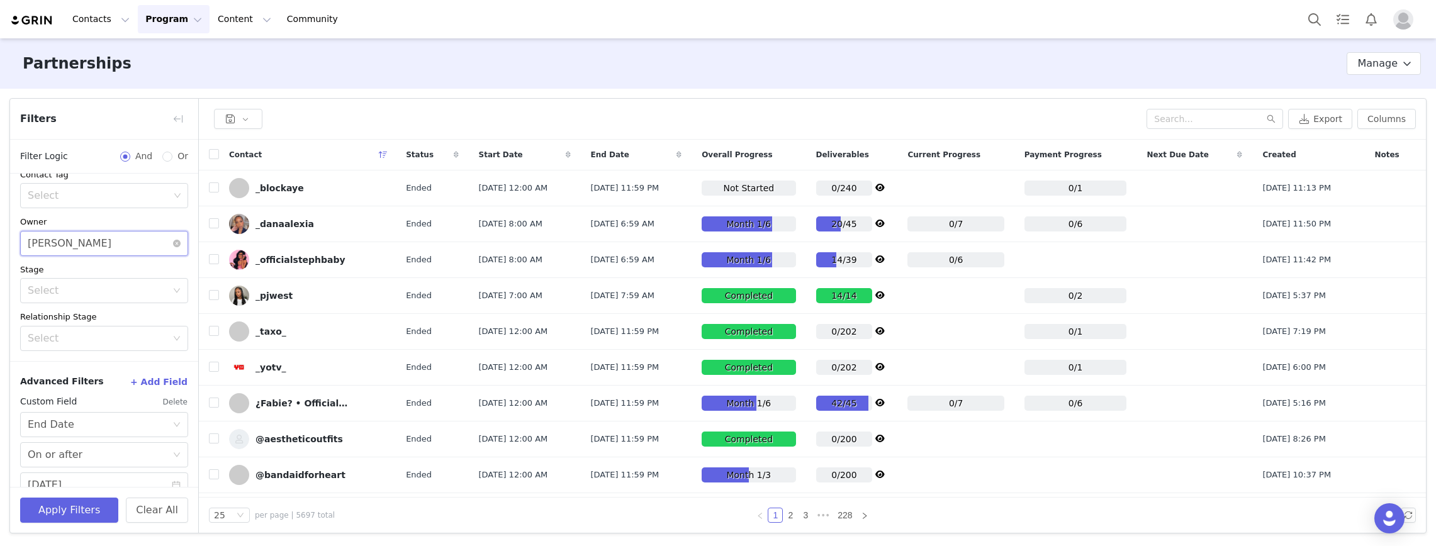
click at [97, 246] on div "Melanie Chavarin" at bounding box center [70, 244] width 84 height 24
click at [109, 241] on div "Select Melanie Chavarin" at bounding box center [100, 244] width 145 height 24
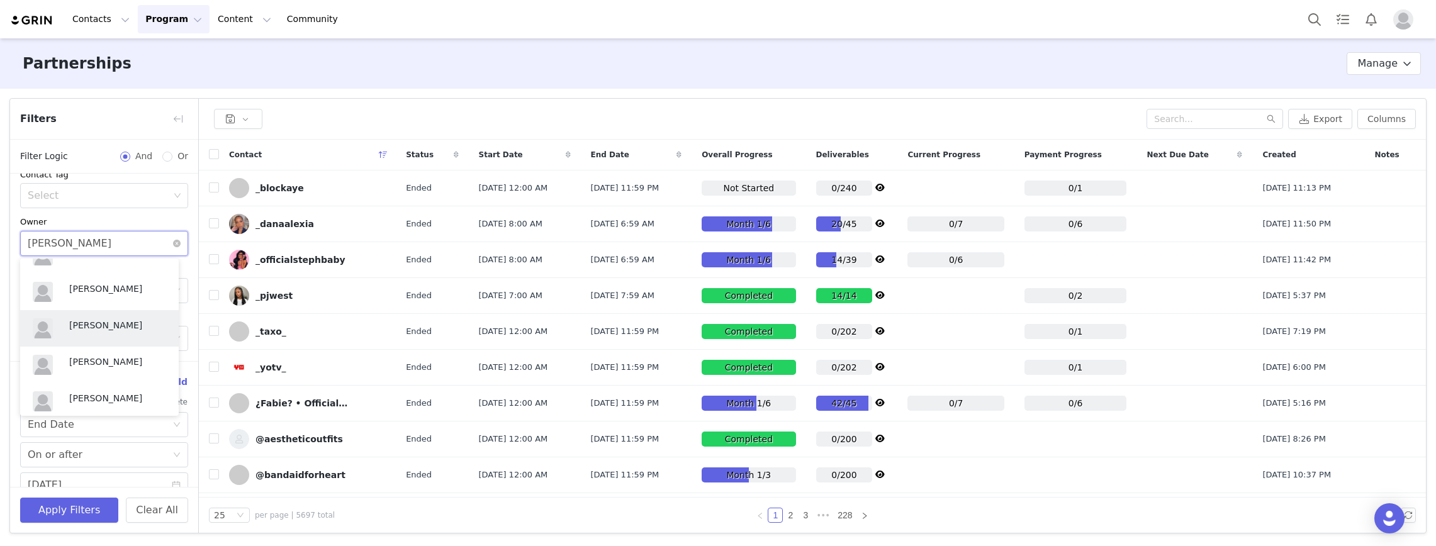
scroll to position [1791, 0]
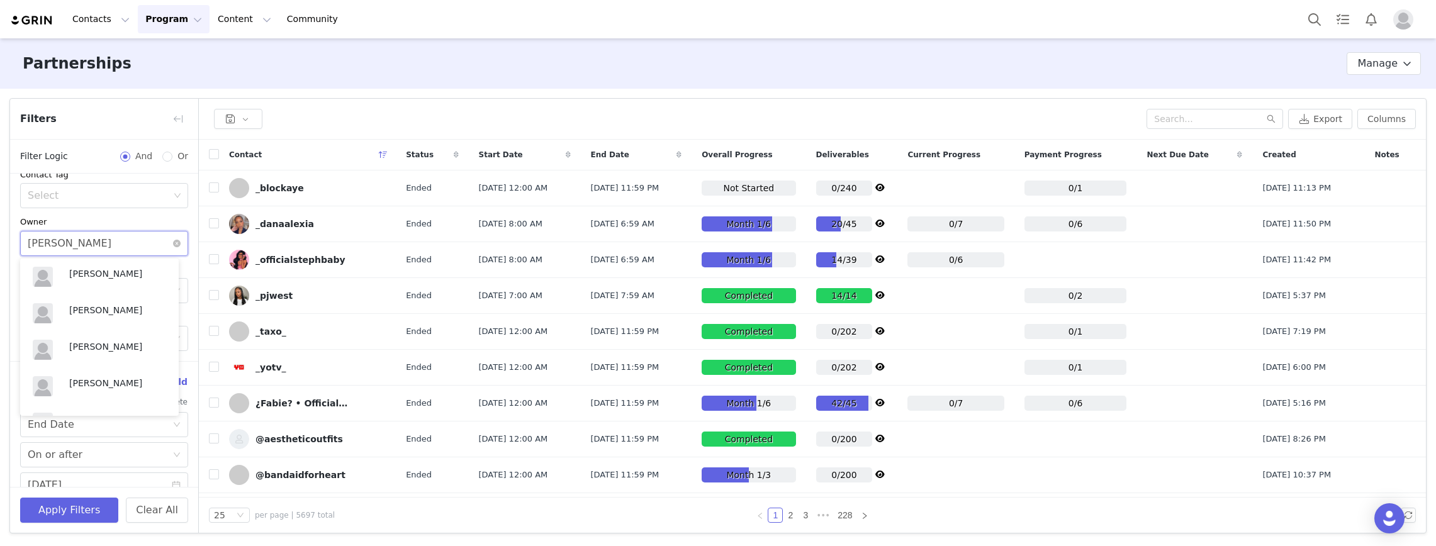
click at [128, 244] on div "Select Melanie Chavarin" at bounding box center [100, 244] width 145 height 24
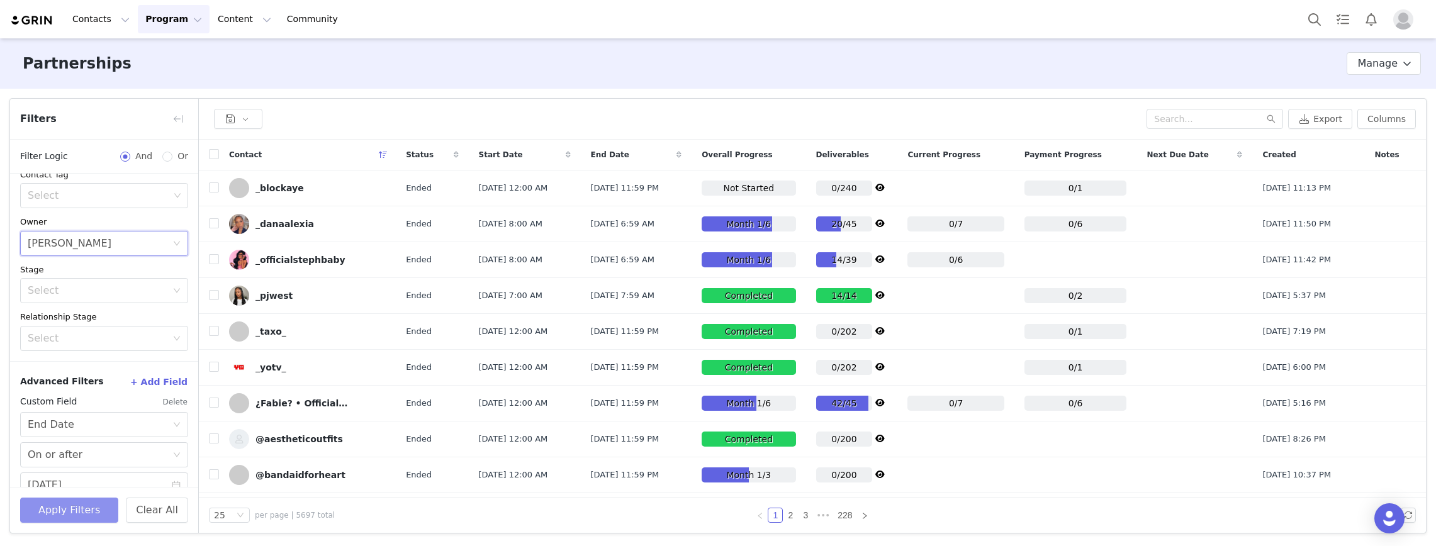
click at [82, 458] on button "Apply Filters" at bounding box center [69, 510] width 98 height 25
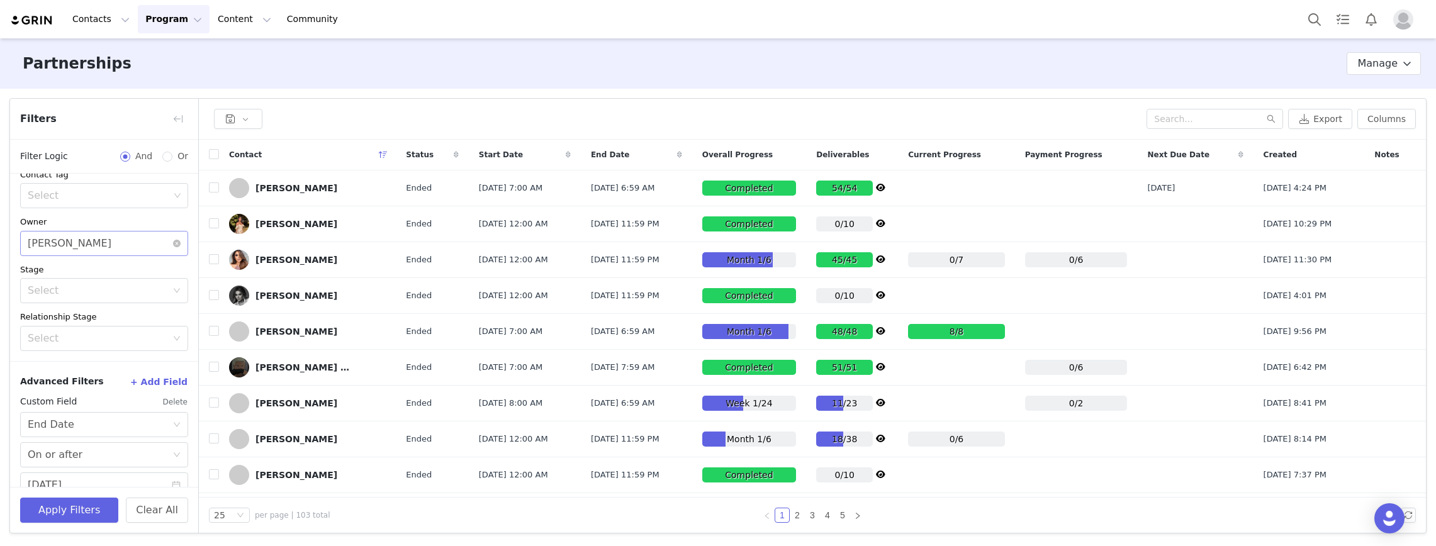
click at [161, 254] on div "Select Melanie Chavarin" at bounding box center [100, 244] width 145 height 24
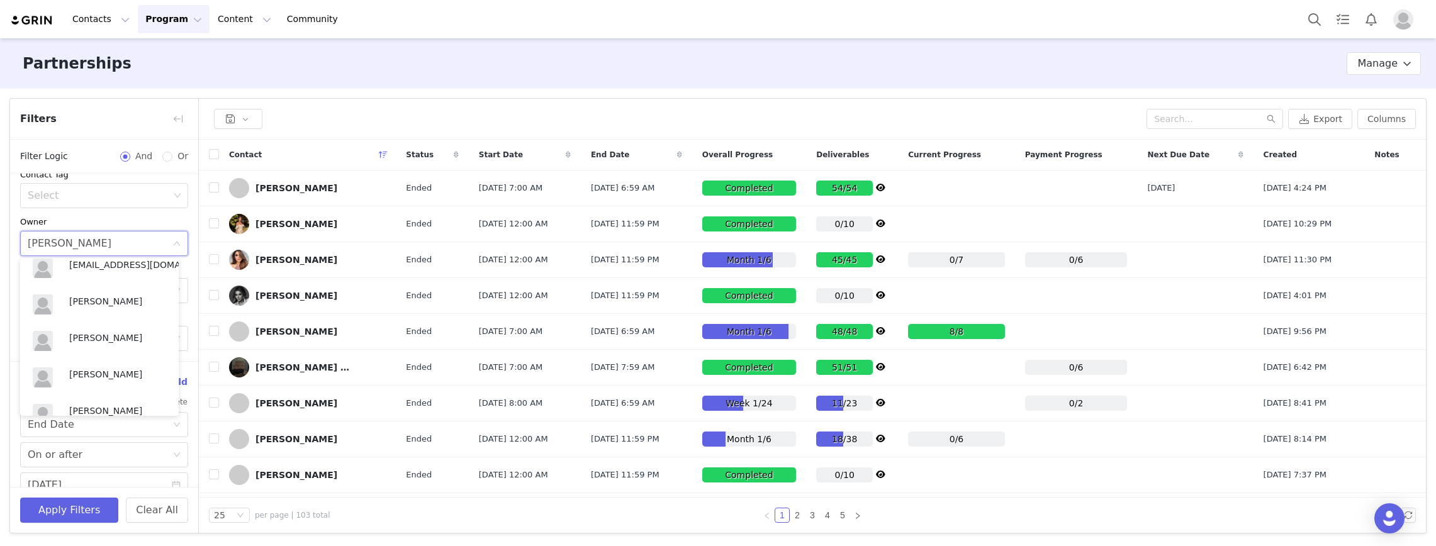
scroll to position [629, 0]
click at [94, 295] on div "[PERSON_NAME]" at bounding box center [100, 307] width 144 height 30
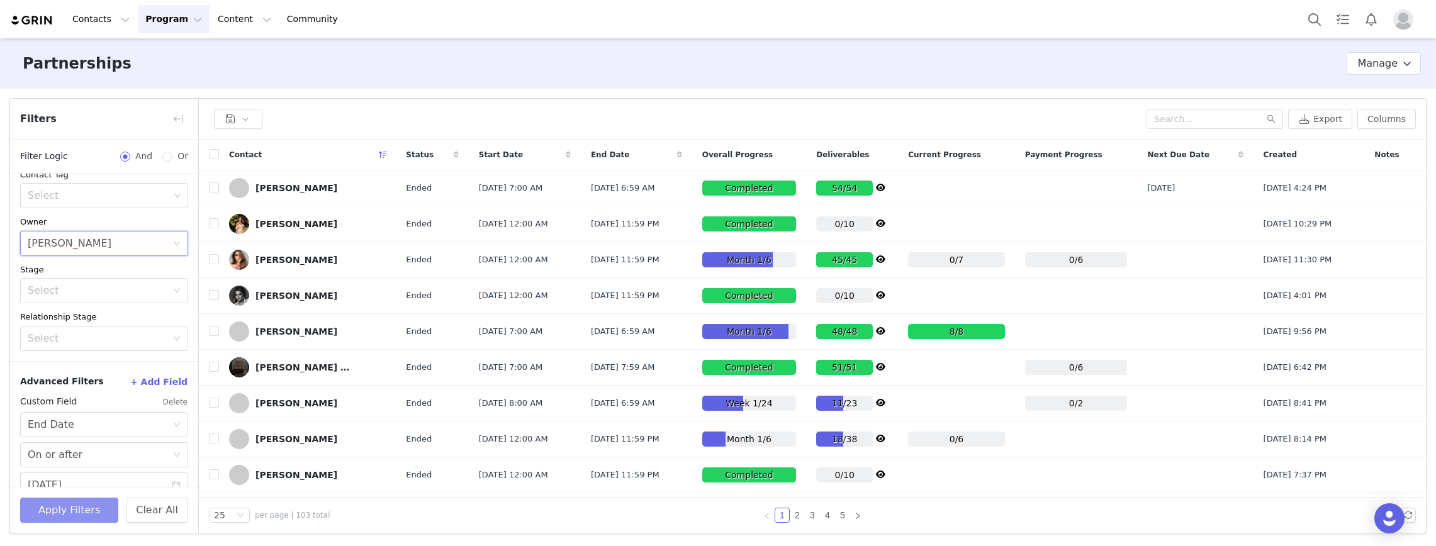
click at [86, 458] on button "Apply Filters" at bounding box center [69, 510] width 98 height 25
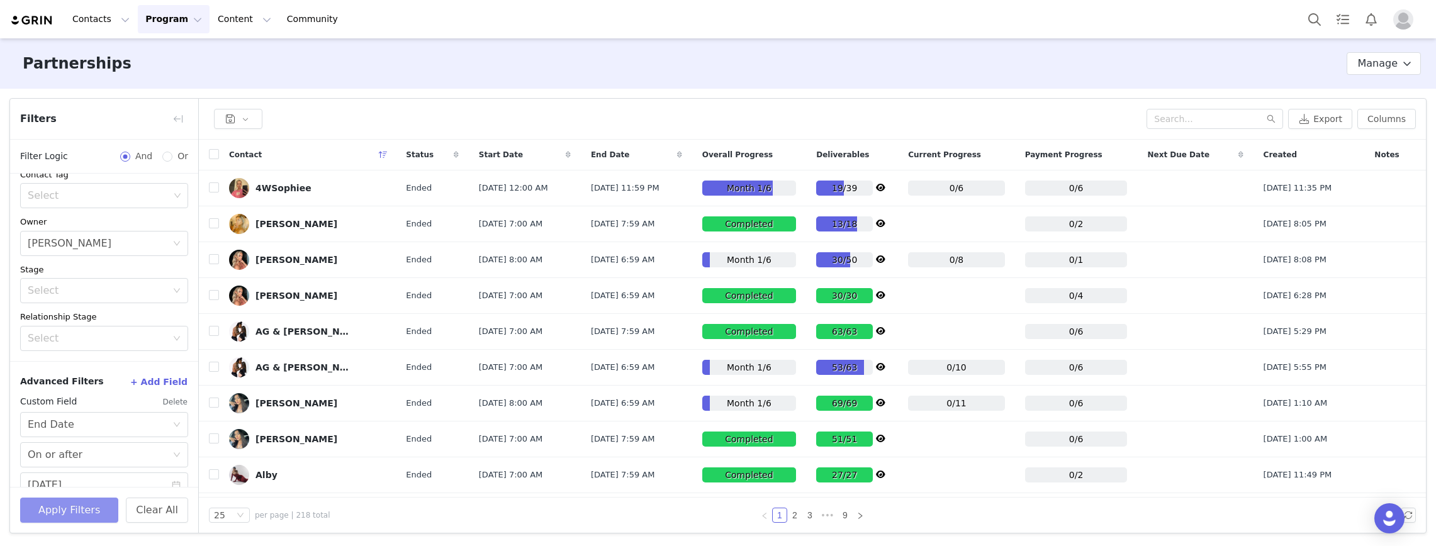
click at [87, 458] on button "Apply Filters" at bounding box center [69, 510] width 98 height 25
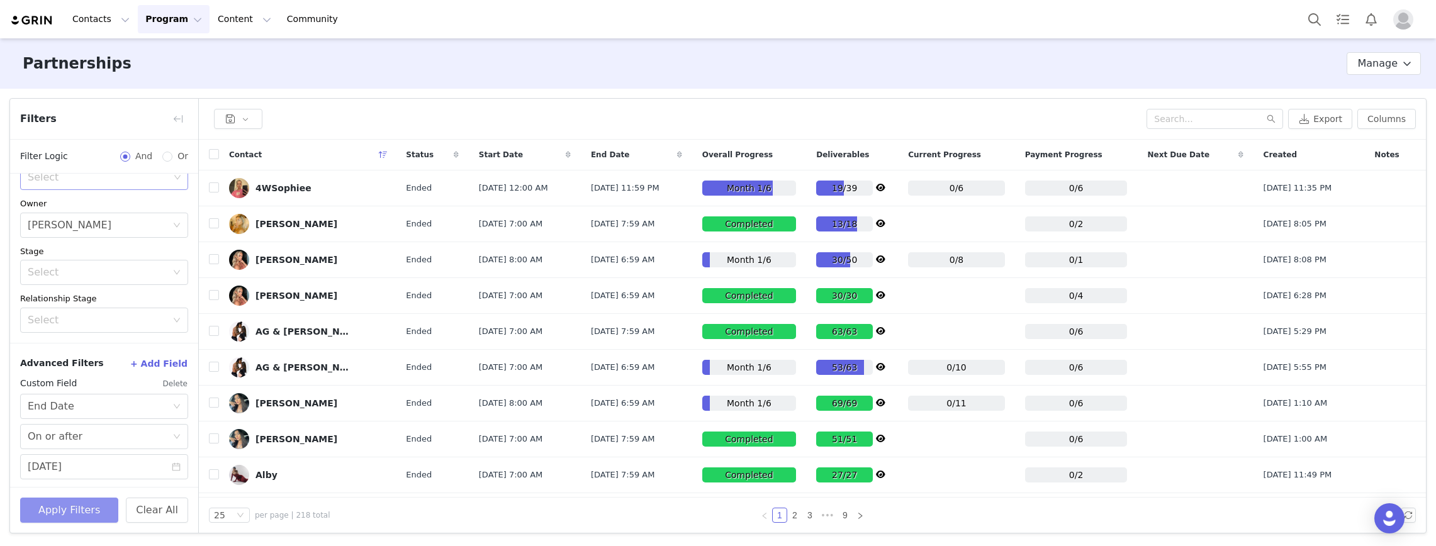
scroll to position [84, 0]
click at [115, 268] on div "Select" at bounding box center [97, 270] width 139 height 13
click at [125, 273] on div "Select" at bounding box center [97, 270] width 139 height 13
click at [117, 291] on li "ACTIVE" at bounding box center [99, 298] width 159 height 20
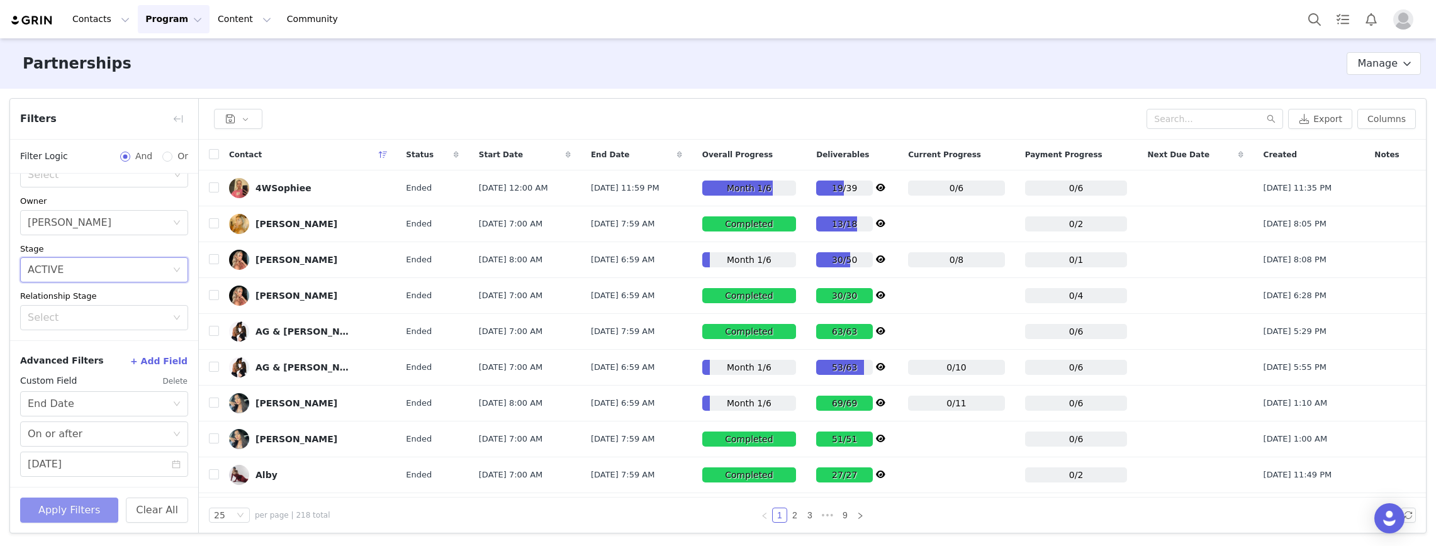
click at [84, 458] on button "Apply Filters" at bounding box center [69, 510] width 98 height 25
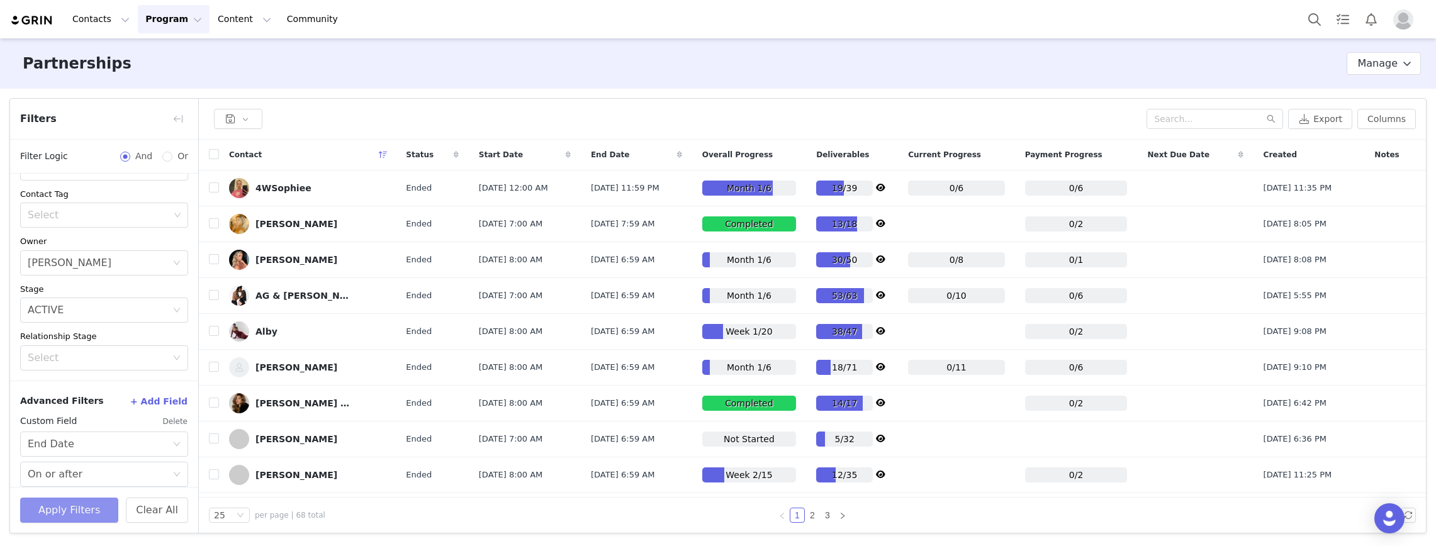
scroll to position [63, 0]
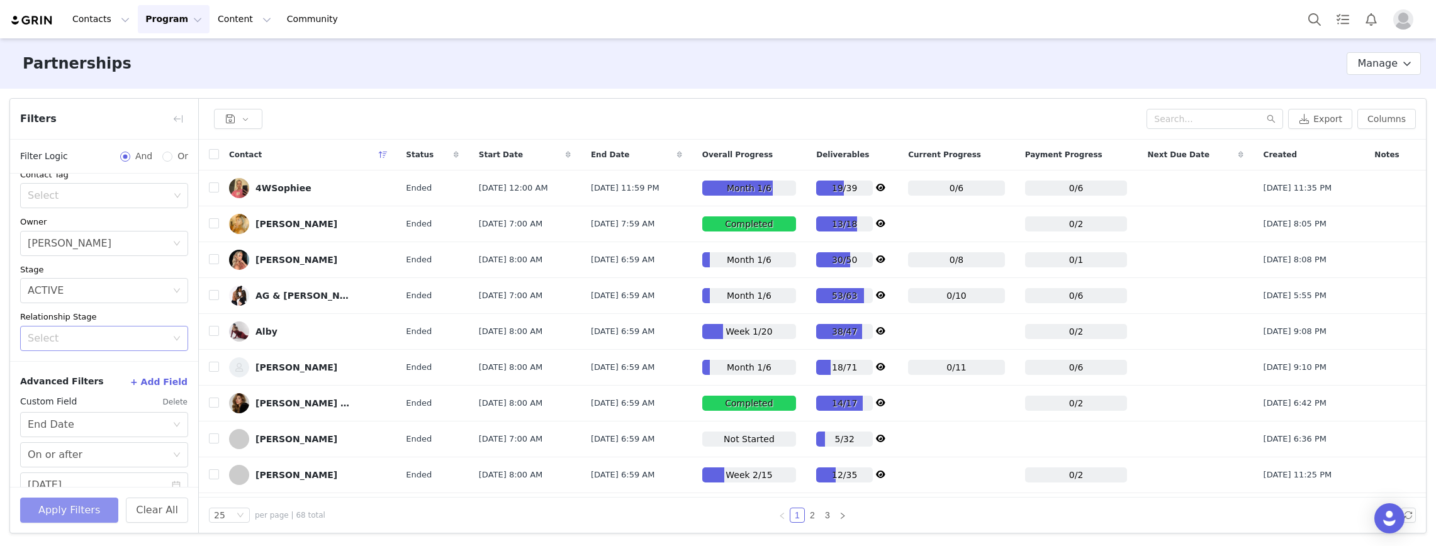
click at [104, 344] on div "Select" at bounding box center [97, 338] width 139 height 13
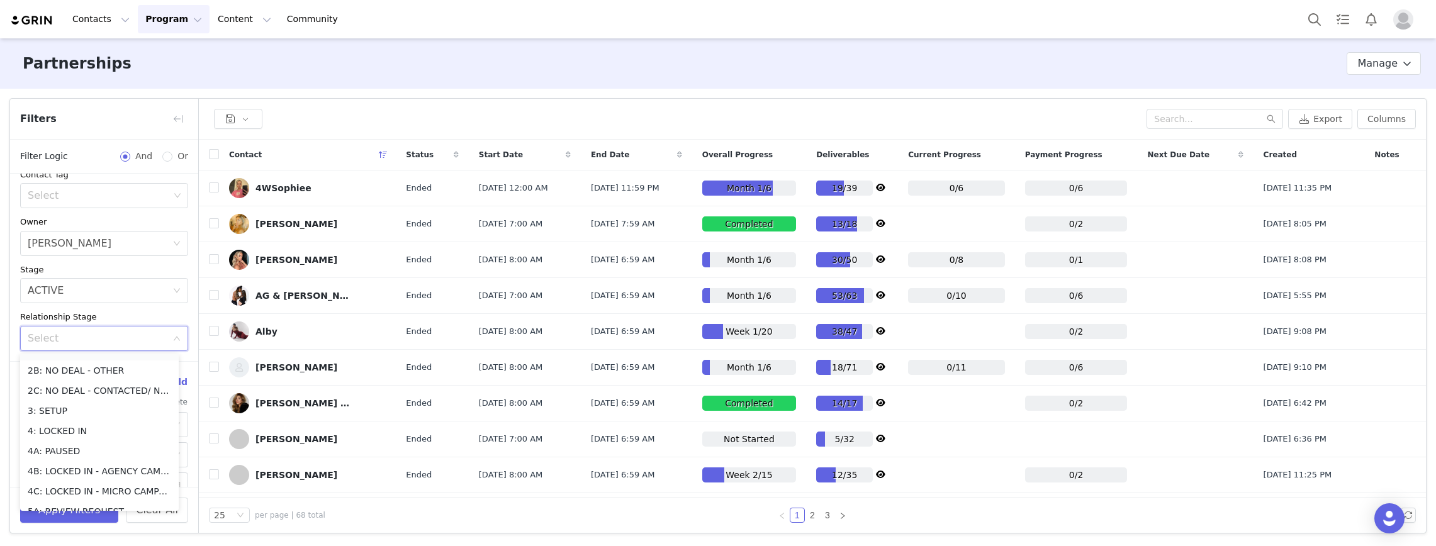
scroll to position [126, 0]
click at [87, 407] on li "4: LOCKED IN" at bounding box center [99, 402] width 159 height 20
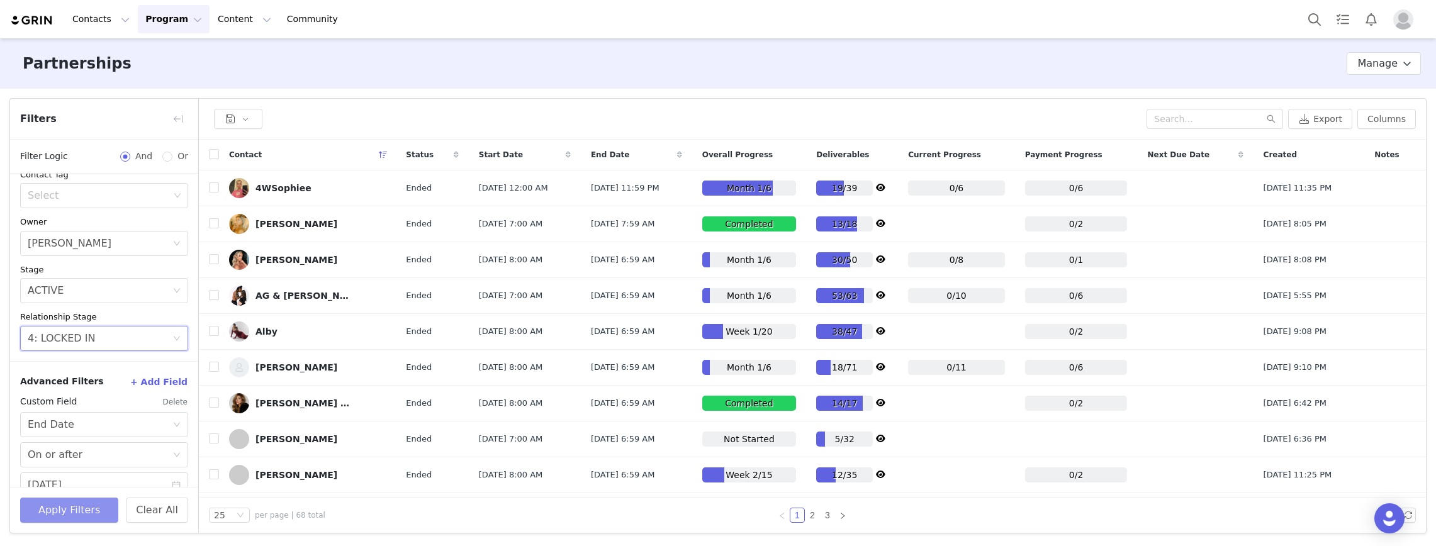
click at [68, 458] on button "Apply Filters" at bounding box center [69, 510] width 98 height 25
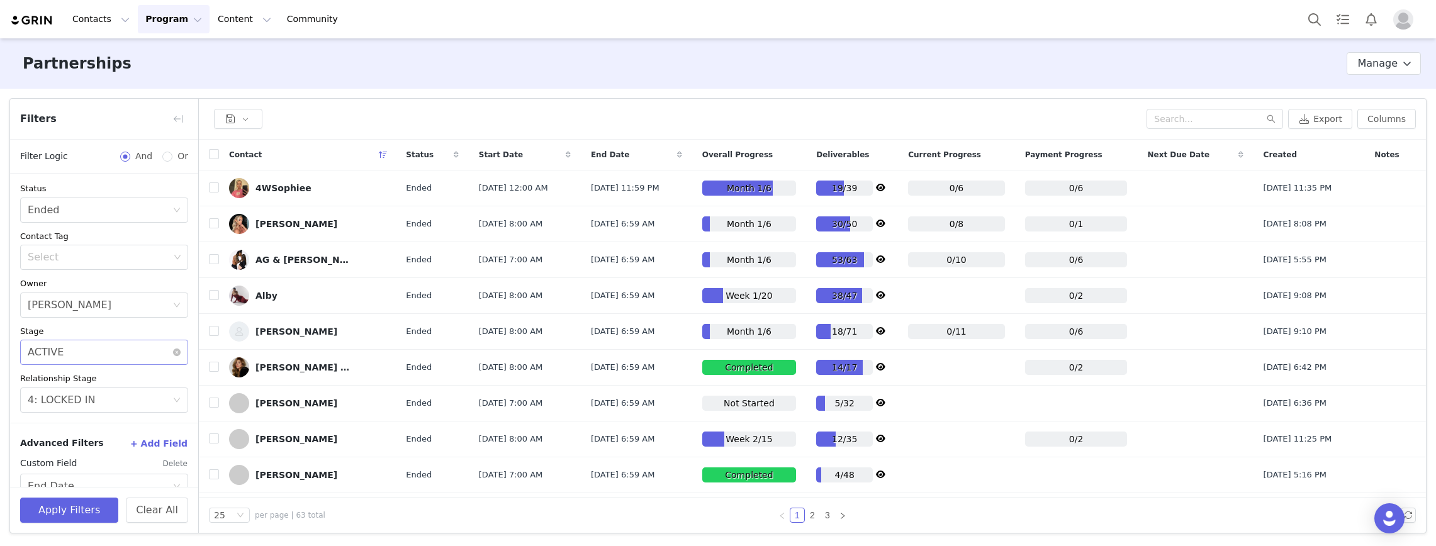
scroll to position [0, 0]
click at [966, 118] on button "Export" at bounding box center [1320, 119] width 64 height 20
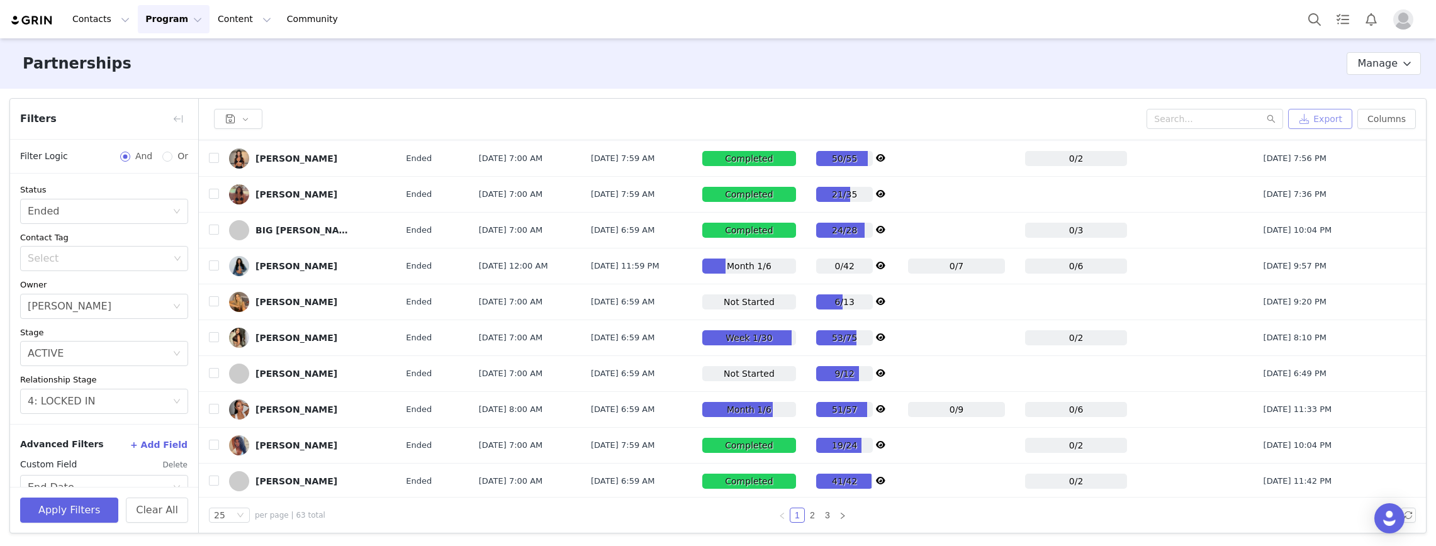
scroll to position [570, 0]
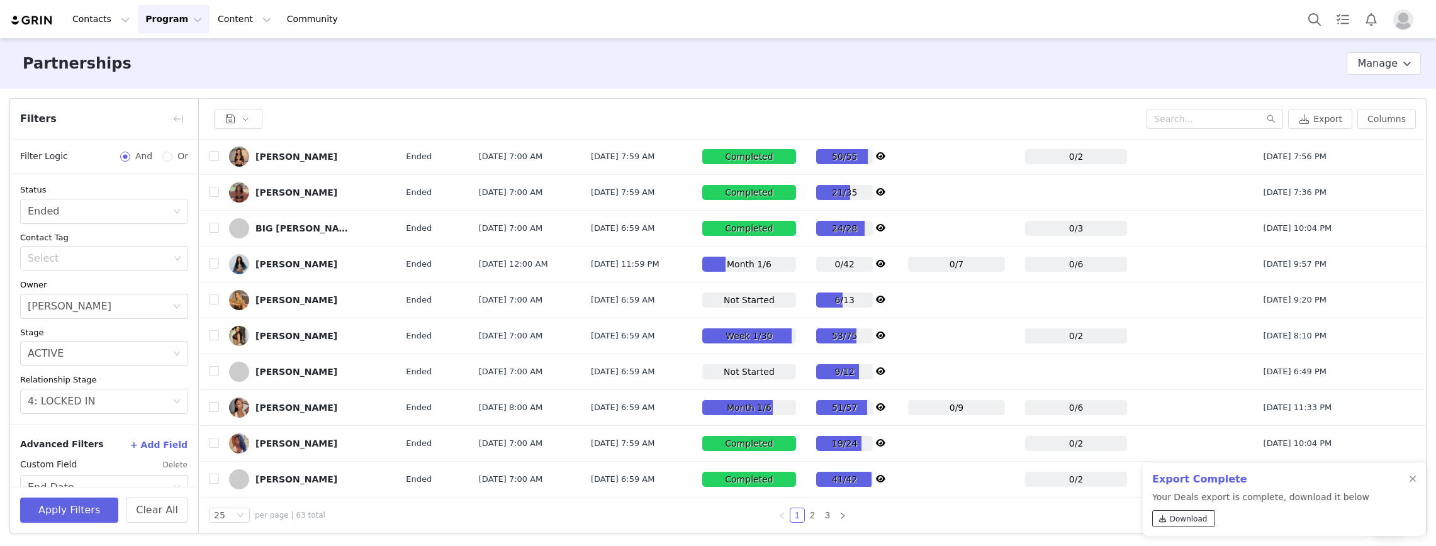
click at [966, 458] on span "Download" at bounding box center [1189, 519] width 38 height 11
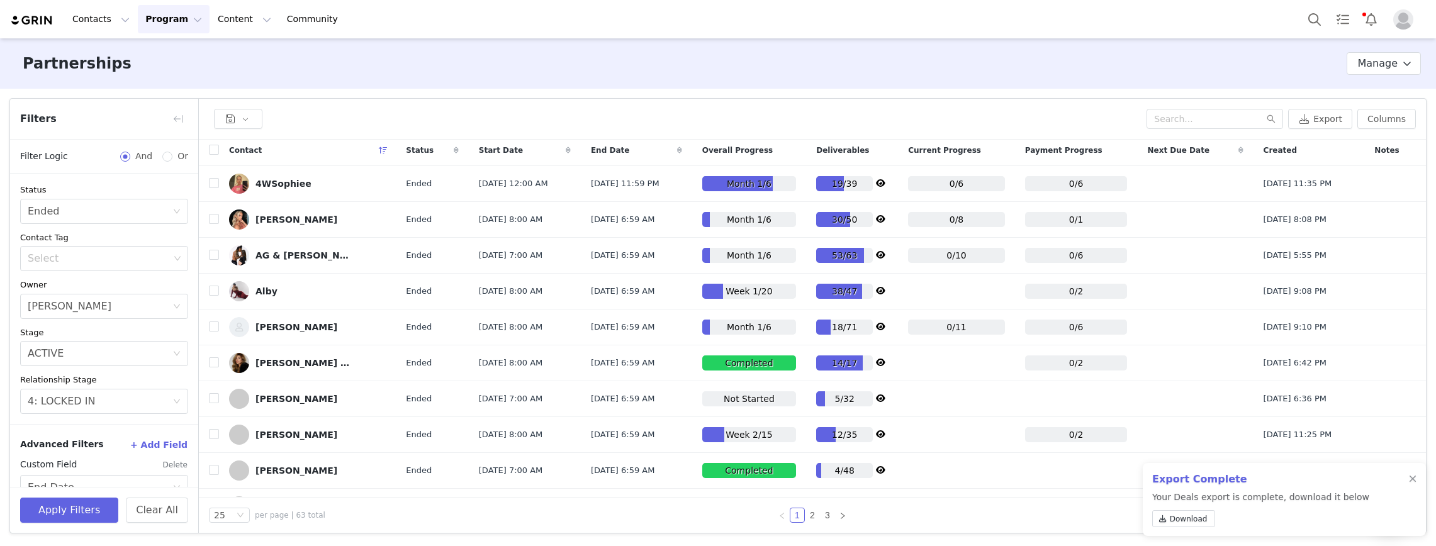
scroll to position [0, 0]
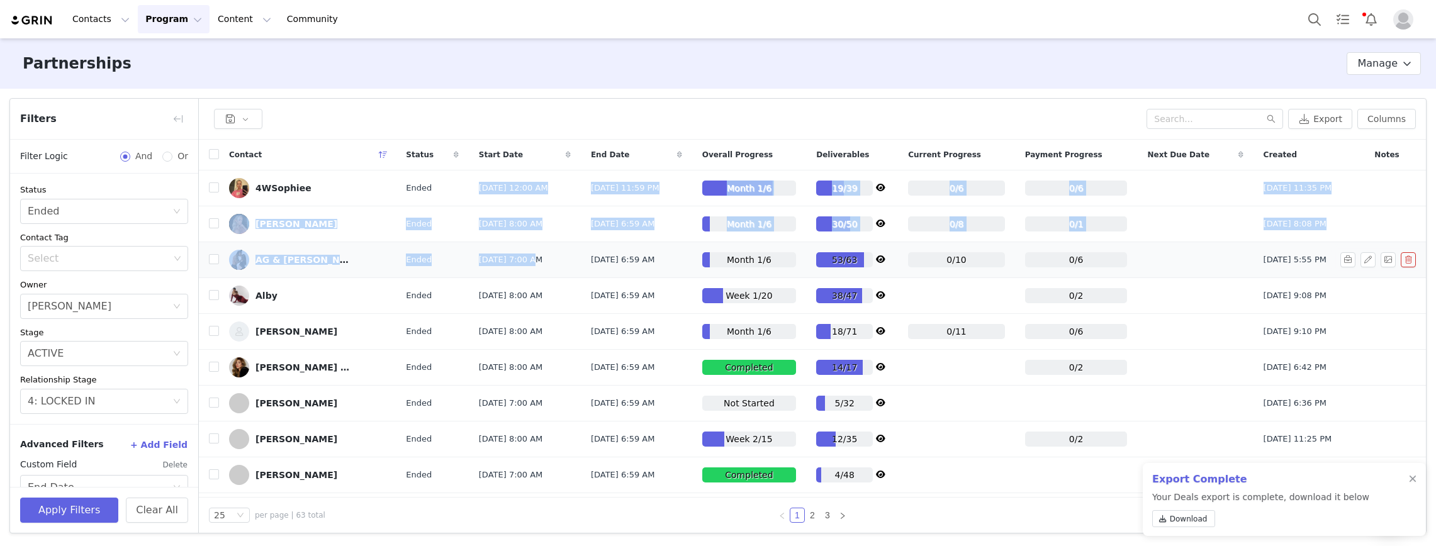
drag, startPoint x: 466, startPoint y: 183, endPoint x: 522, endPoint y: 257, distance: 93.2
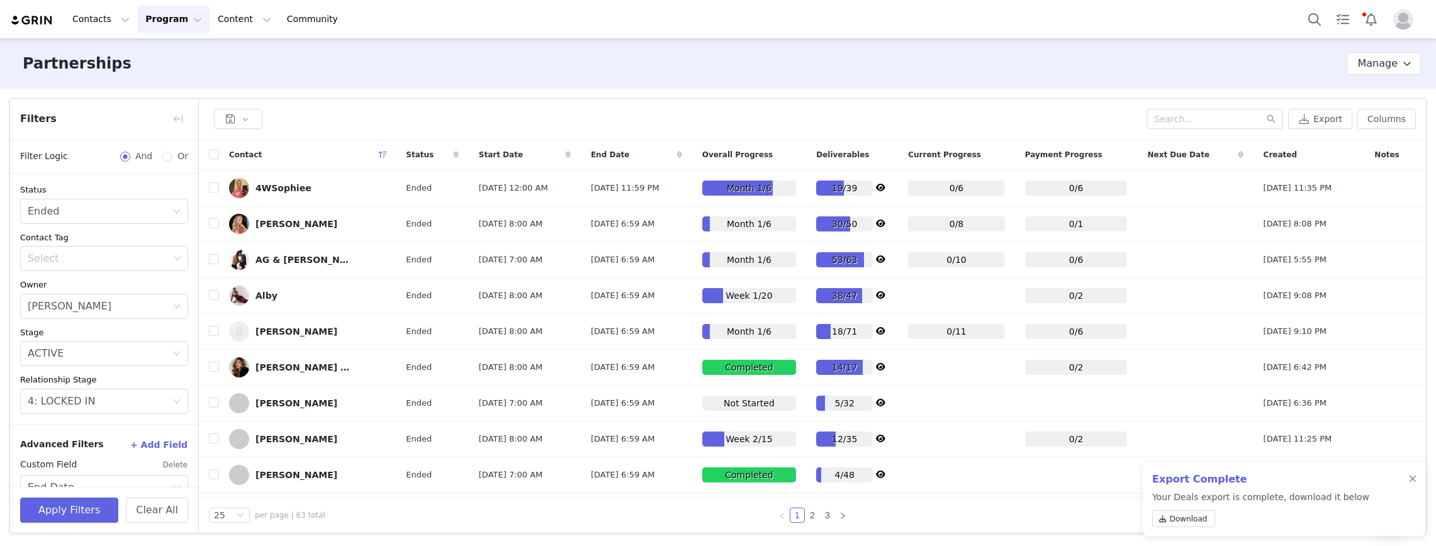
click at [553, 143] on div "Start Date" at bounding box center [525, 155] width 112 height 30
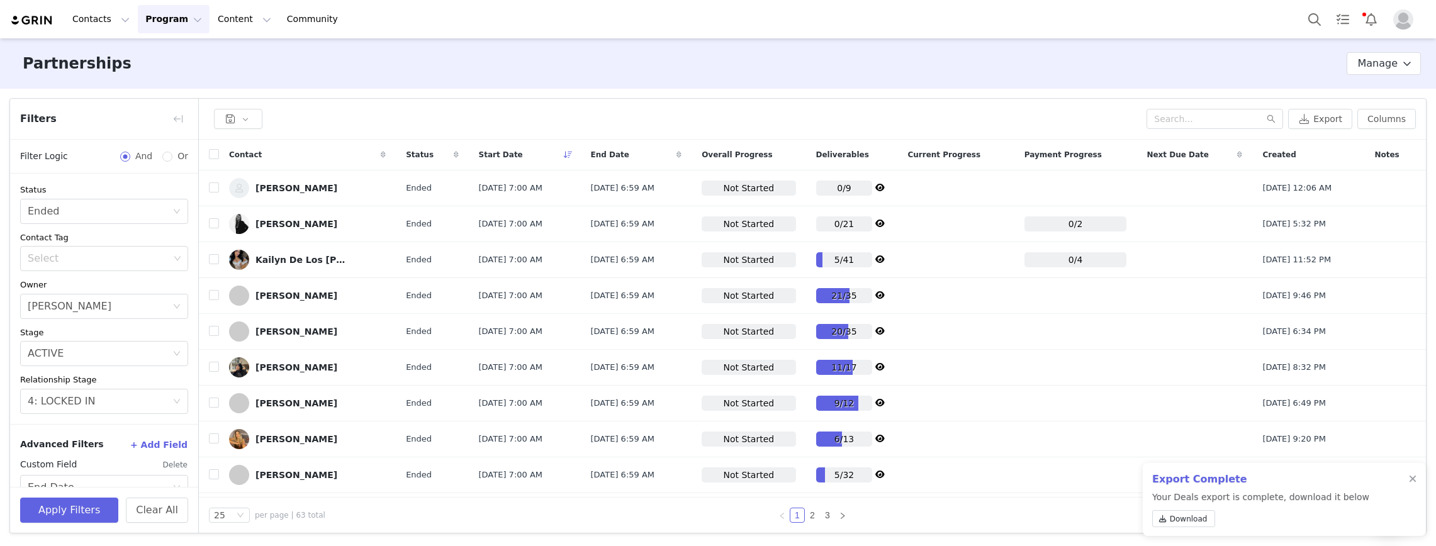
click at [573, 152] on icon at bounding box center [568, 155] width 9 height 8
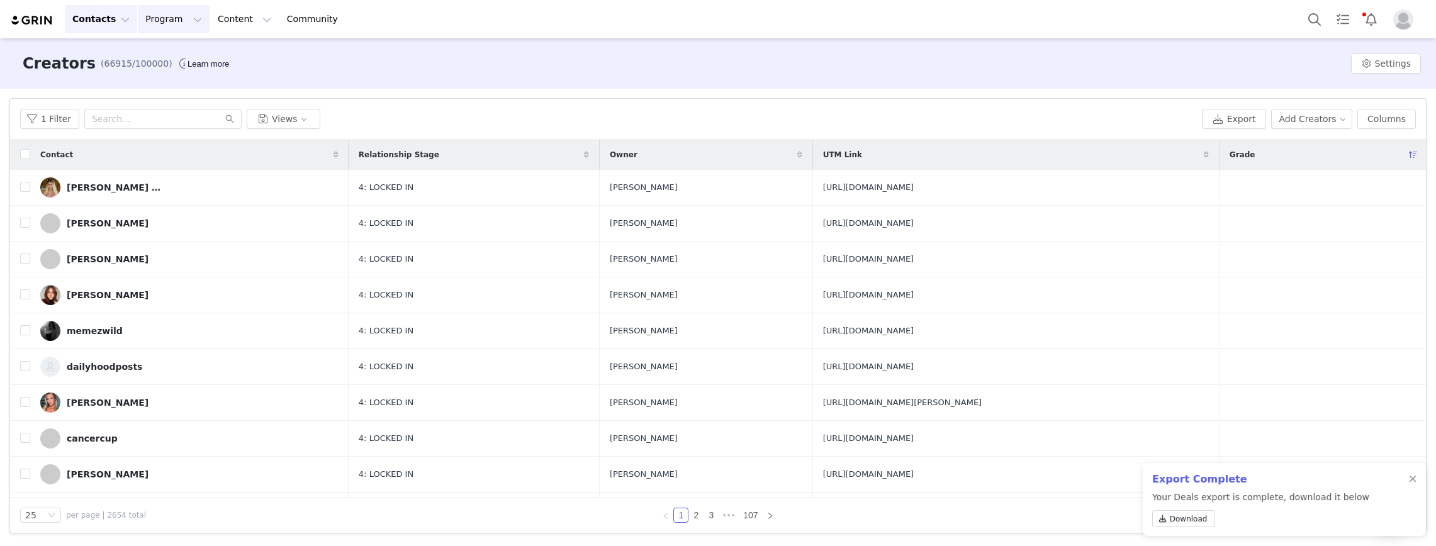
click at [148, 25] on button "Program Program" at bounding box center [174, 19] width 72 height 28
click at [176, 105] on p "Partnerships" at bounding box center [167, 102] width 55 height 13
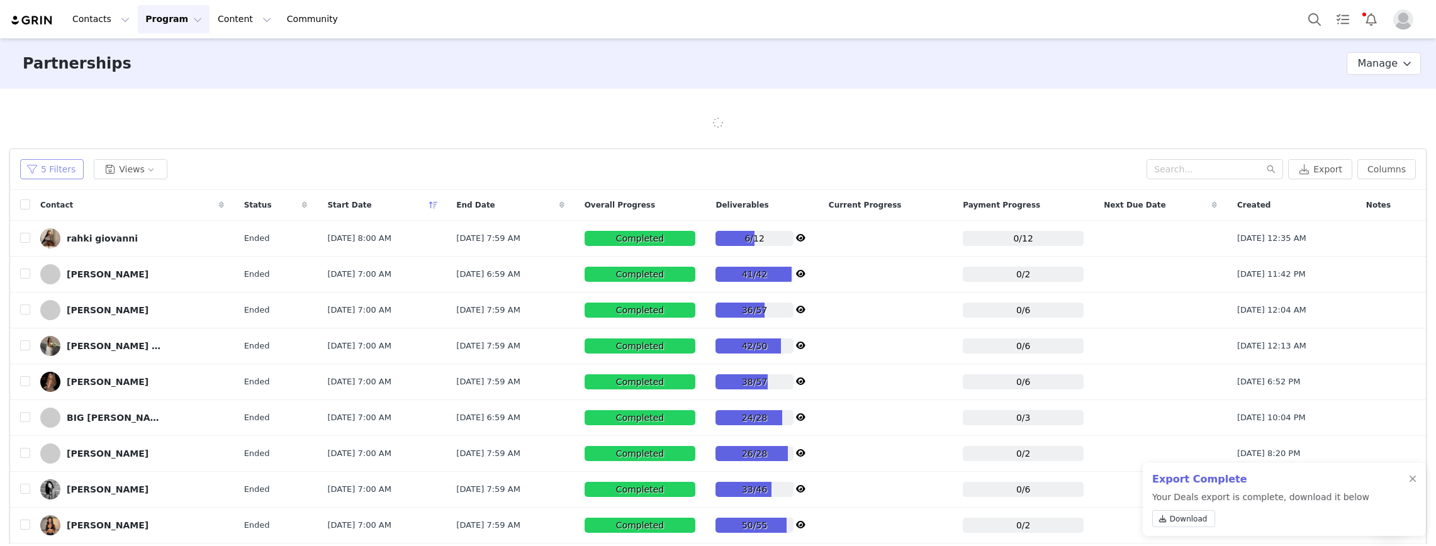
click at [52, 169] on button "5 Filters" at bounding box center [52, 169] width 64 height 20
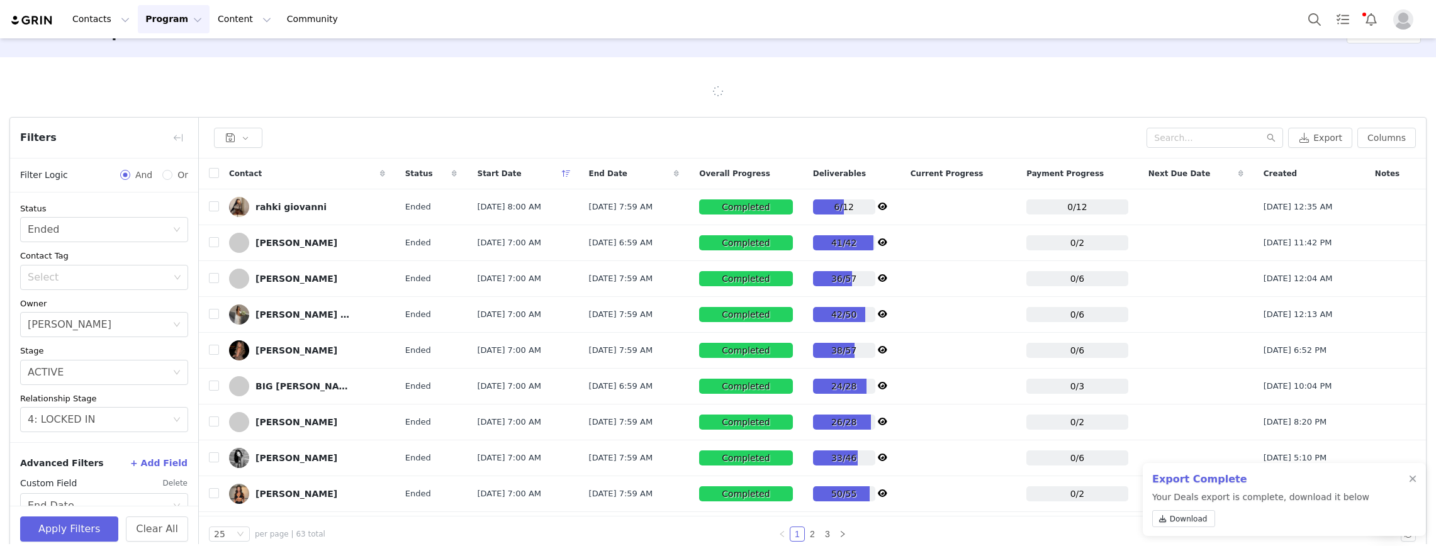
scroll to position [49, 0]
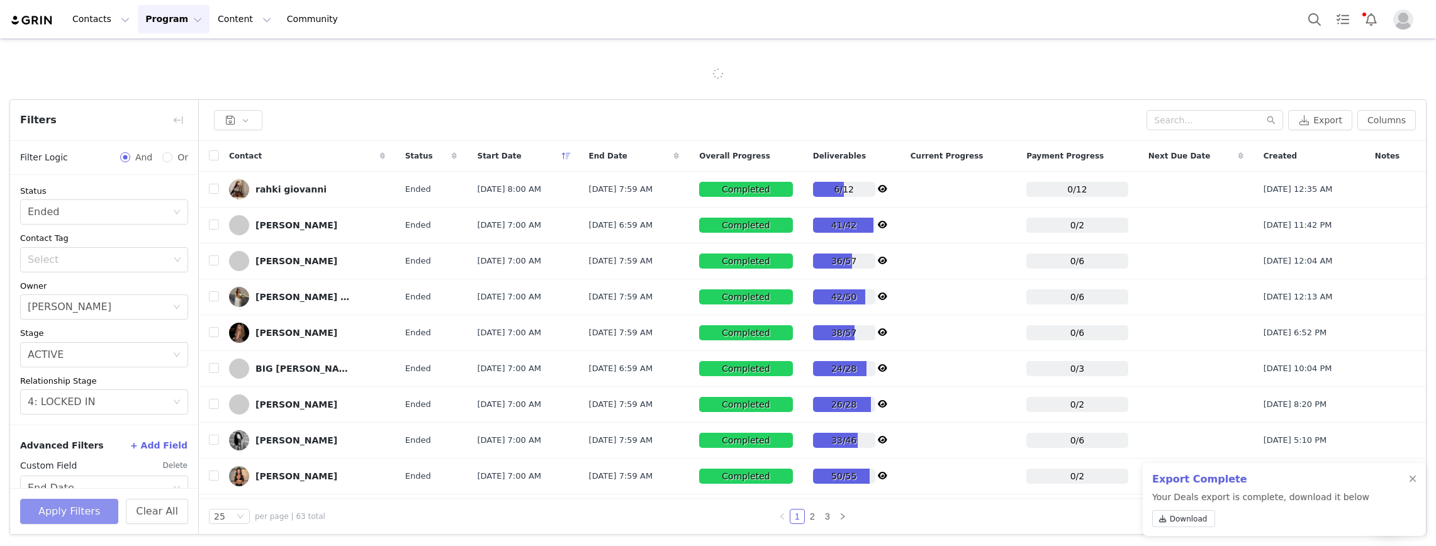
click at [107, 458] on button "Apply Filters" at bounding box center [69, 511] width 98 height 25
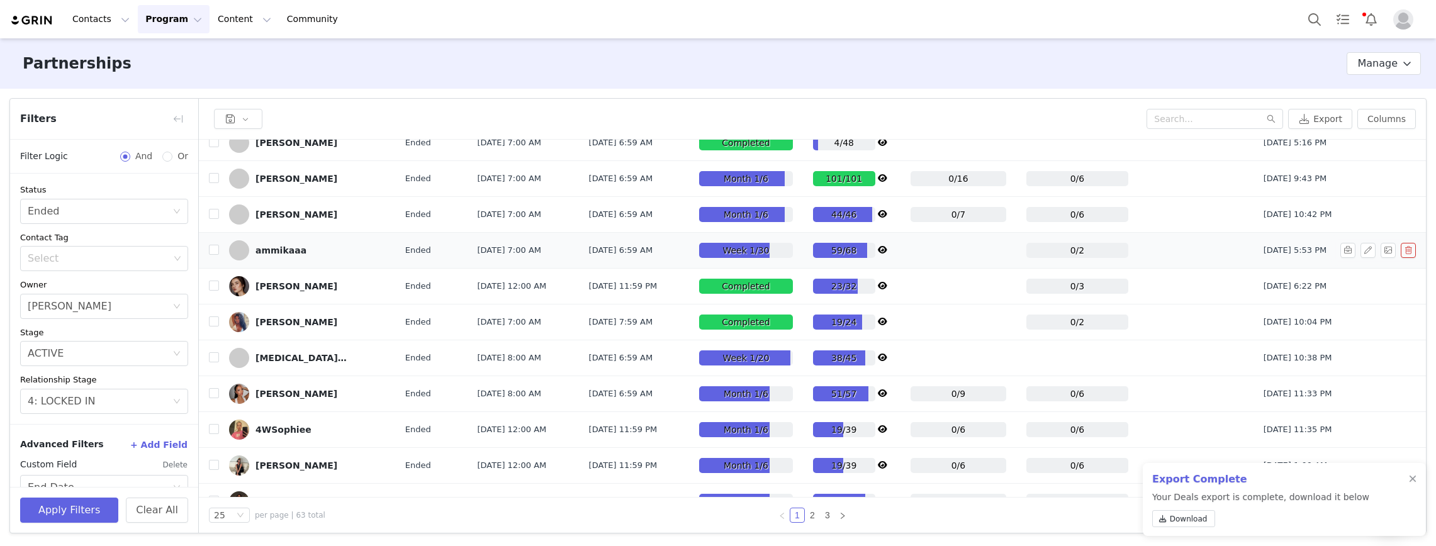
scroll to position [570, 0]
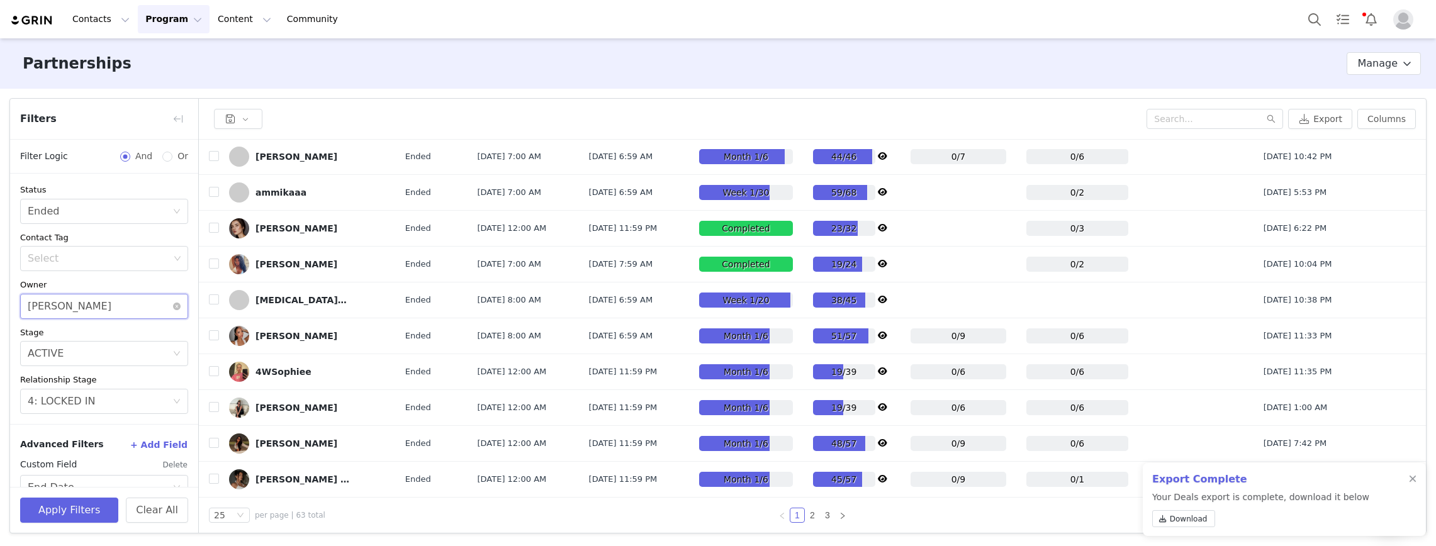
click at [94, 311] on div "[PERSON_NAME]" at bounding box center [70, 307] width 84 height 24
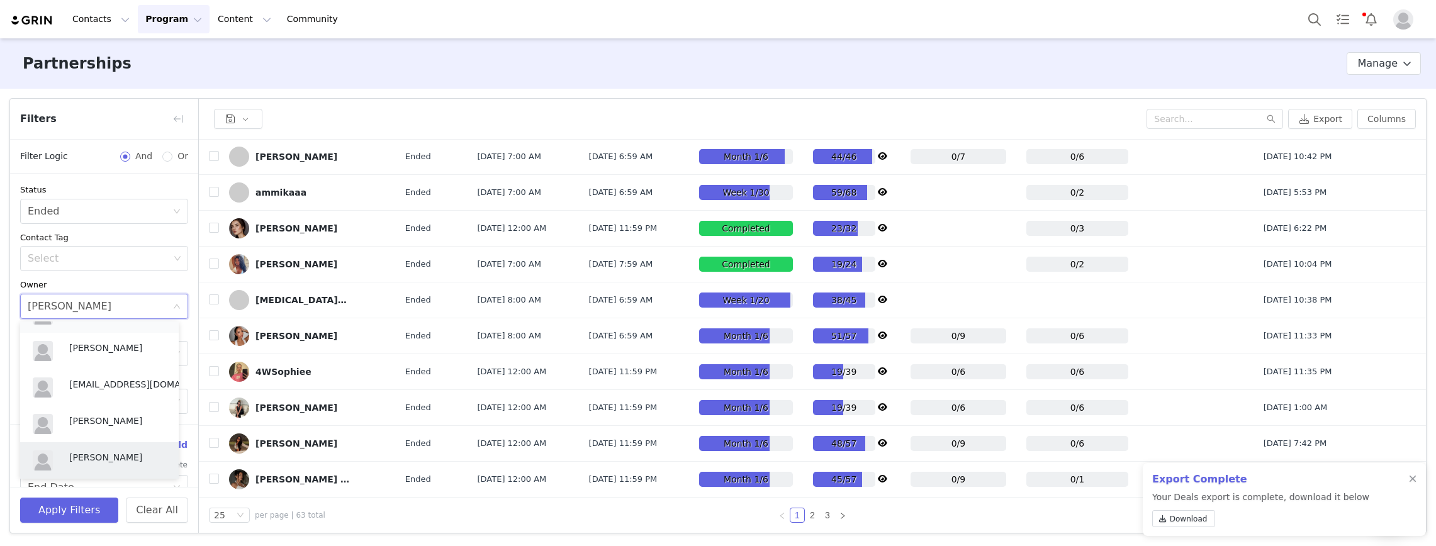
scroll to position [514, 0]
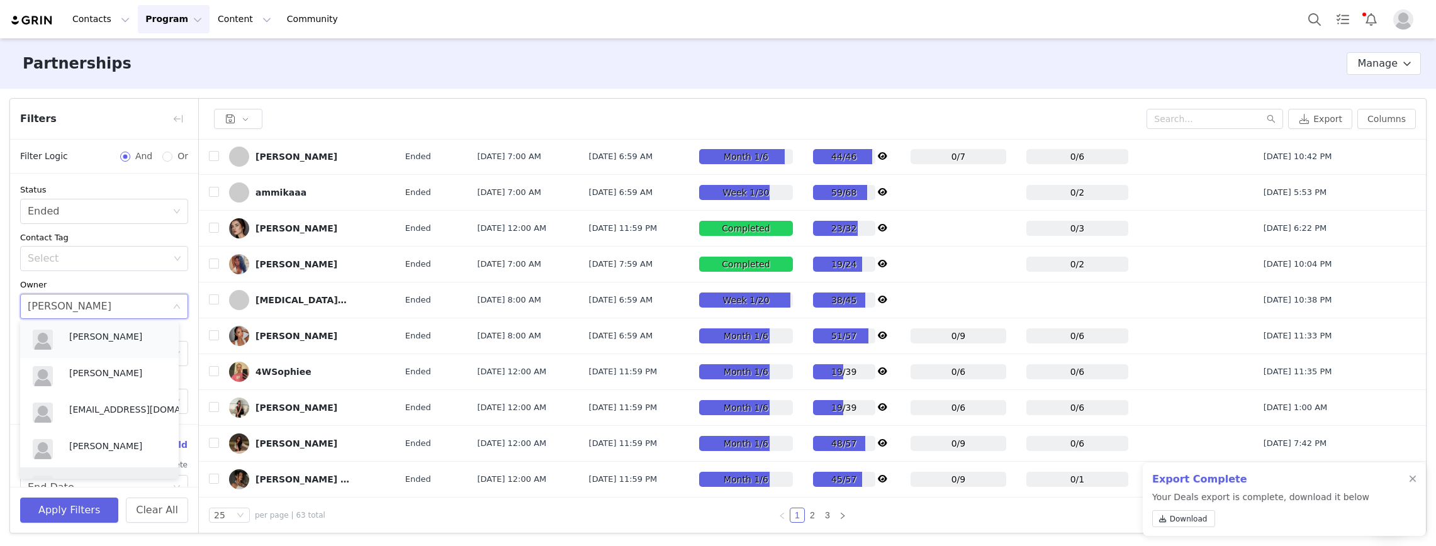
click at [100, 348] on div "Julia Kim" at bounding box center [117, 339] width 97 height 19
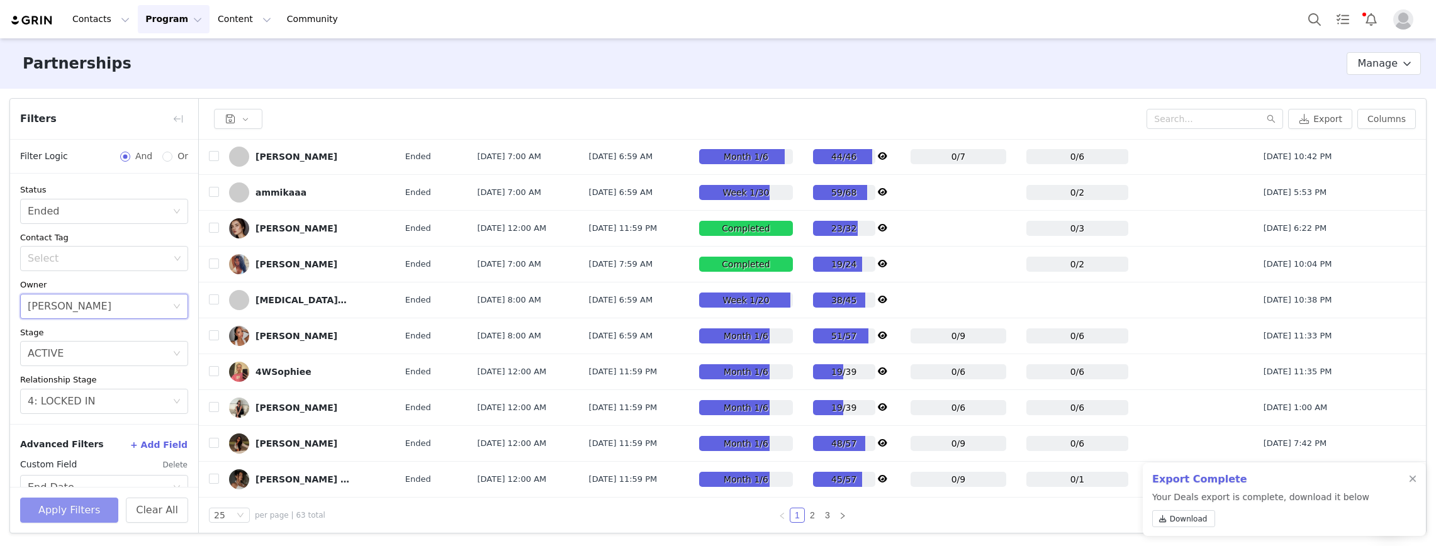
click at [85, 458] on button "Apply Filters" at bounding box center [69, 510] width 98 height 25
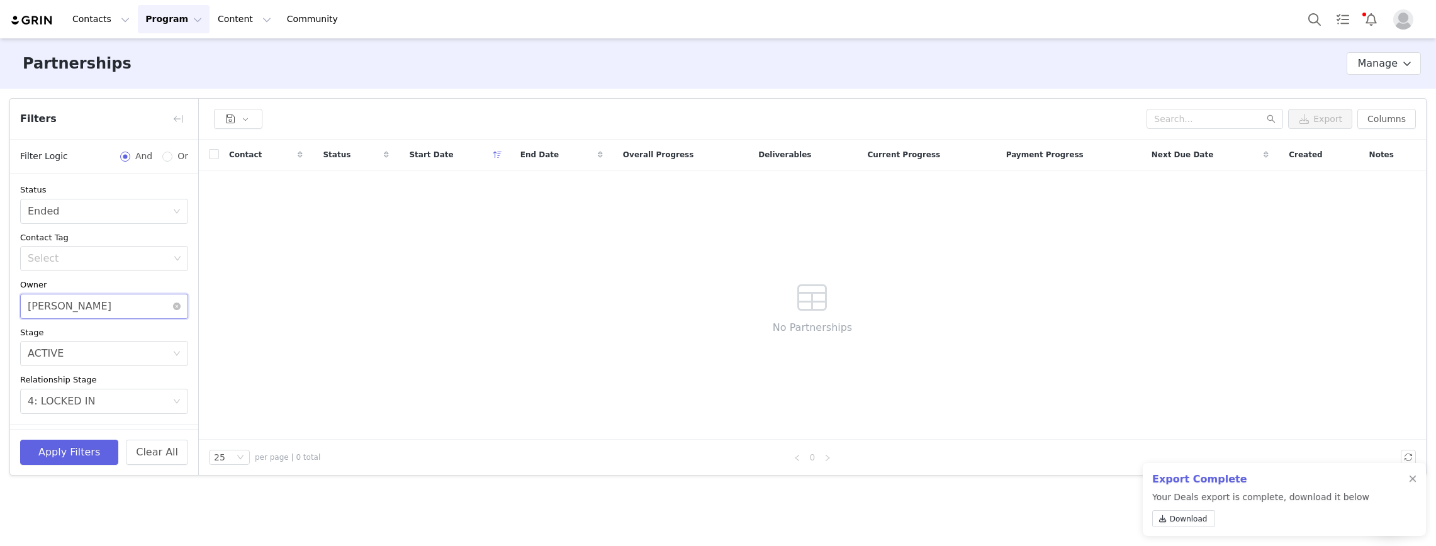
click at [96, 314] on div "Select Julia Kim" at bounding box center [100, 307] width 145 height 24
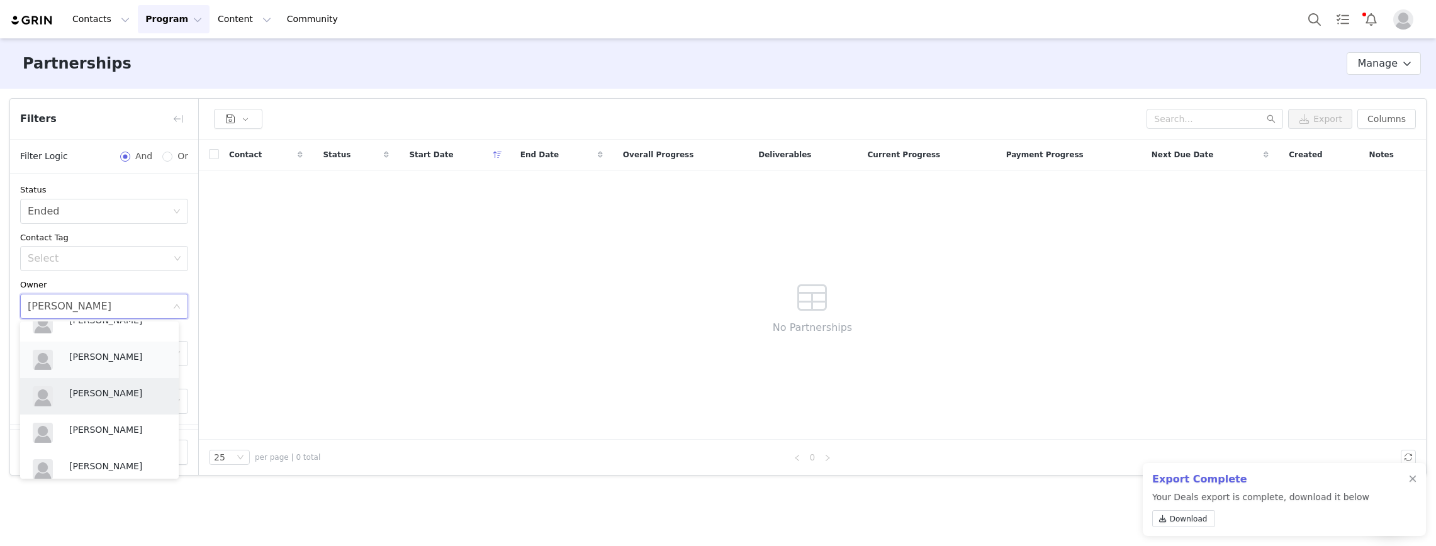
click at [113, 355] on p "[PERSON_NAME]" at bounding box center [117, 357] width 97 height 14
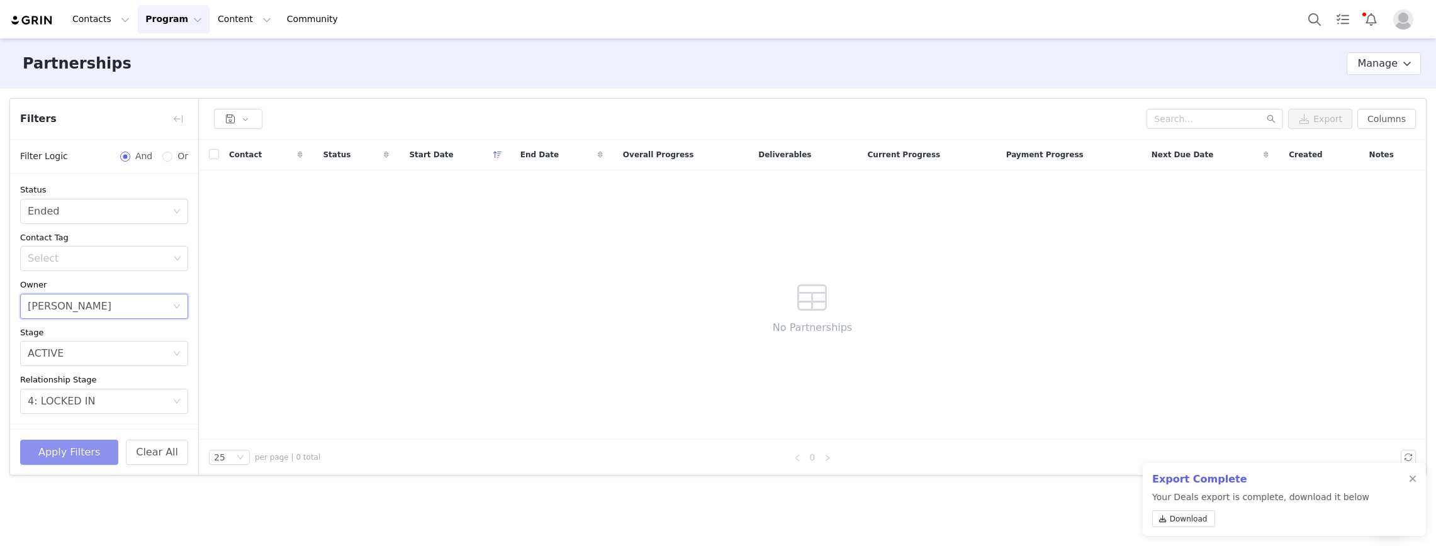
click at [65, 449] on button "Apply Filters" at bounding box center [69, 452] width 98 height 25
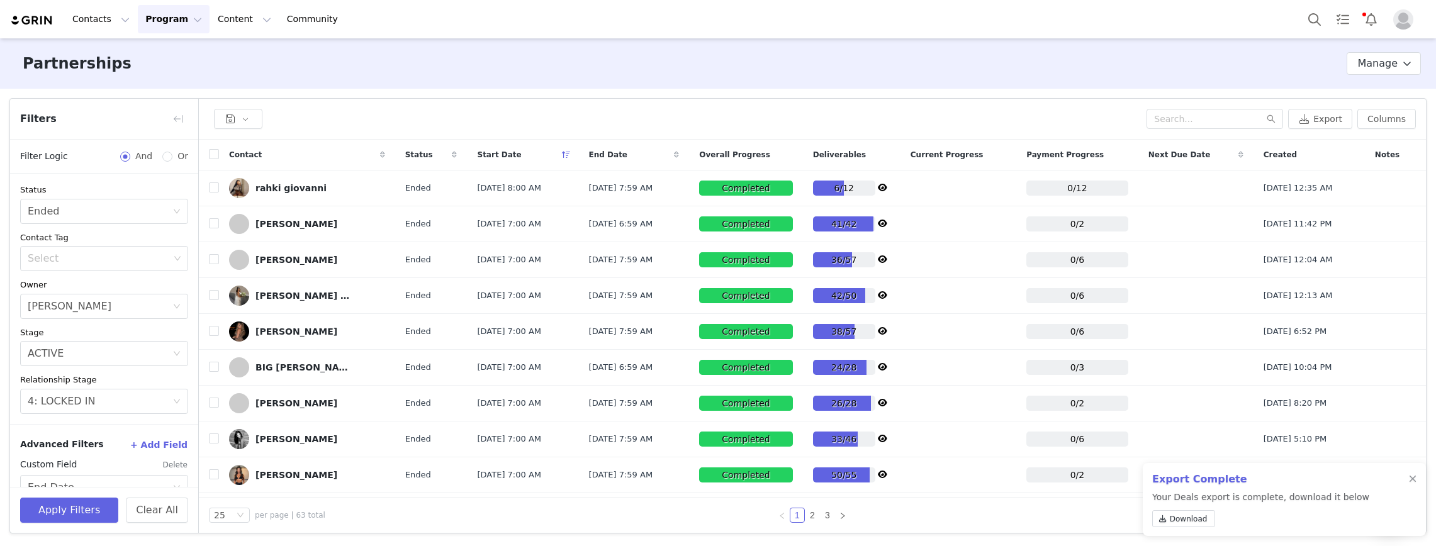
click at [414, 157] on span "Status" at bounding box center [419, 154] width 28 height 11
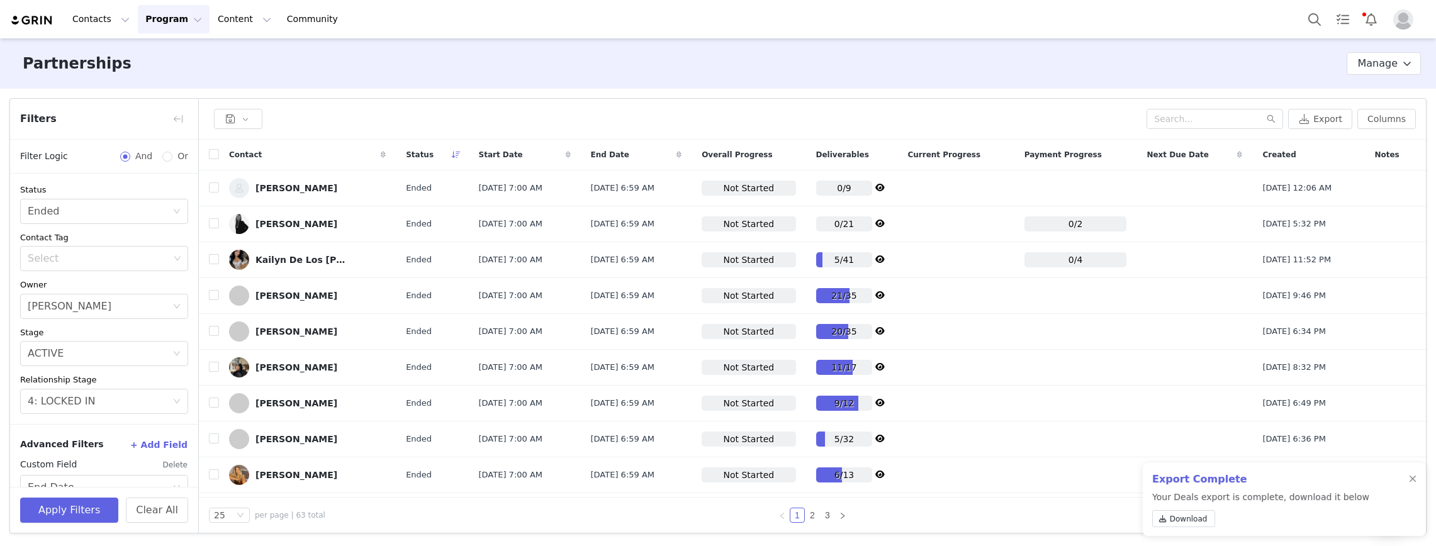
click at [242, 158] on span "Contact" at bounding box center [245, 154] width 33 height 11
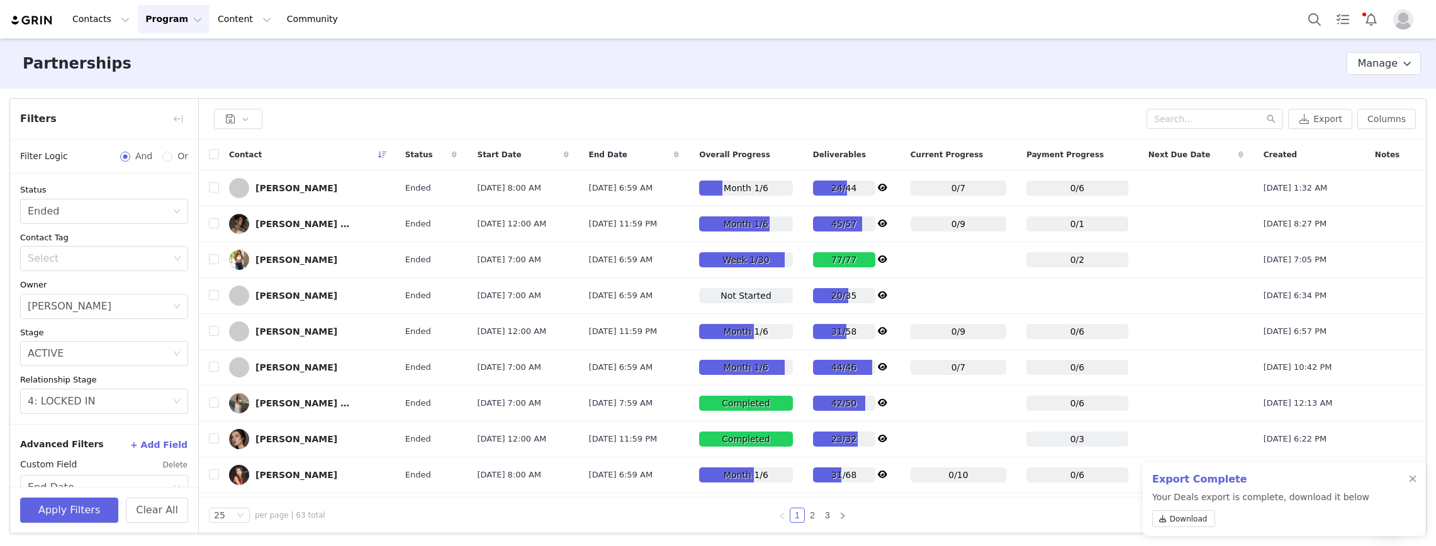
click at [246, 162] on div "Contact" at bounding box center [307, 155] width 176 height 30
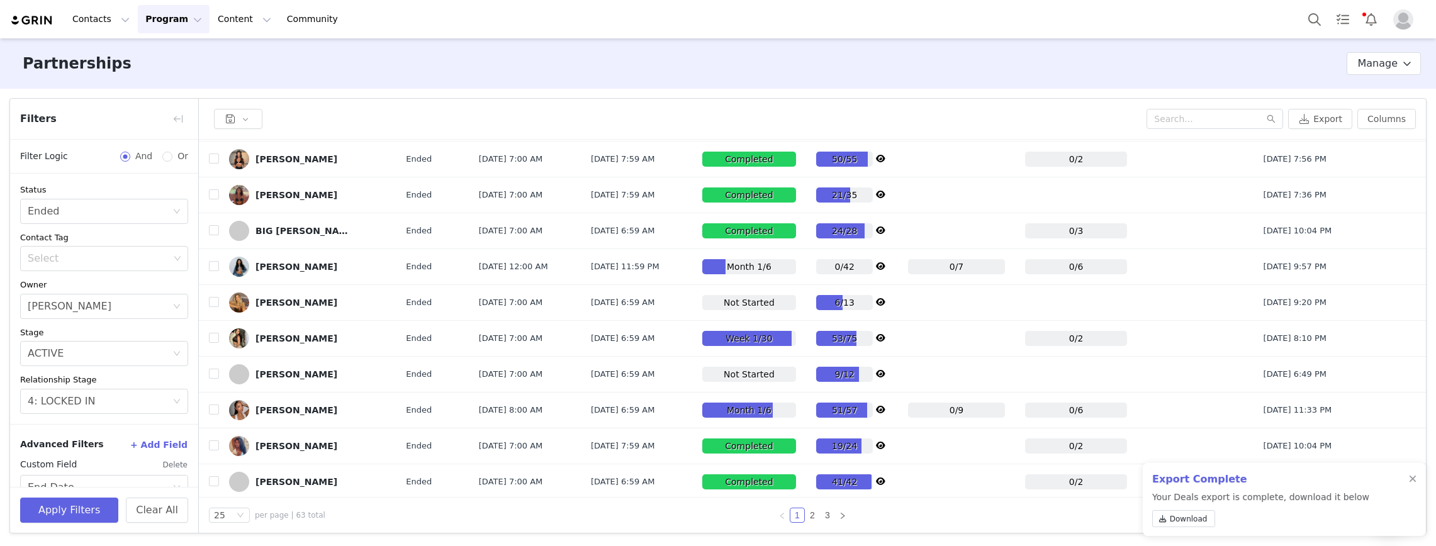
scroll to position [570, 0]
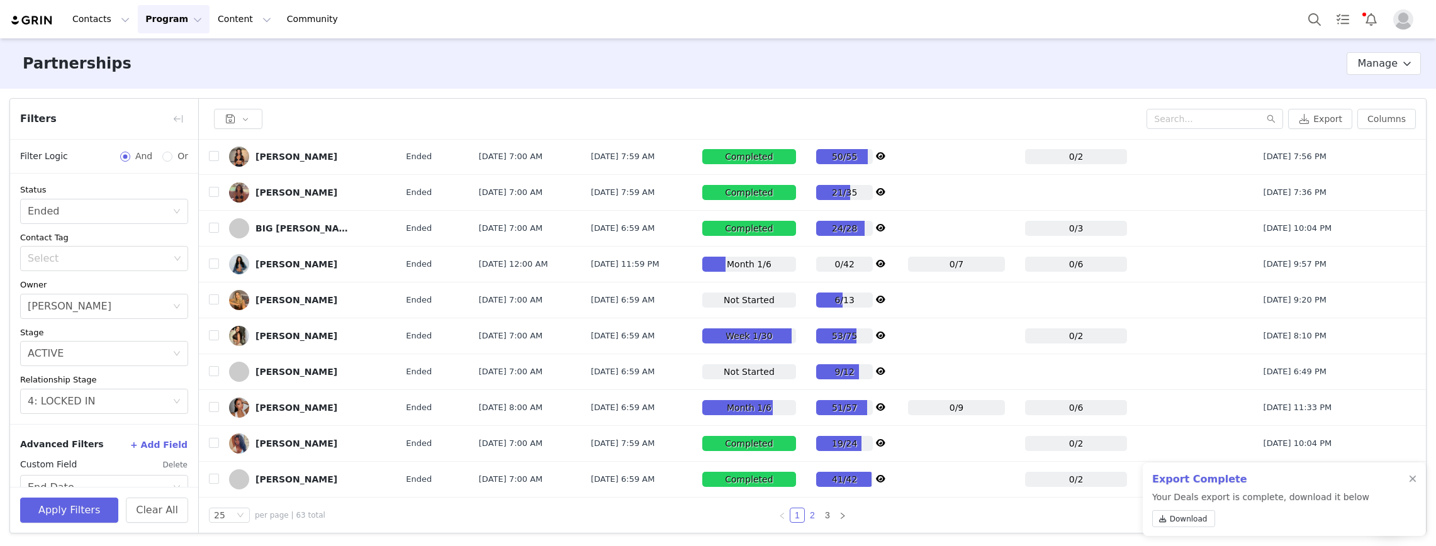
click at [810, 458] on link "2" at bounding box center [813, 516] width 14 height 14
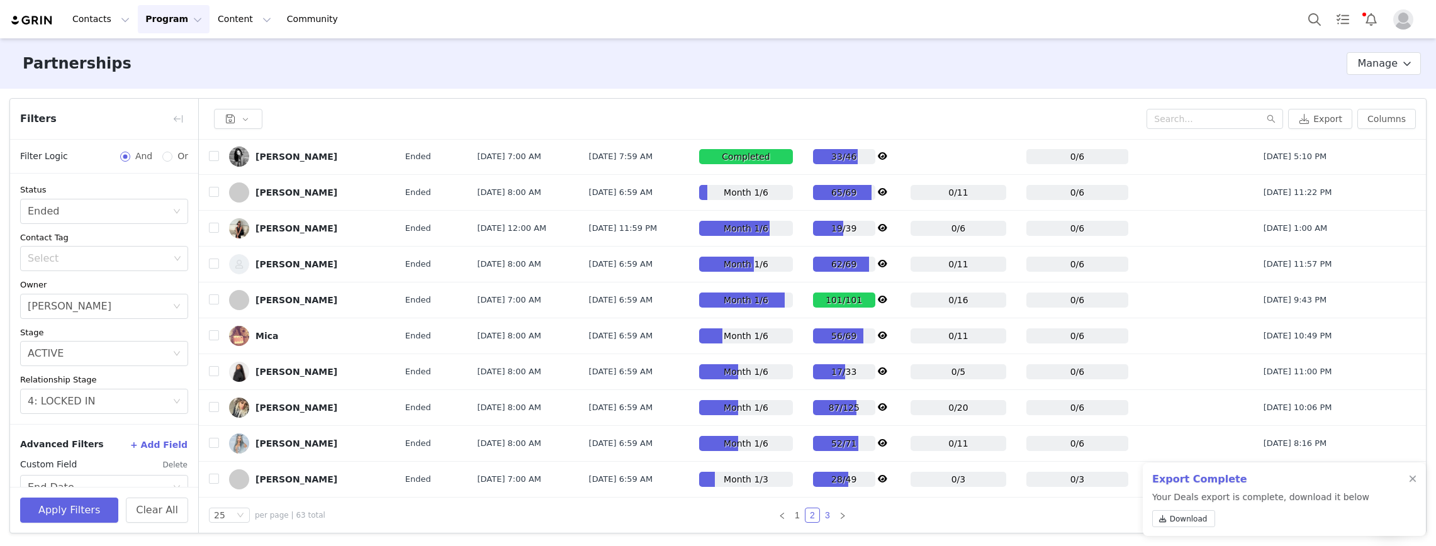
click at [826, 458] on link "3" at bounding box center [828, 516] width 14 height 14
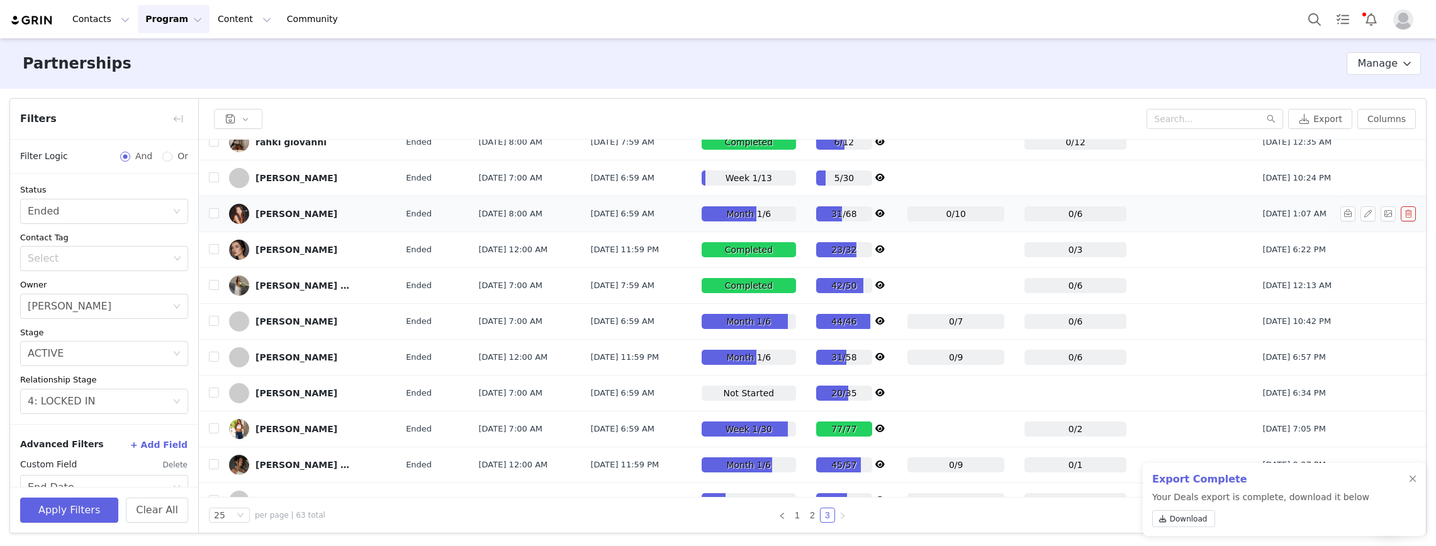
scroll to position [139, 0]
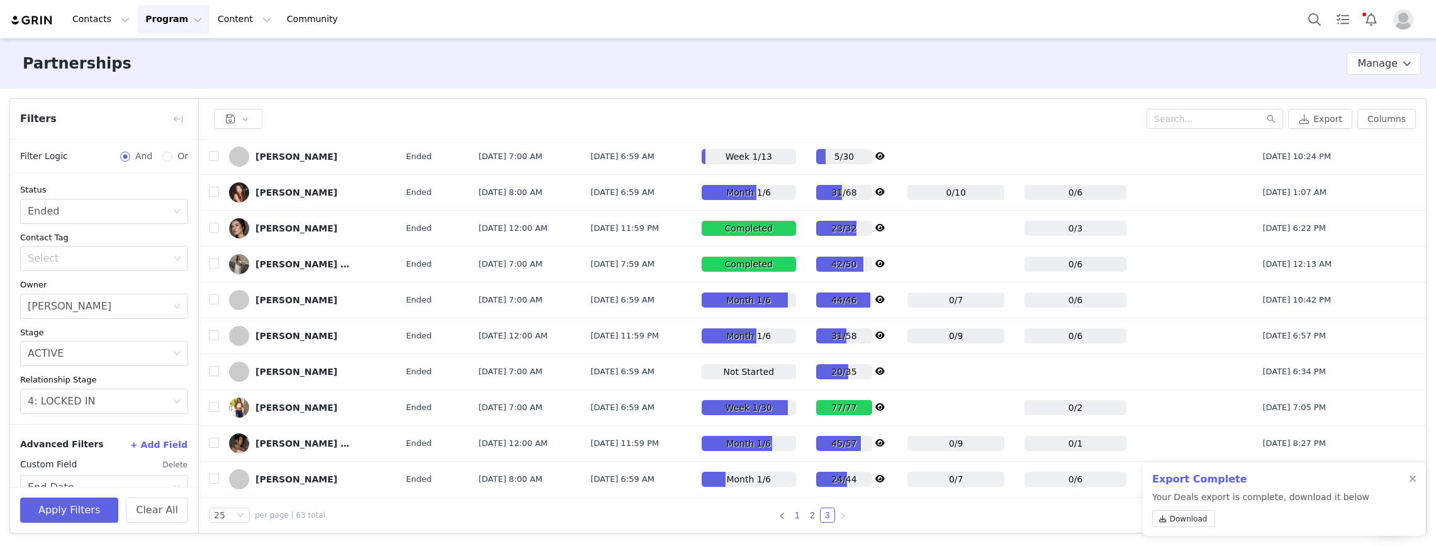
click at [792, 458] on link "1" at bounding box center [798, 516] width 14 height 14
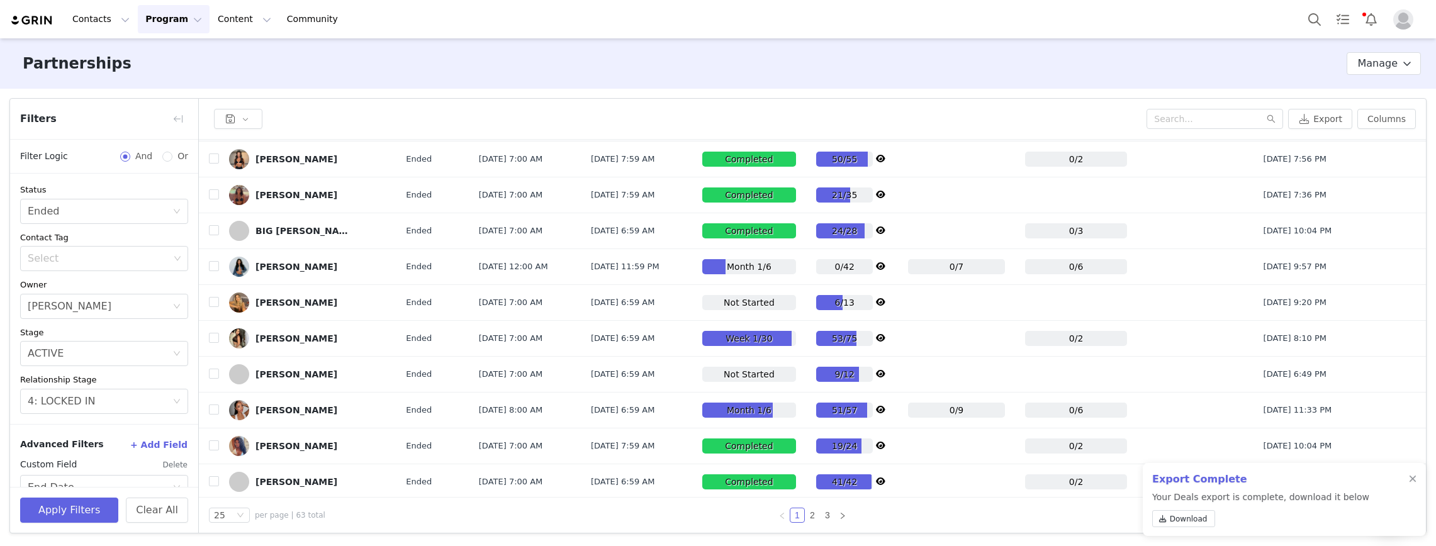
scroll to position [570, 0]
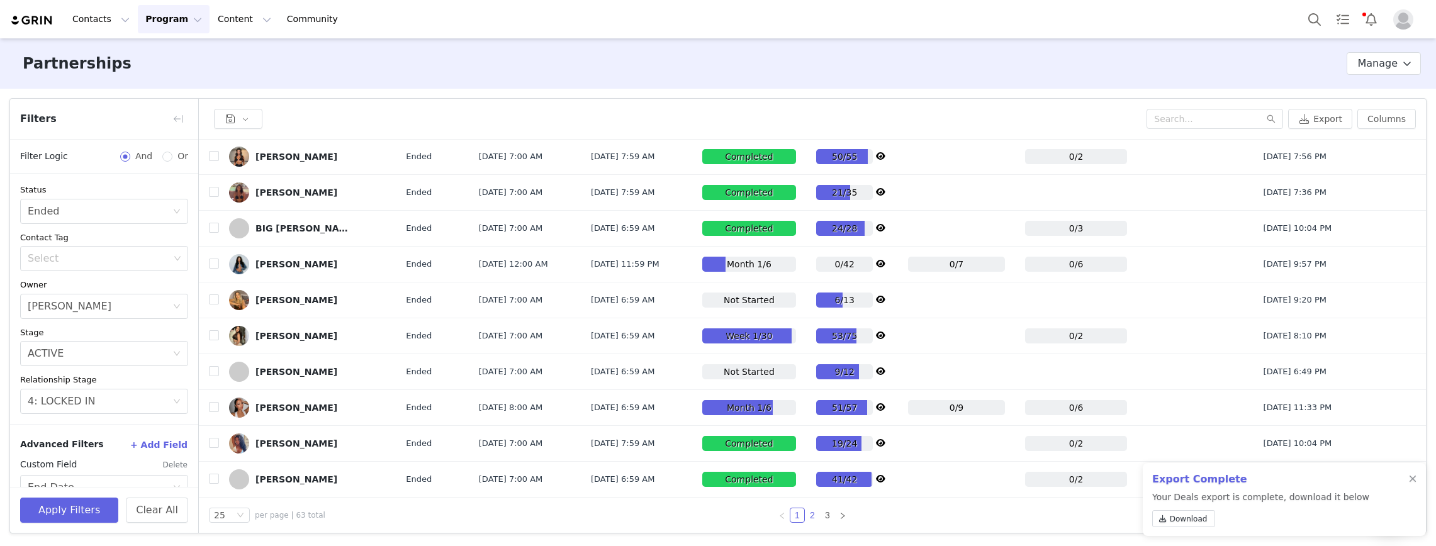
click at [811, 458] on link "2" at bounding box center [813, 516] width 14 height 14
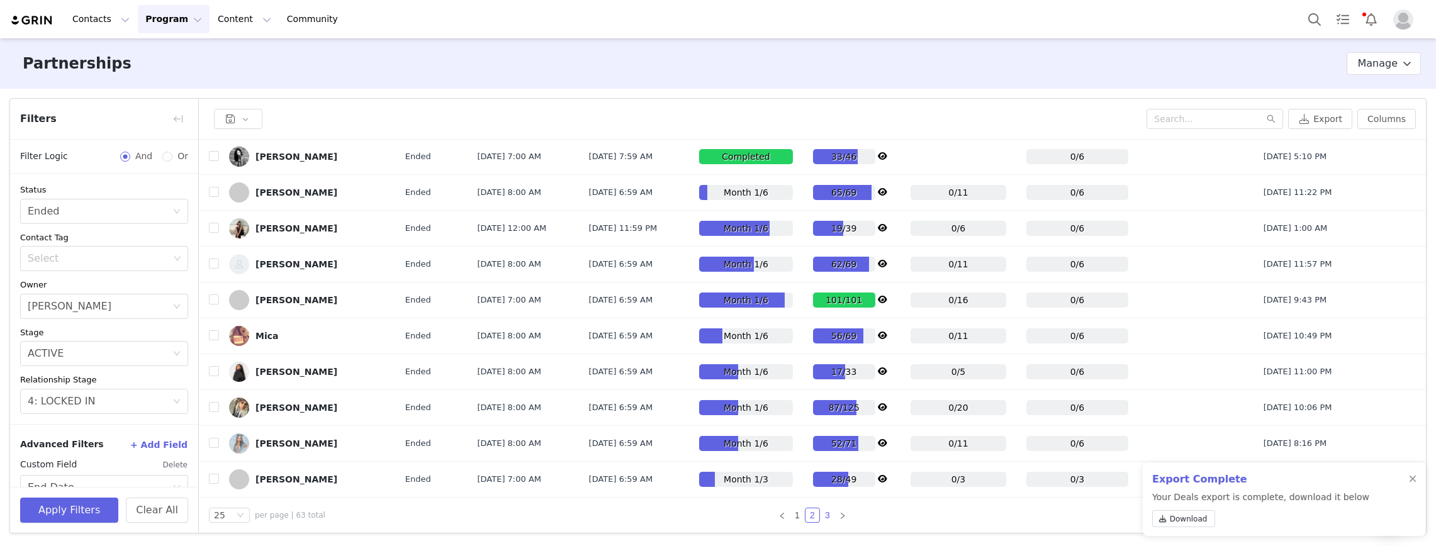
click at [825, 458] on link "3" at bounding box center [828, 516] width 14 height 14
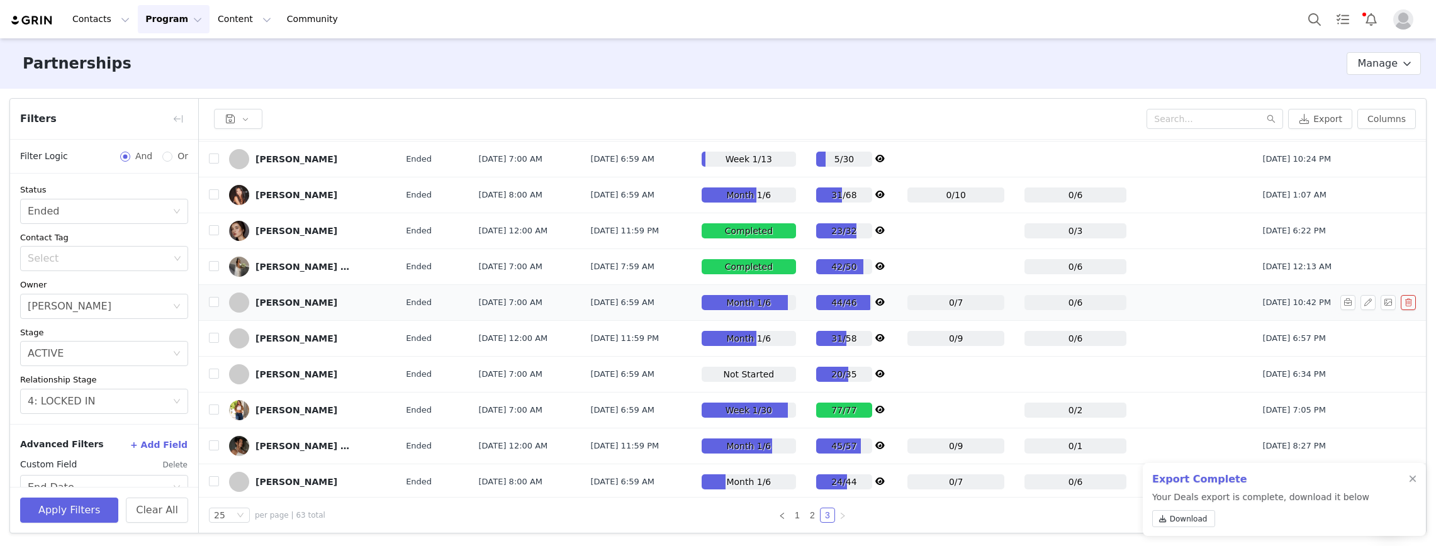
scroll to position [139, 0]
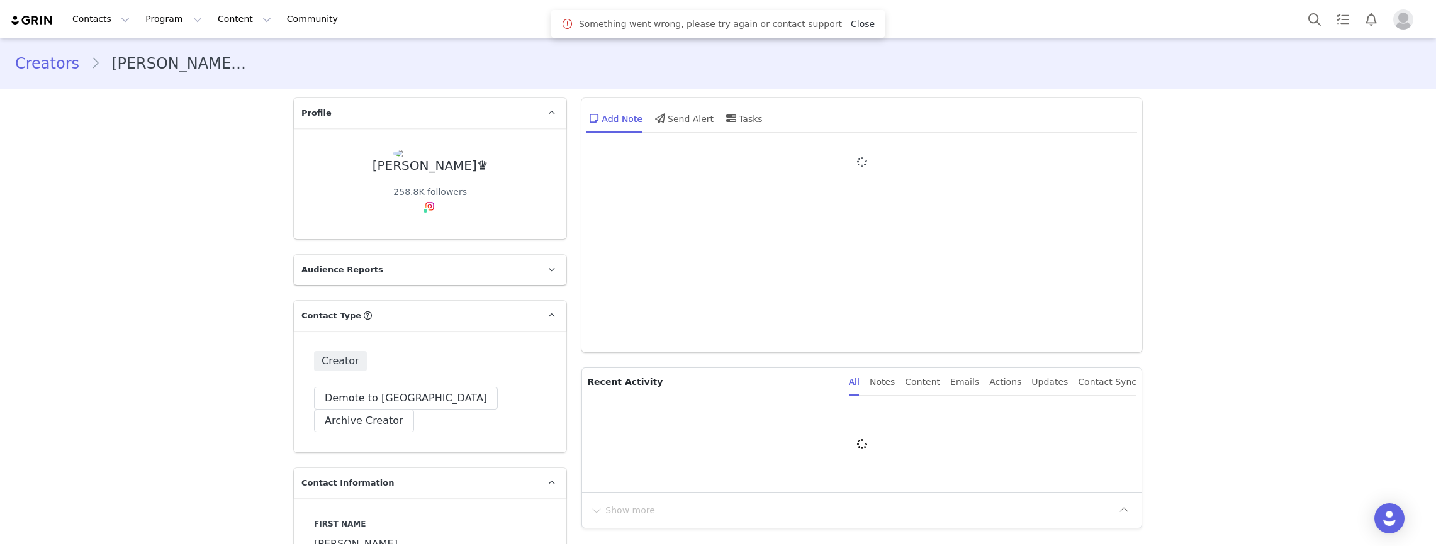
type input "+1 ([GEOGRAPHIC_DATA])"
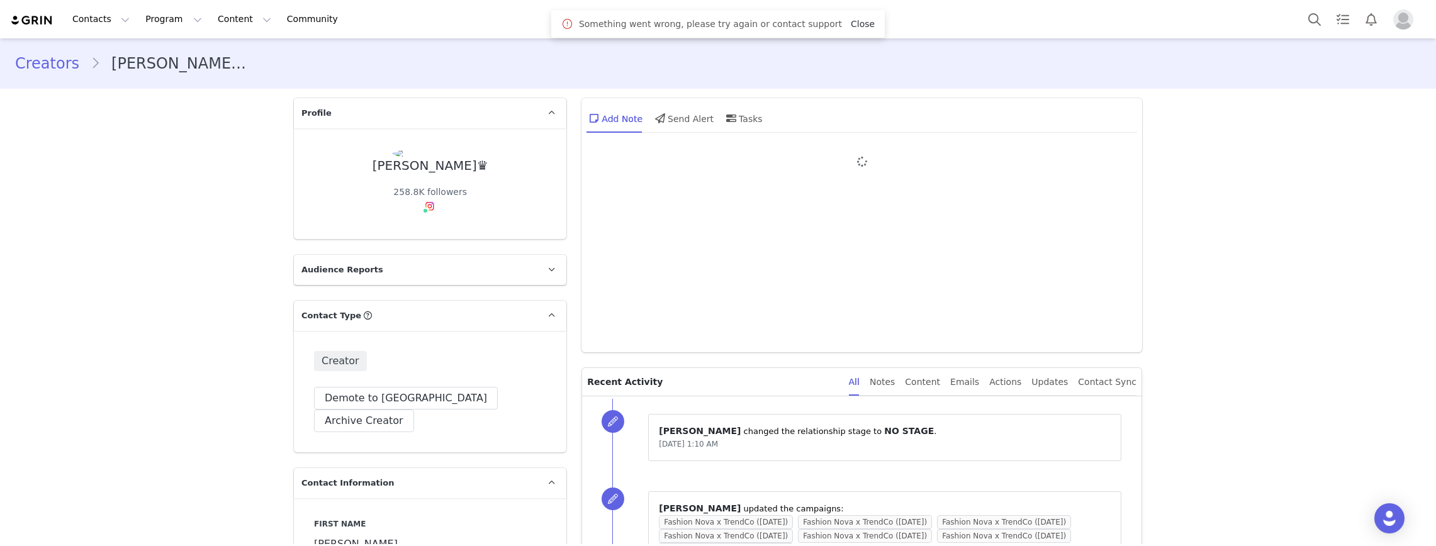
click at [851, 24] on link "Close" at bounding box center [863, 24] width 24 height 10
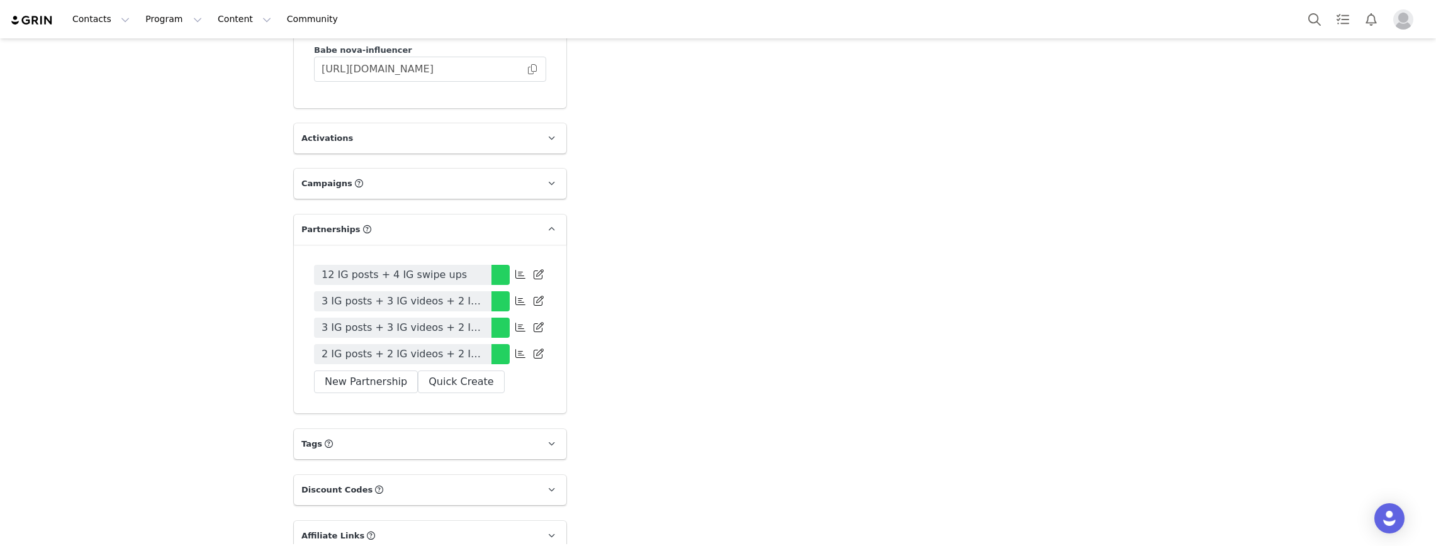
scroll to position [3021, 0]
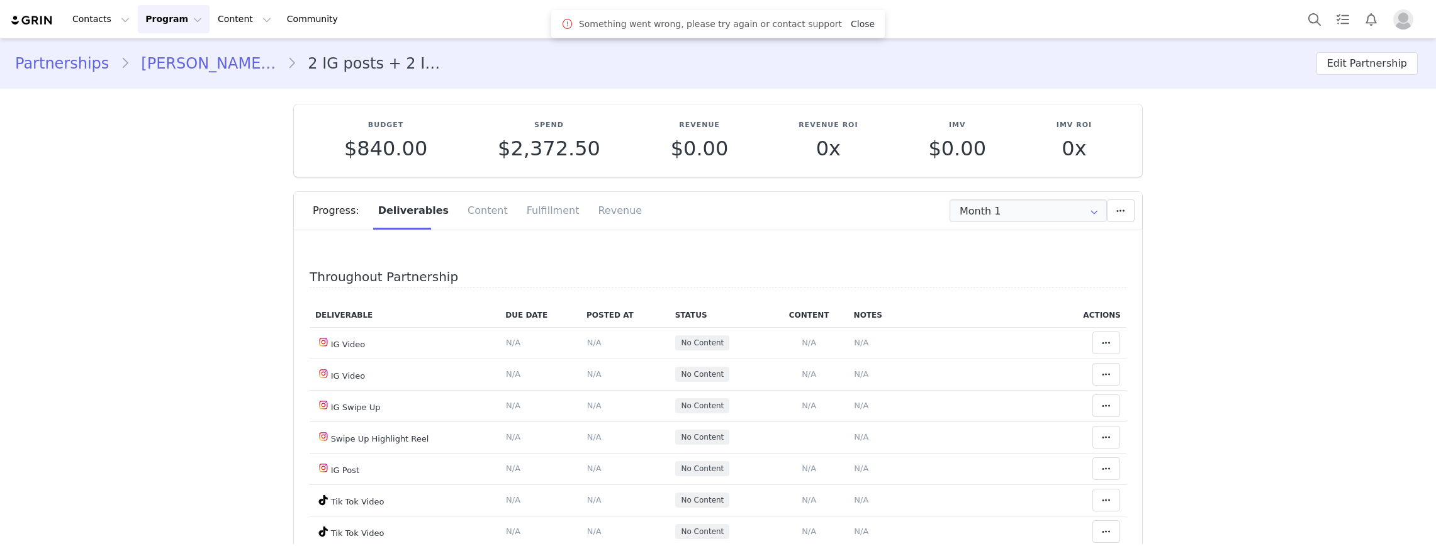
type input "+1 ([GEOGRAPHIC_DATA])"
click at [851, 26] on link "Close" at bounding box center [863, 24] width 24 height 10
click at [991, 220] on input "Month 1" at bounding box center [1028, 211] width 157 height 23
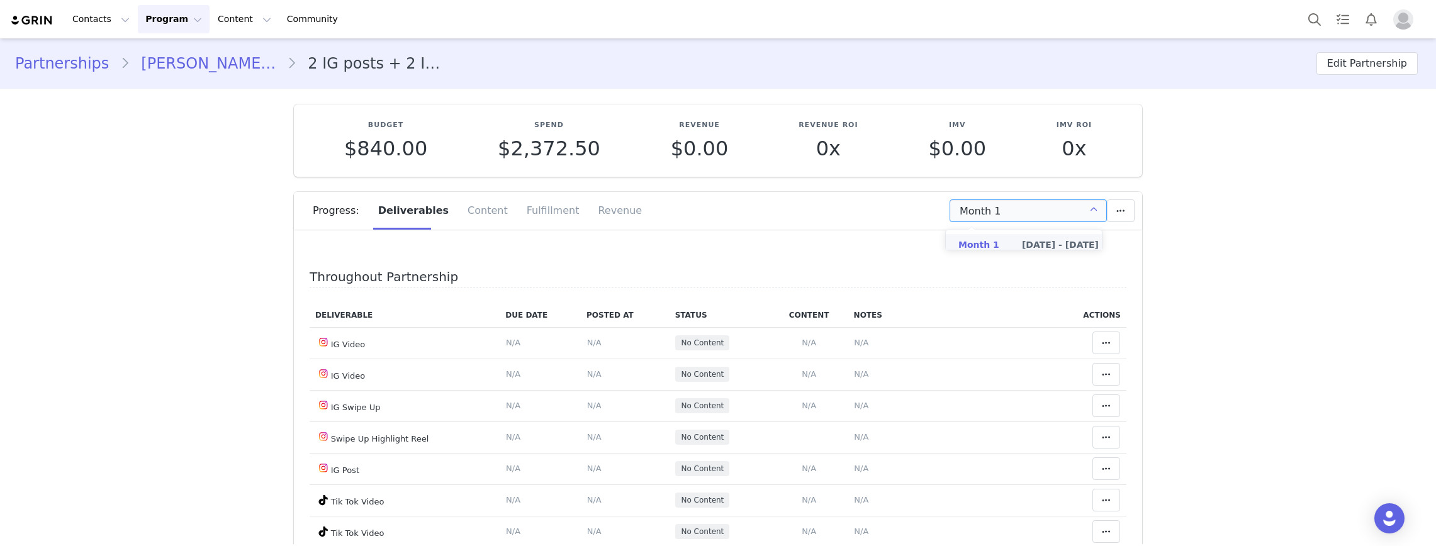
click at [996, 215] on input "Month 1" at bounding box center [1028, 211] width 157 height 23
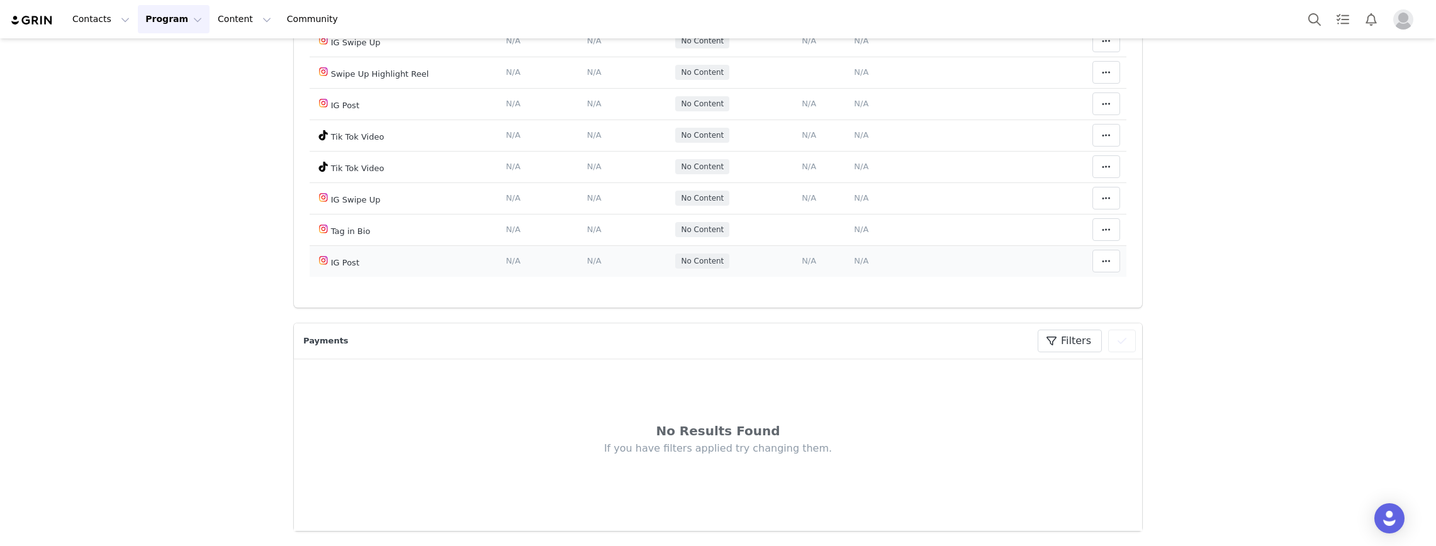
scroll to position [441, 0]
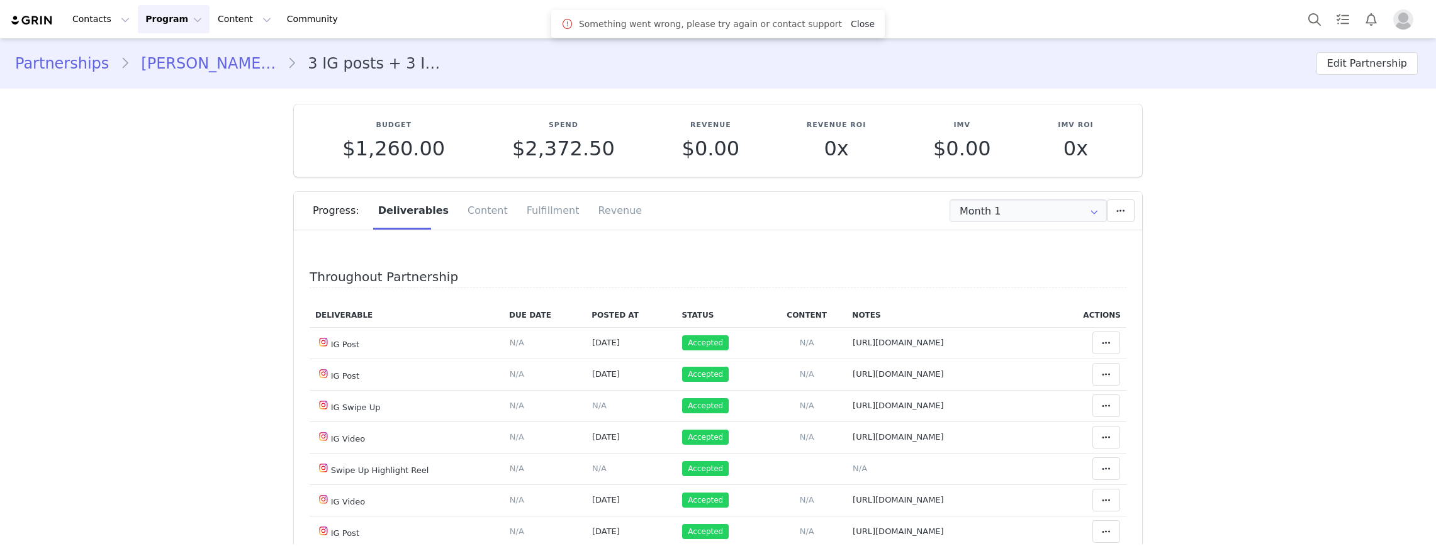
click at [851, 26] on link "Close" at bounding box center [863, 24] width 24 height 10
click at [958, 217] on input "Month 1" at bounding box center [1028, 211] width 157 height 23
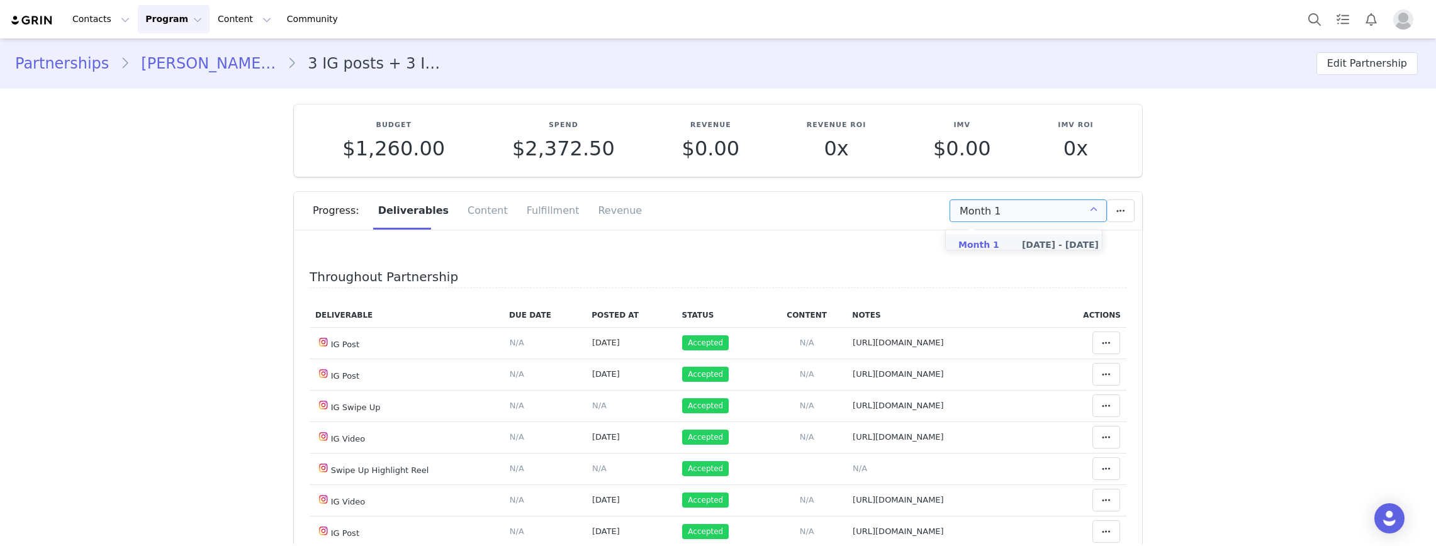
click at [979, 249] on div at bounding box center [1024, 247] width 154 height 4
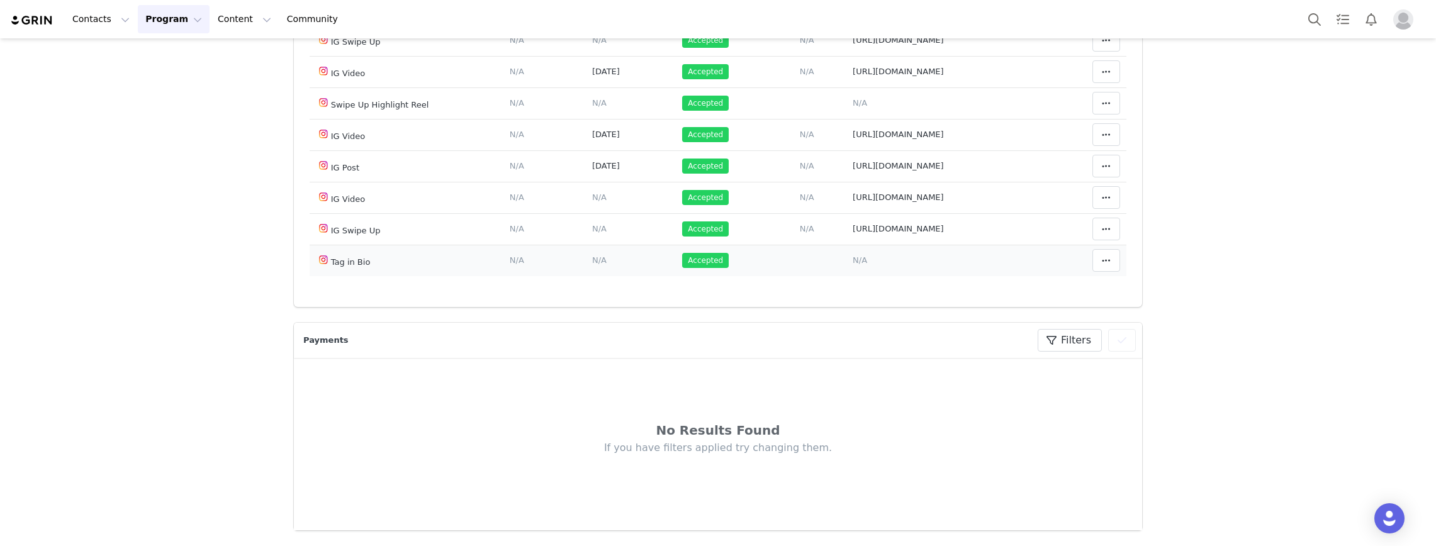
scroll to position [315, 0]
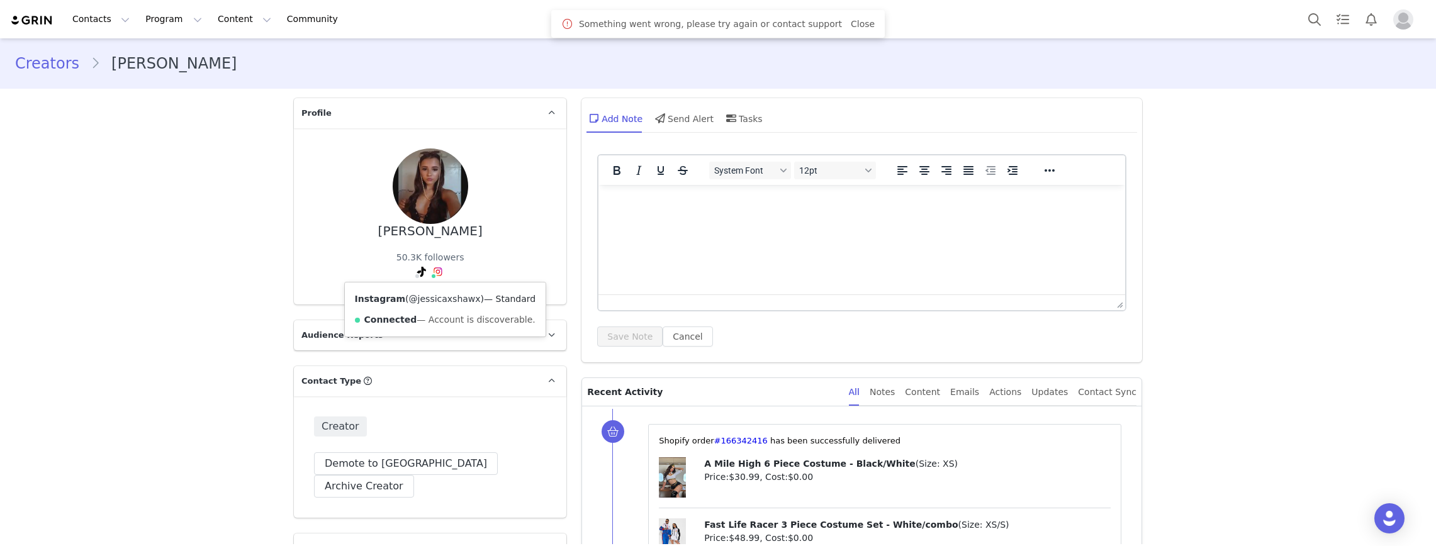
click at [410, 297] on link "@jessicaxshawx" at bounding box center [445, 299] width 72 height 10
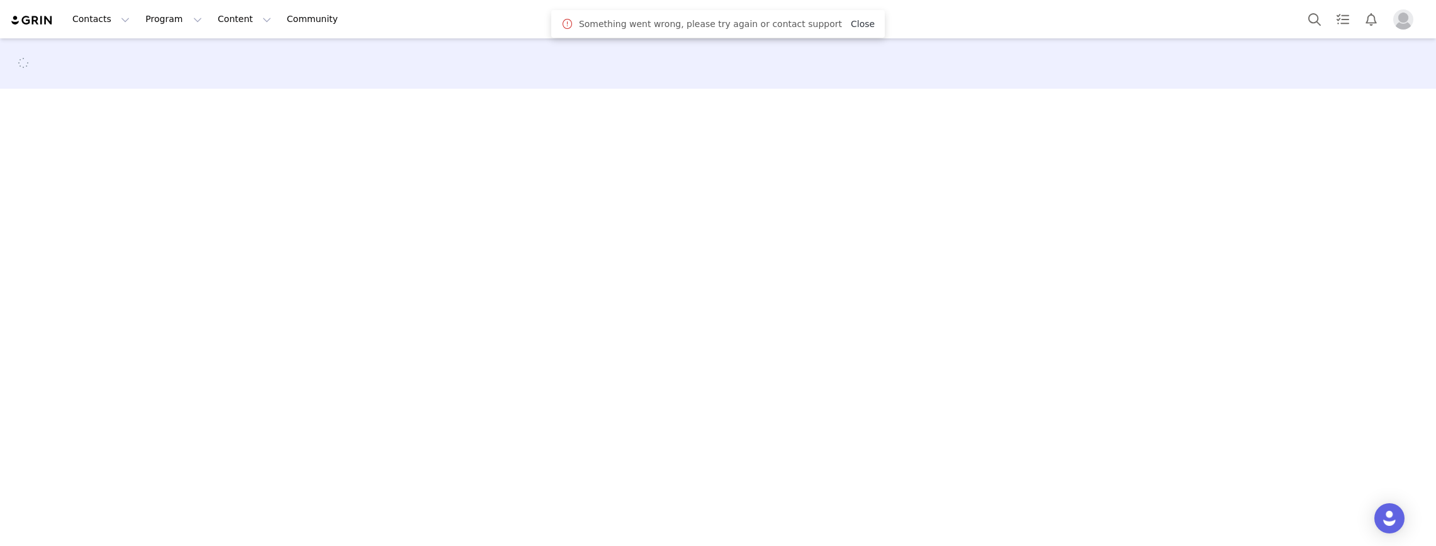
click at [851, 23] on link "Close" at bounding box center [863, 24] width 24 height 10
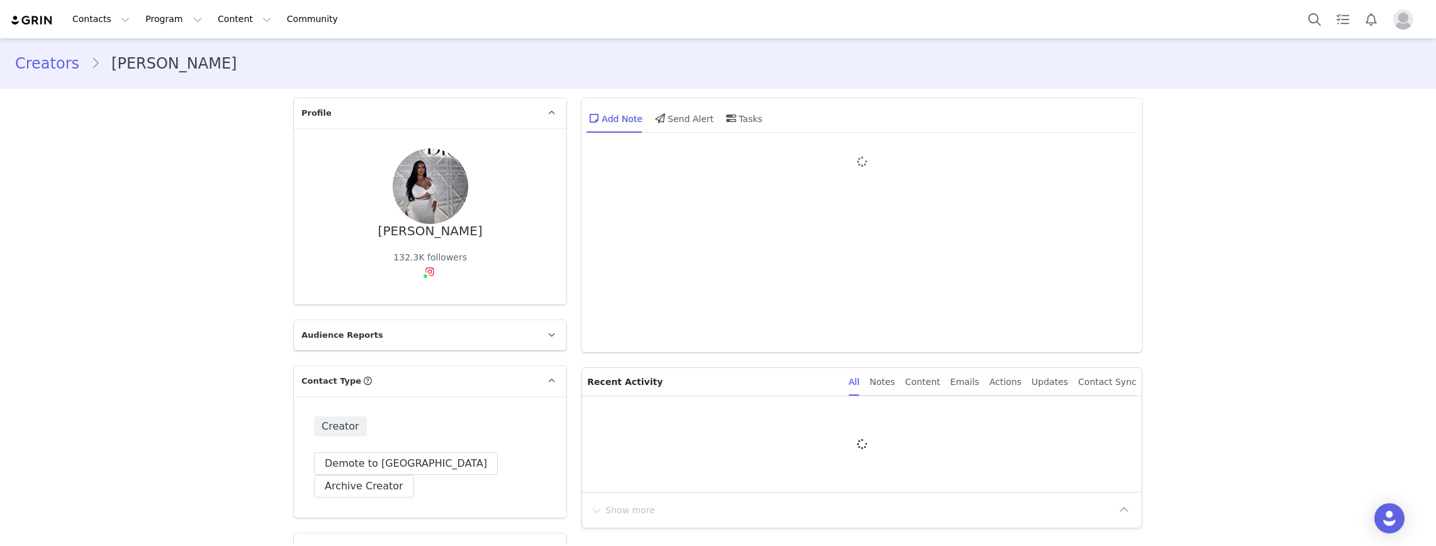
type input "+44 ([GEOGRAPHIC_DATA])"
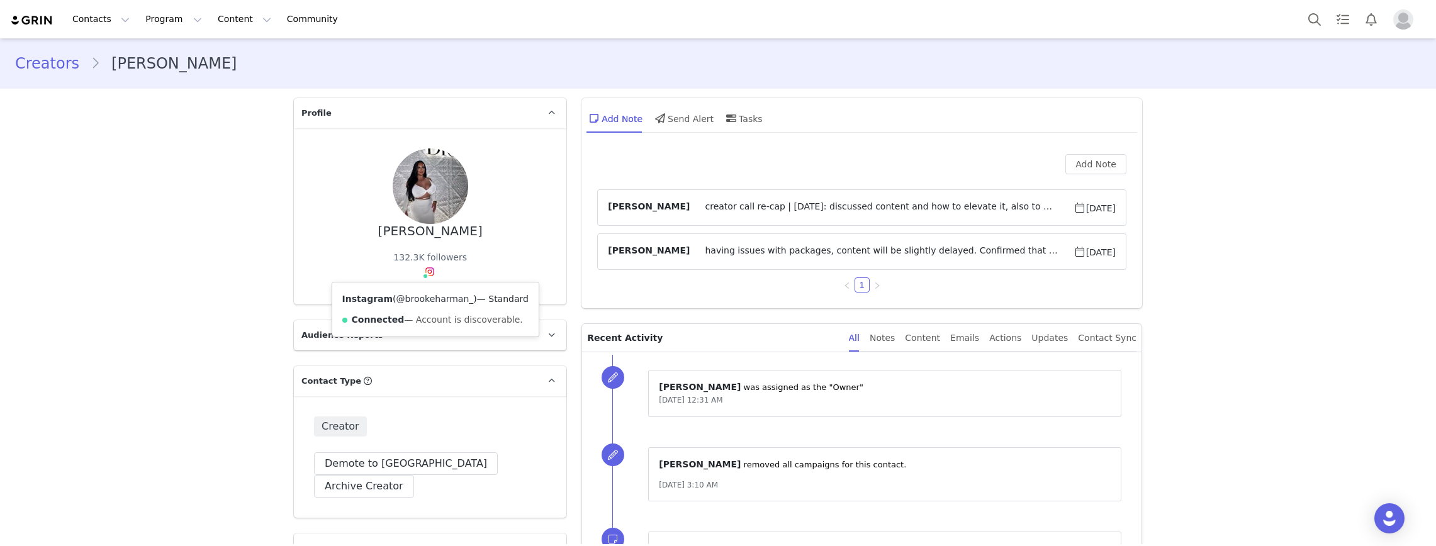
click at [424, 303] on link "@brookeharman_" at bounding box center [435, 299] width 77 height 10
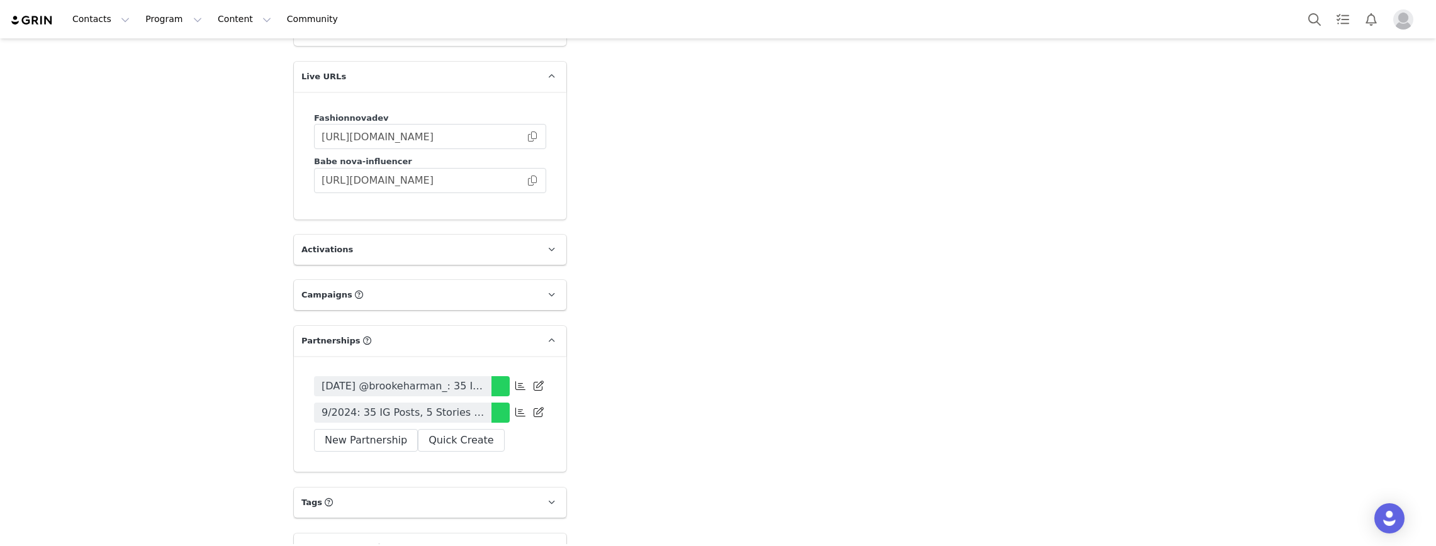
scroll to position [3096, 0]
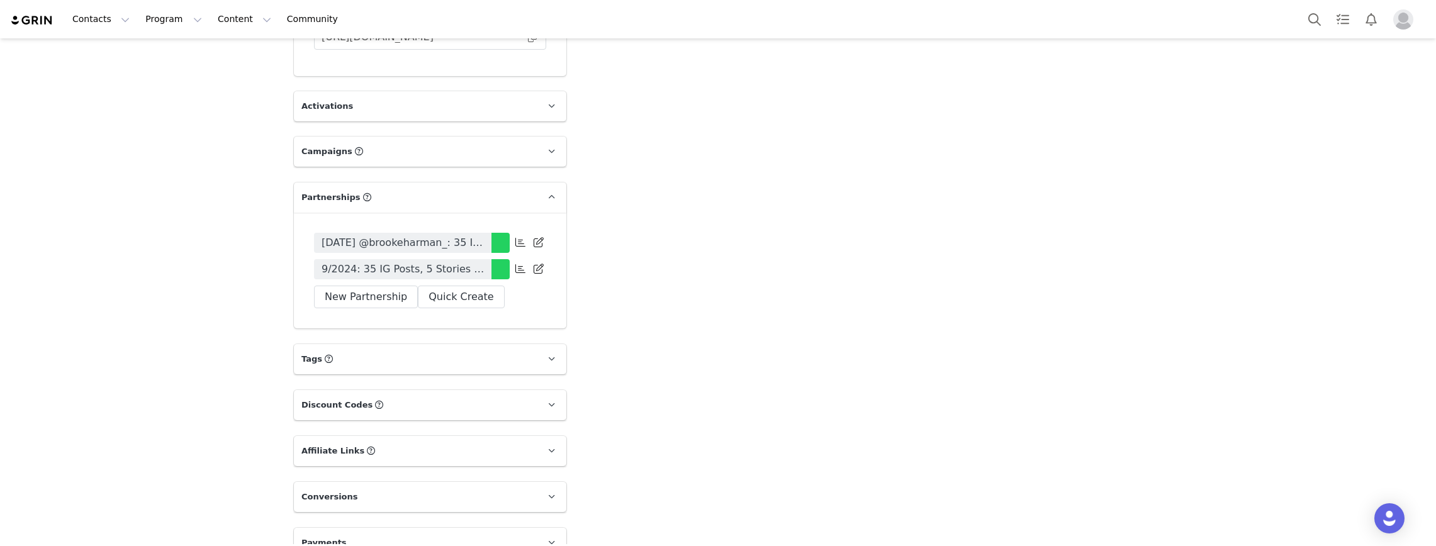
drag, startPoint x: 420, startPoint y: 233, endPoint x: 409, endPoint y: 249, distance: 19.4
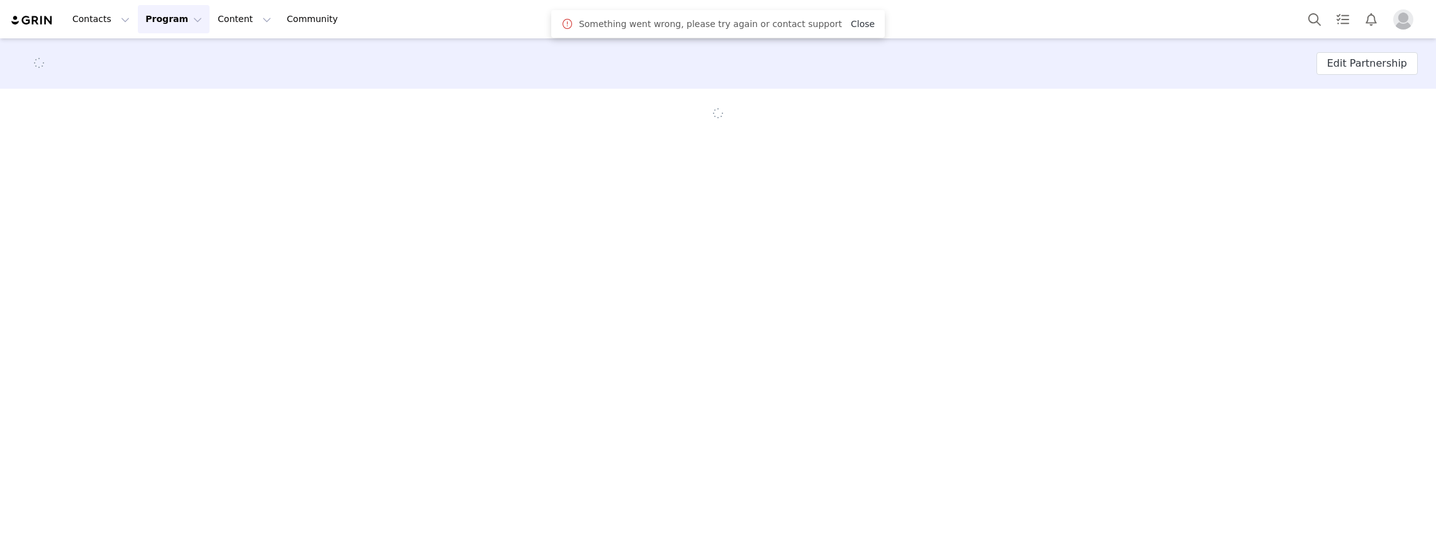
click at [851, 20] on link "Close" at bounding box center [863, 24] width 24 height 10
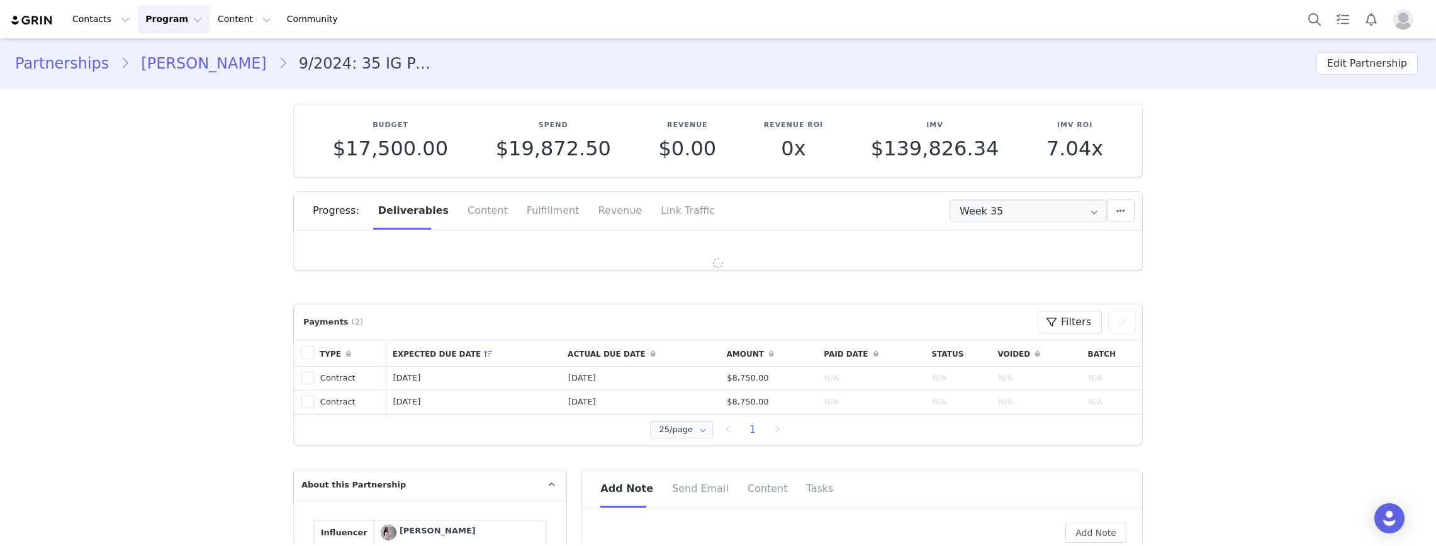
type input "+44 ([GEOGRAPHIC_DATA])"
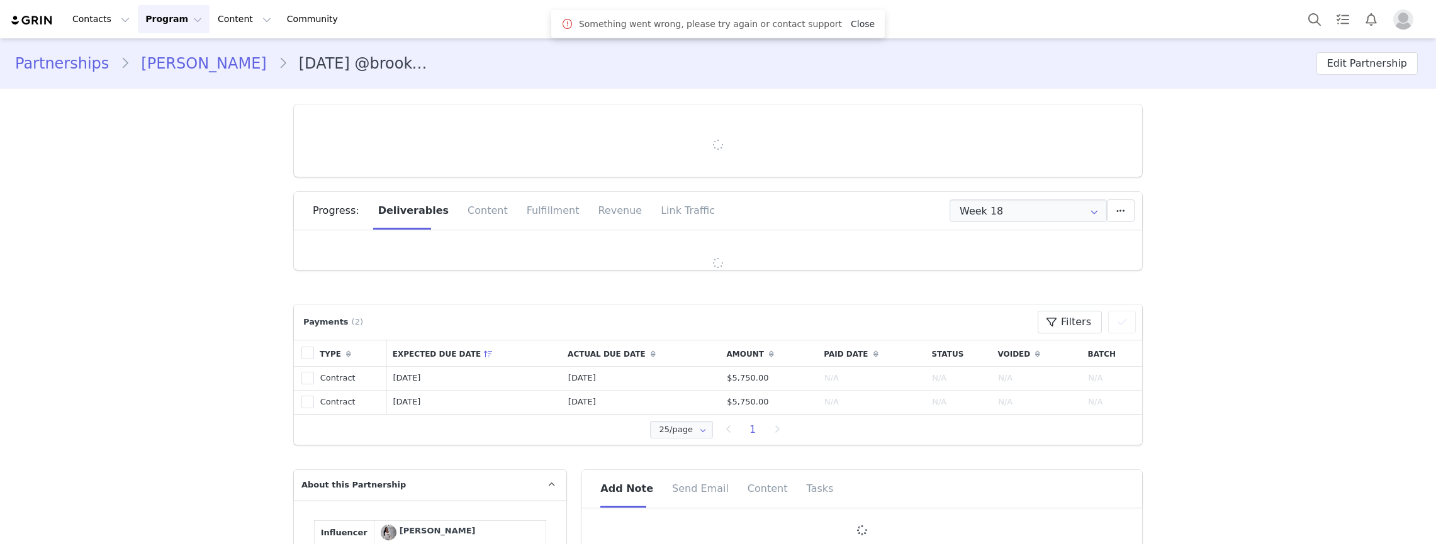
type input "+44 ([GEOGRAPHIC_DATA])"
click at [854, 26] on link "Close" at bounding box center [863, 24] width 24 height 10
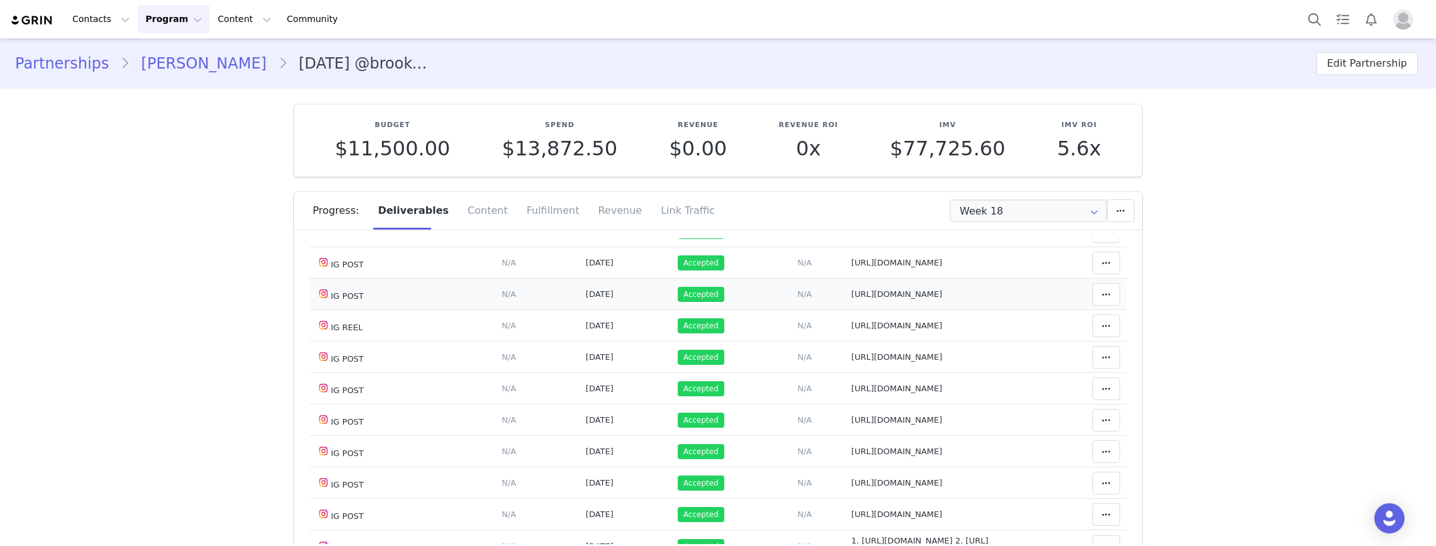
scroll to position [907, 0]
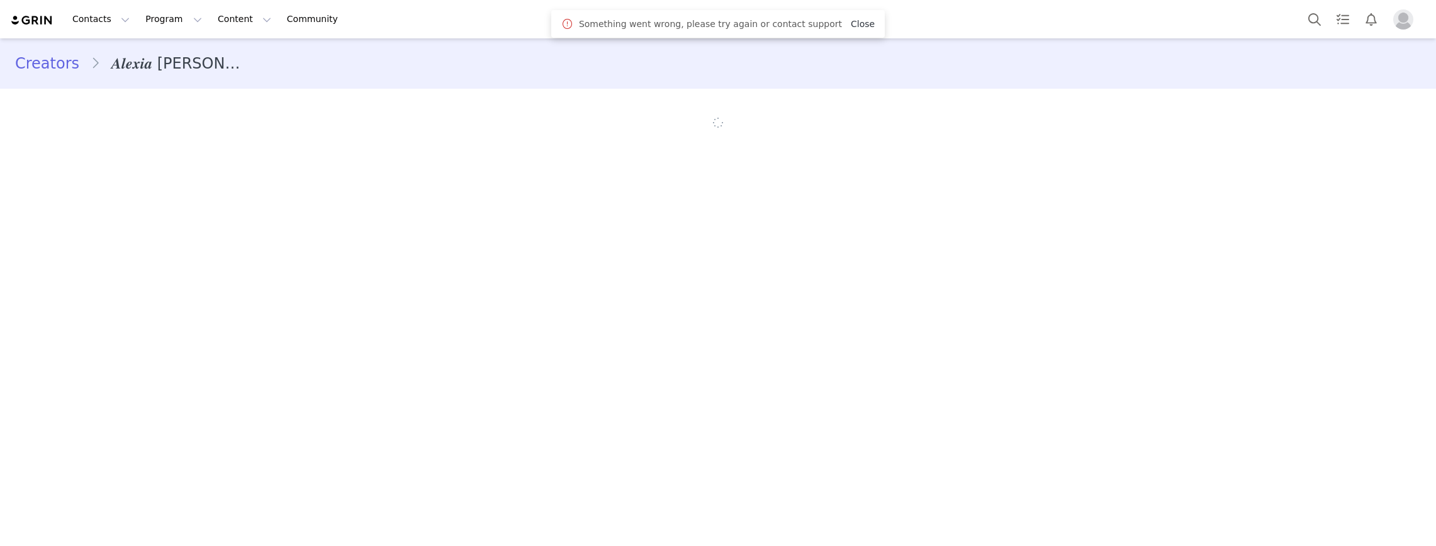
click at [851, 26] on link "Close" at bounding box center [863, 24] width 24 height 10
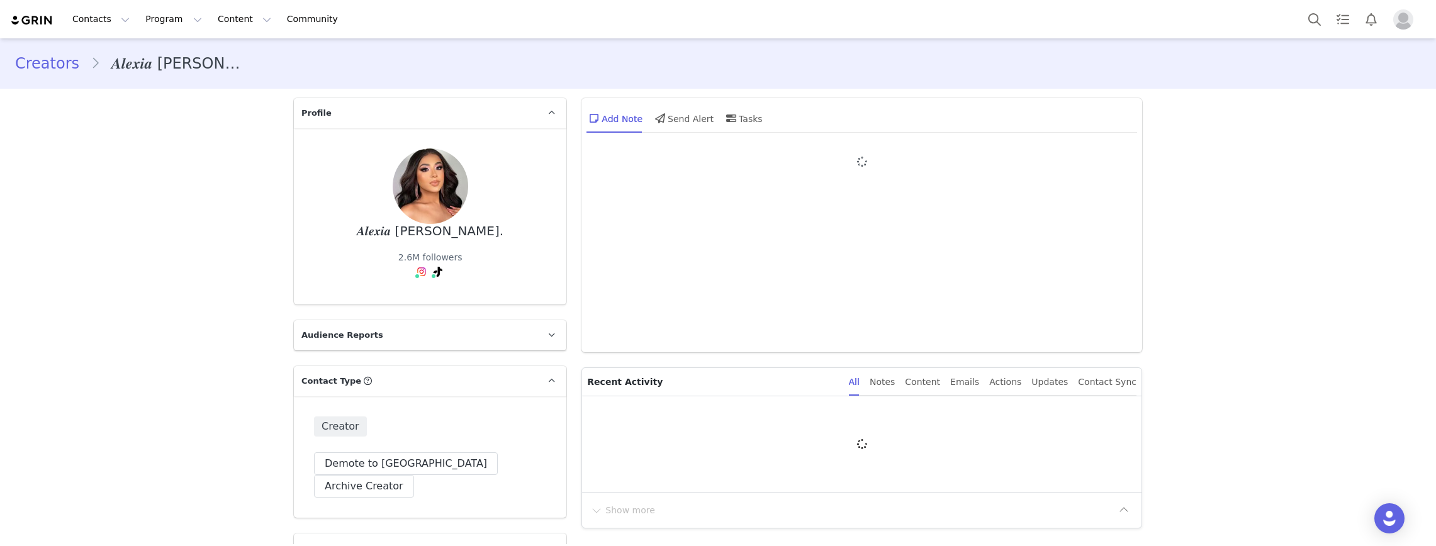
type input "+52 ([GEOGRAPHIC_DATA])"
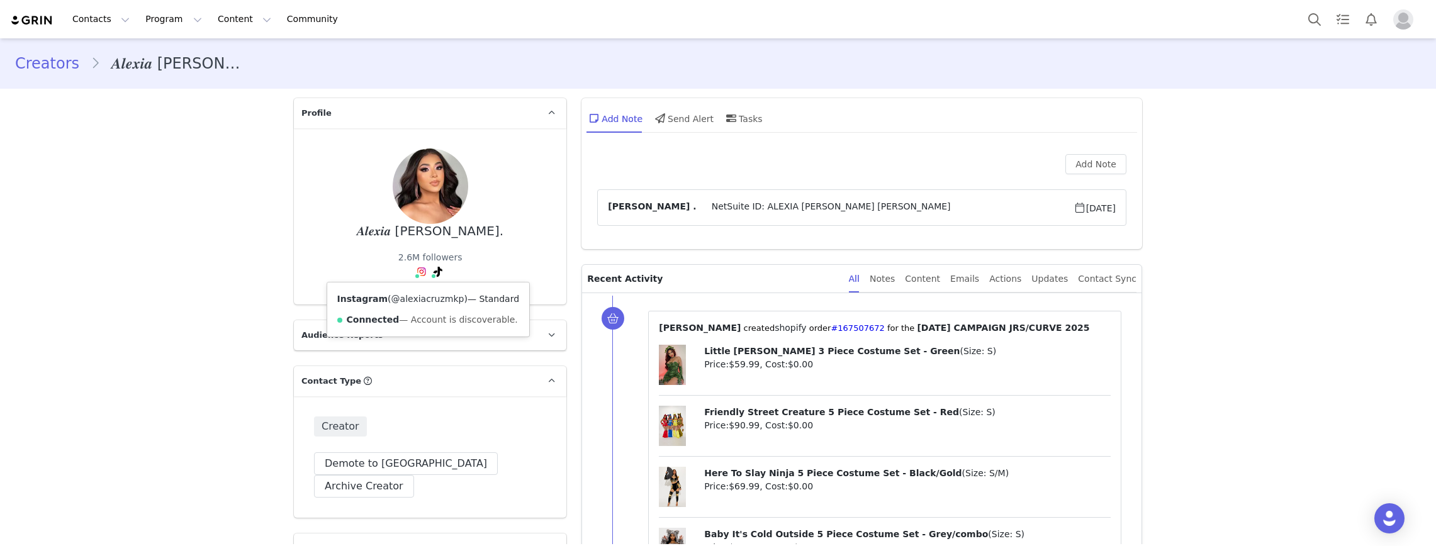
click at [418, 298] on link "@alexiacruzmkp" at bounding box center [428, 299] width 73 height 10
click at [411, 300] on link "@alexiacruzmkp" at bounding box center [428, 299] width 73 height 10
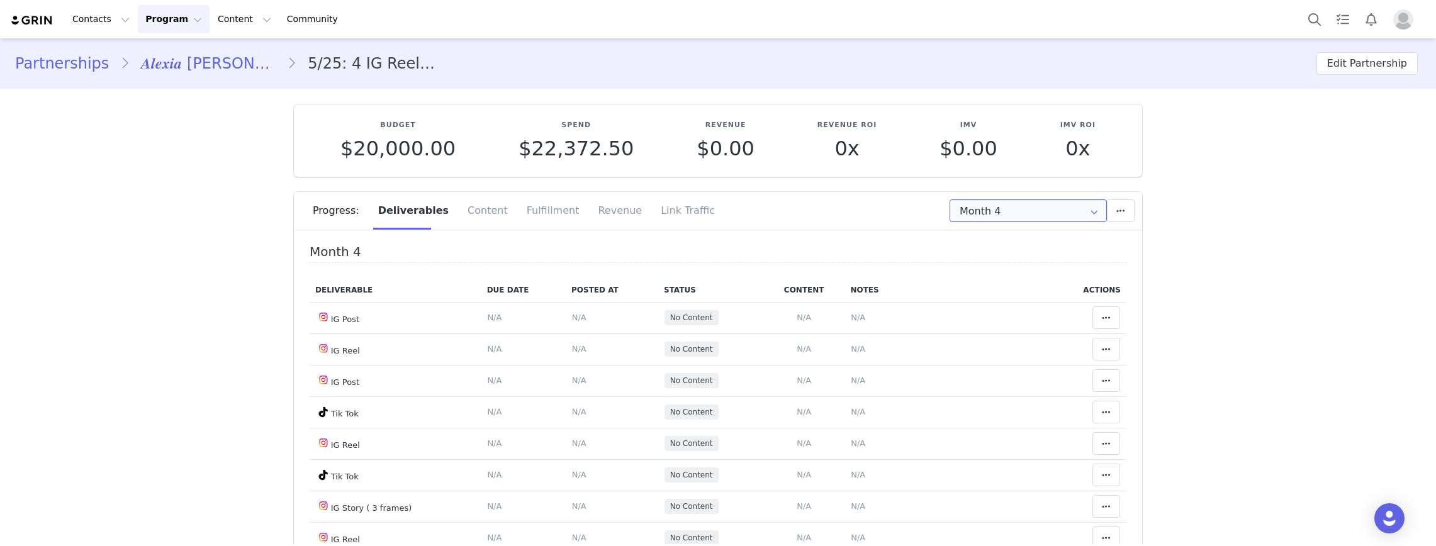
click at [1028, 218] on input "Month 4" at bounding box center [1028, 211] width 157 height 23
click at [1008, 327] on li "All Months" at bounding box center [1029, 330] width 166 height 21
type input "All"
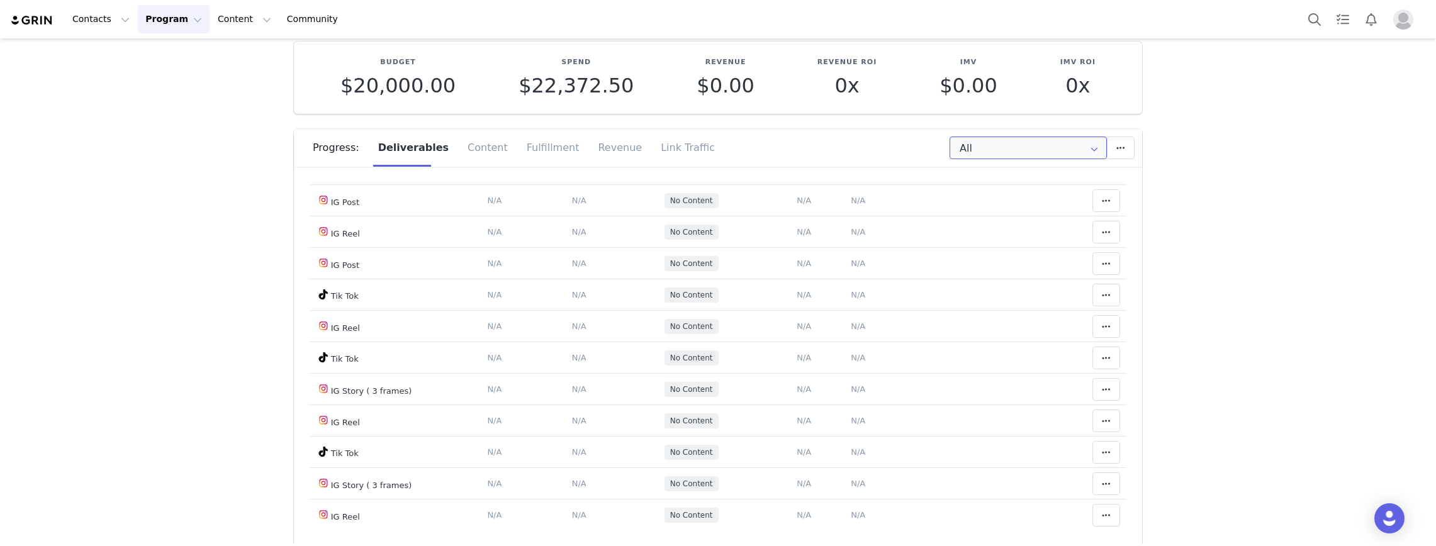
scroll to position [1648, 0]
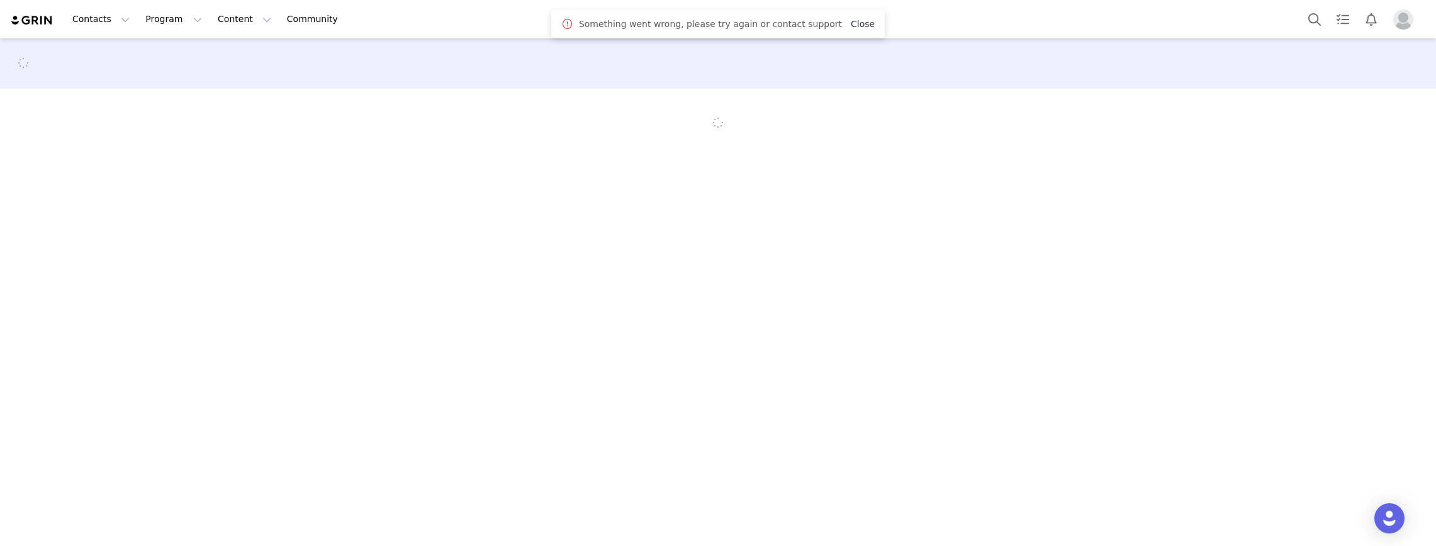
click at [852, 30] on span "Close" at bounding box center [863, 24] width 24 height 13
click at [851, 29] on link "Close" at bounding box center [863, 24] width 24 height 10
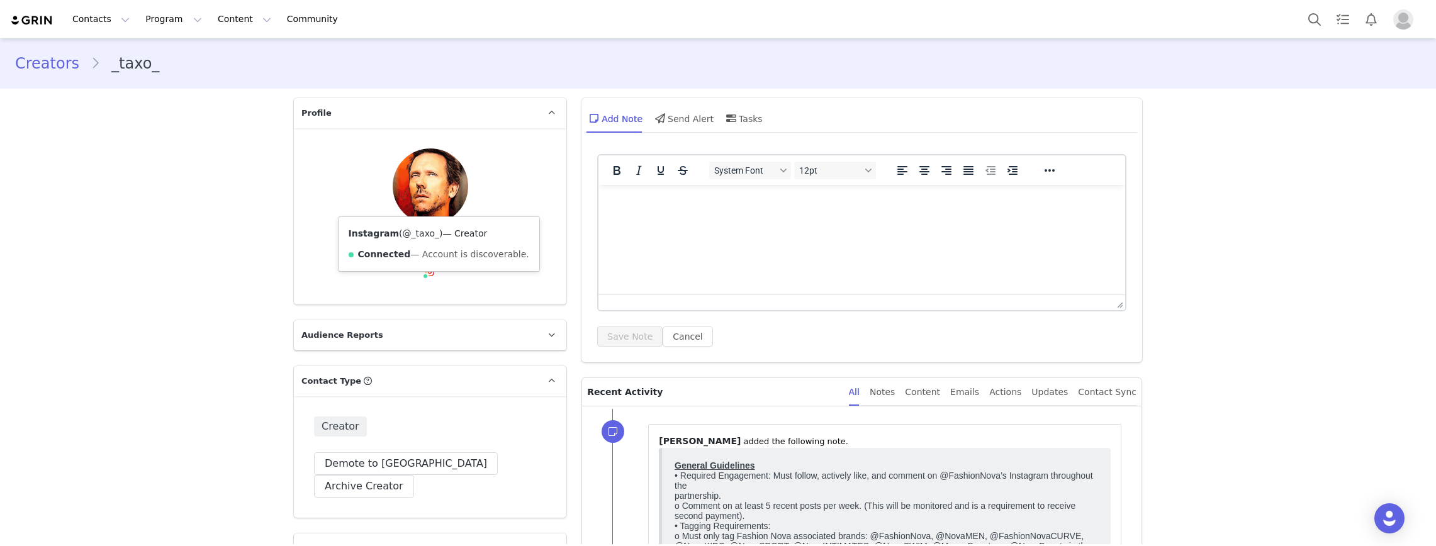
click at [412, 230] on link "@_taxo_" at bounding box center [421, 233] width 37 height 10
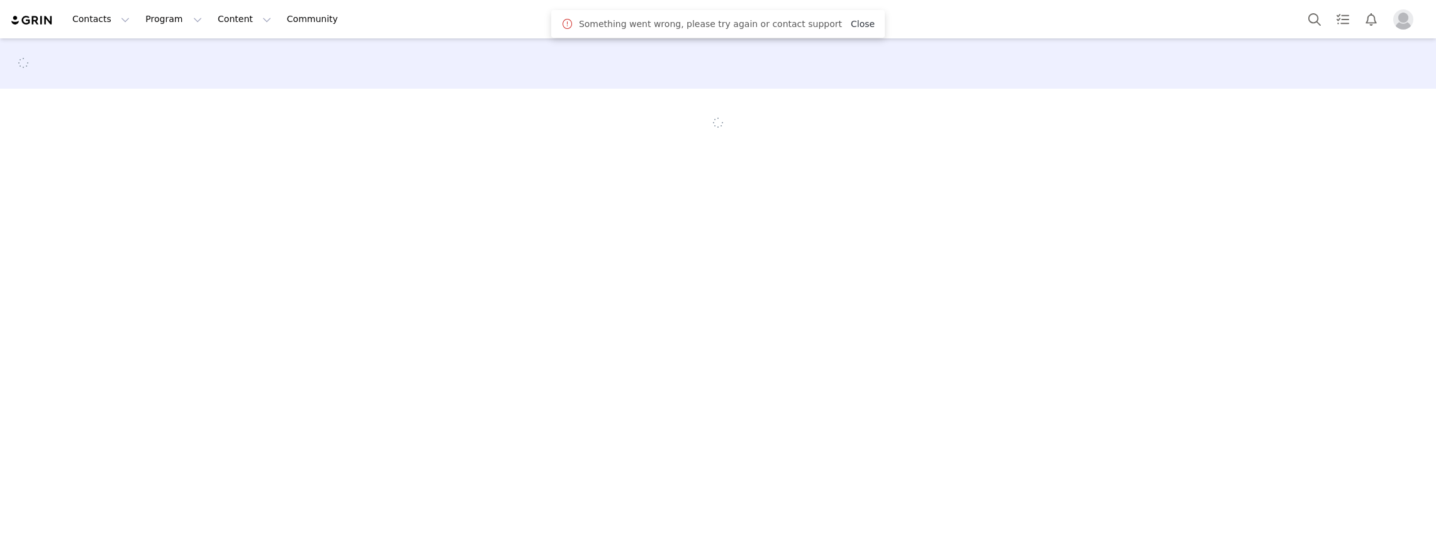
click at [851, 22] on link "Close" at bounding box center [863, 24] width 24 height 10
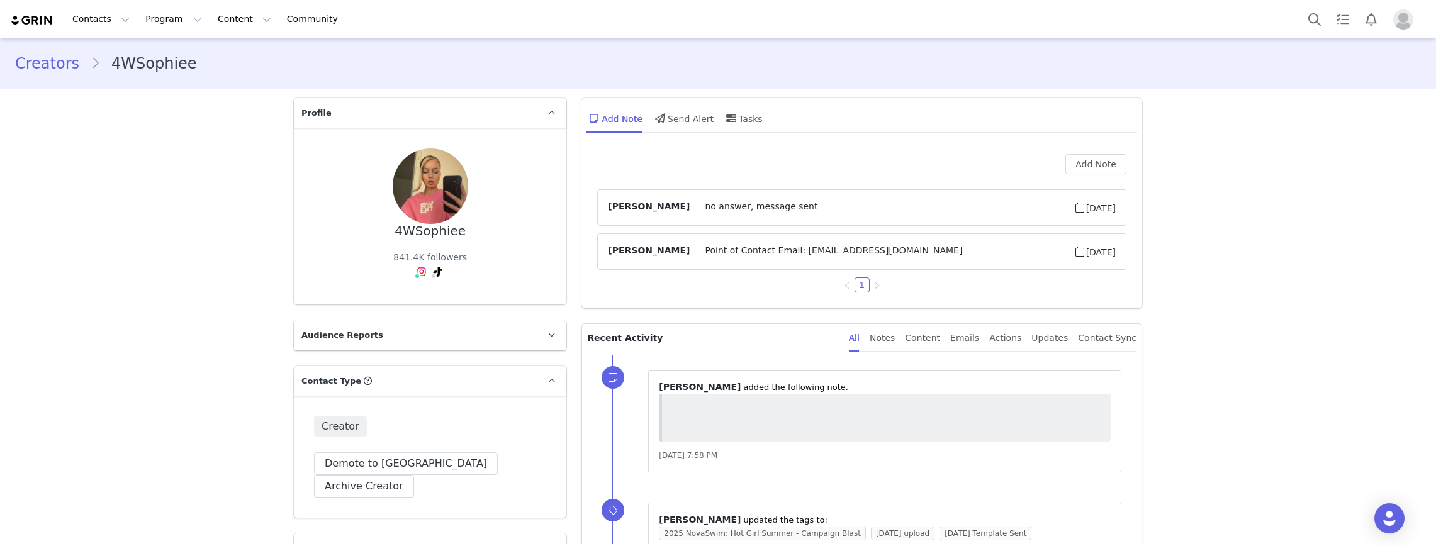
type input "+49 ([GEOGRAPHIC_DATA])"
